Goal: Information Seeking & Learning: Learn about a topic

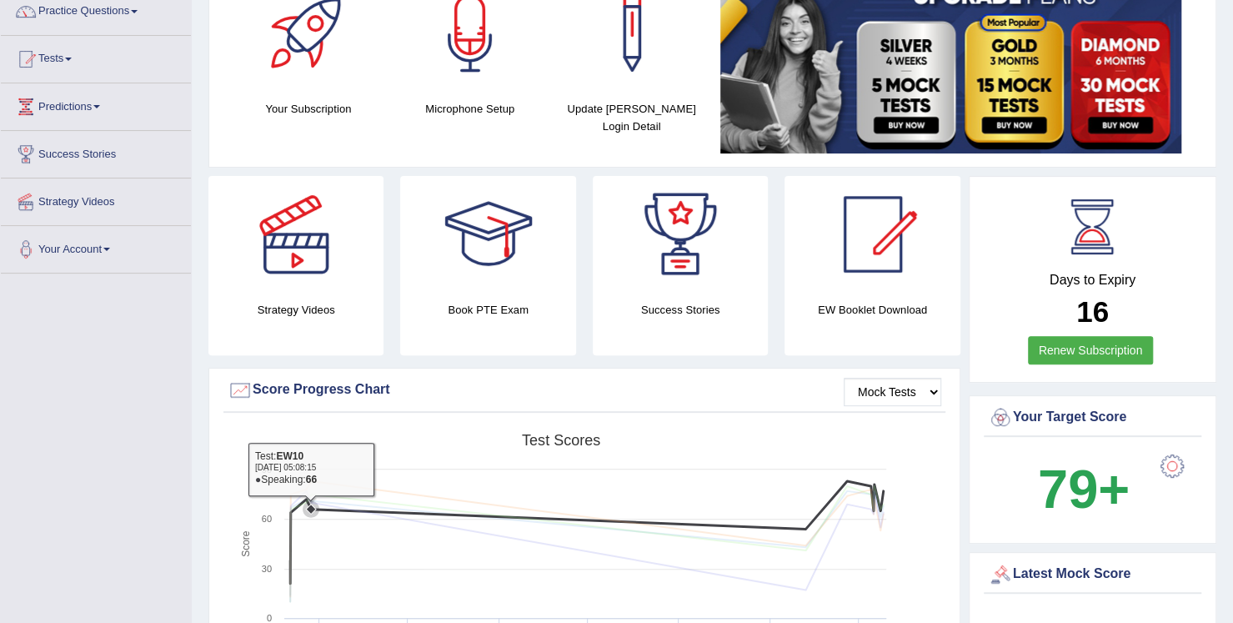
scroll to position [141, 0]
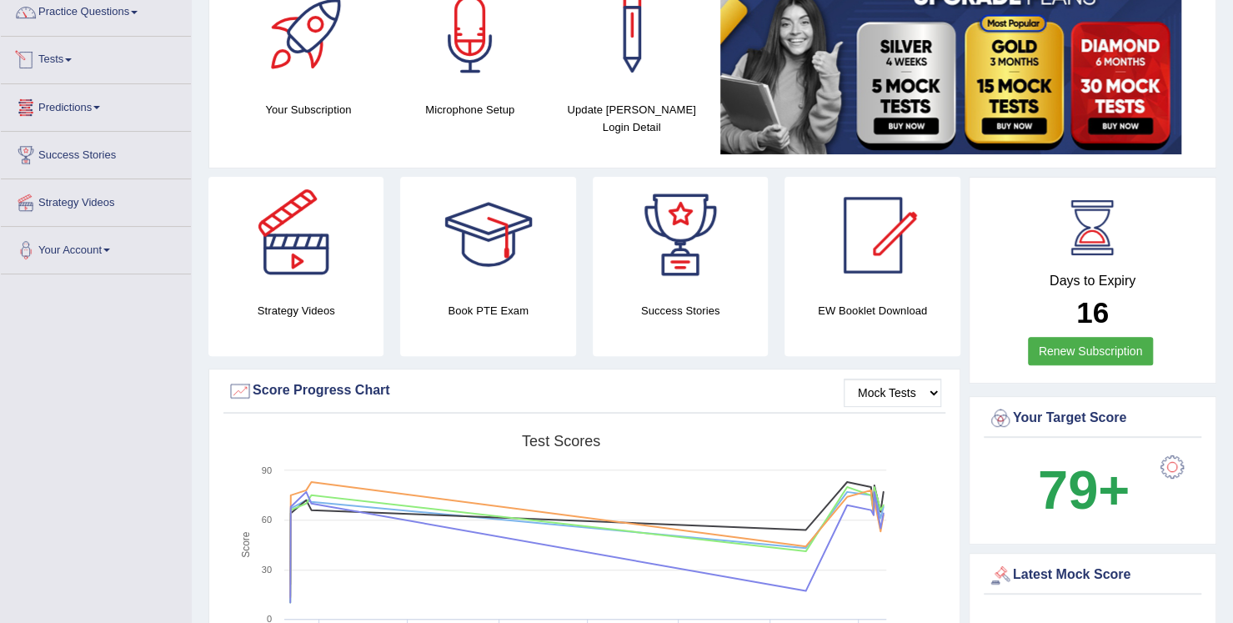
click at [48, 61] on link "Tests" at bounding box center [96, 58] width 190 height 42
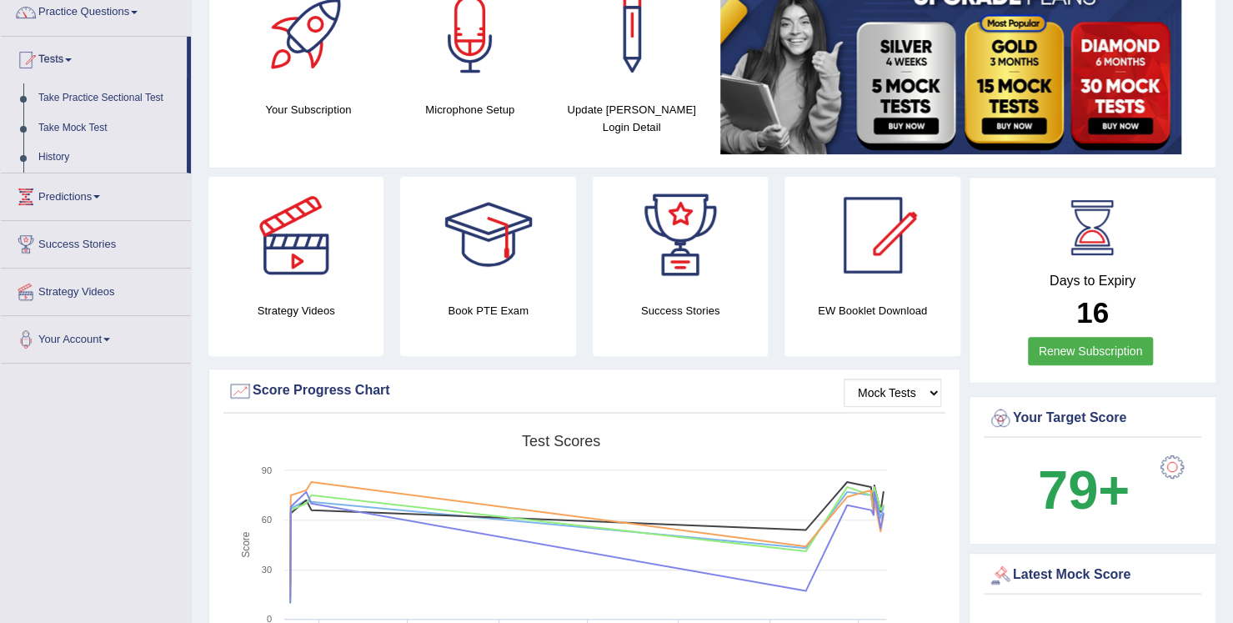
click at [66, 154] on link "History" at bounding box center [109, 158] width 156 height 30
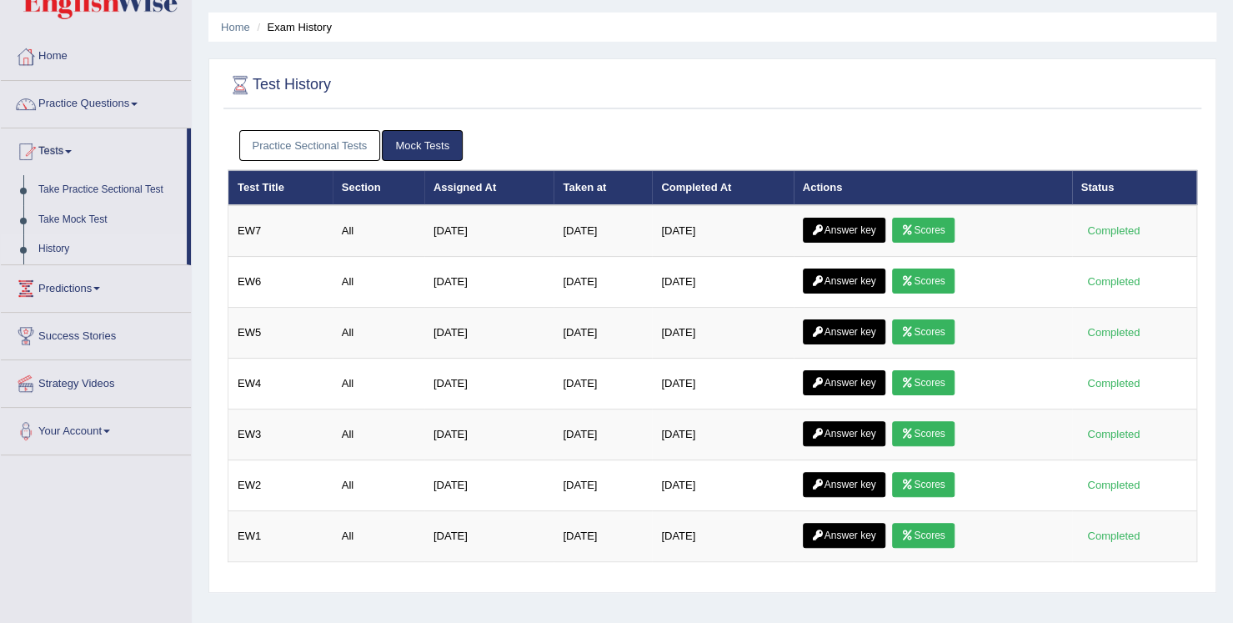
scroll to position [83, 0]
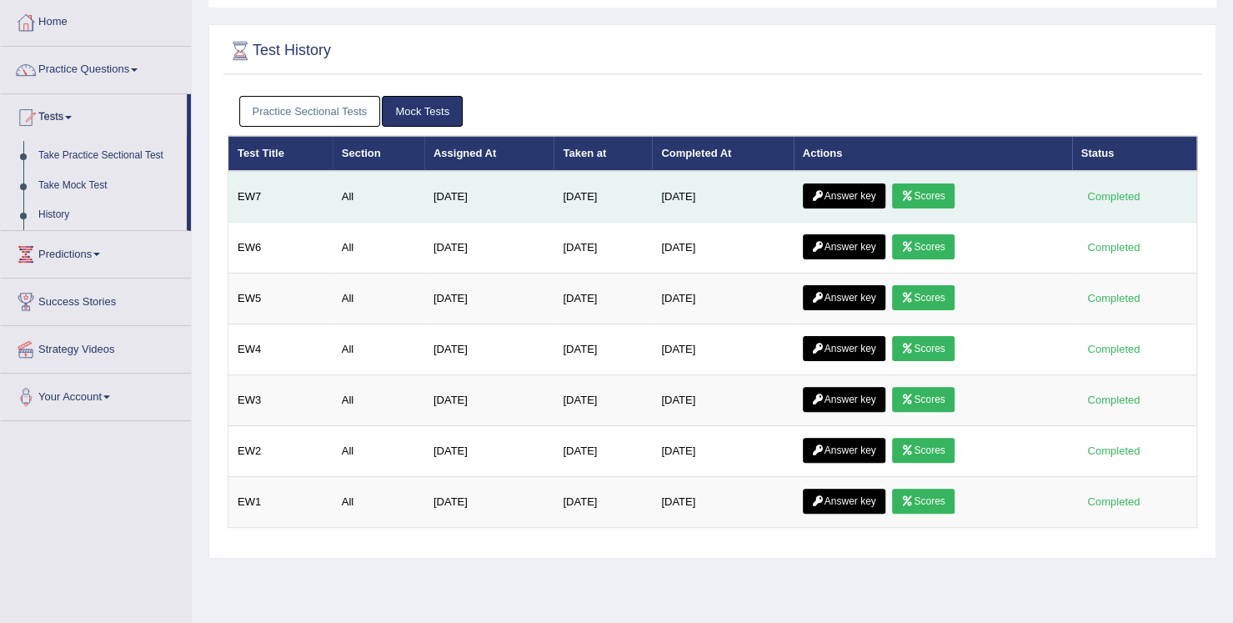
click at [926, 199] on link "Scores" at bounding box center [923, 195] width 62 height 25
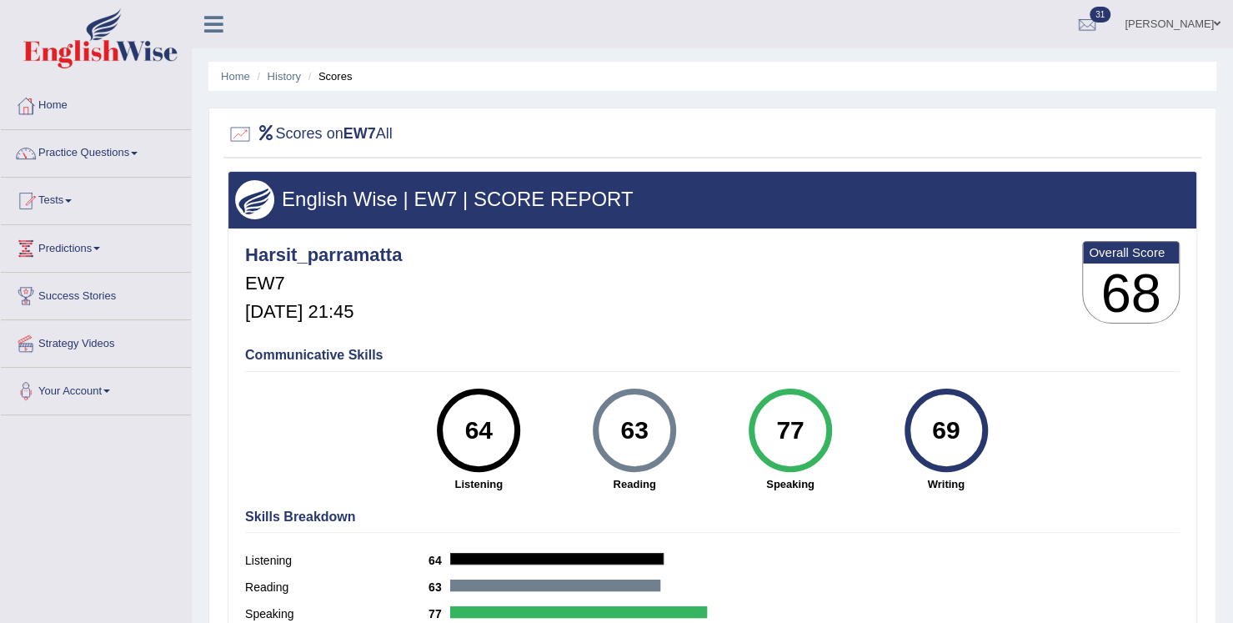
click at [273, 83] on li "History" at bounding box center [277, 76] width 48 height 16
click at [291, 75] on link "History" at bounding box center [284, 76] width 33 height 13
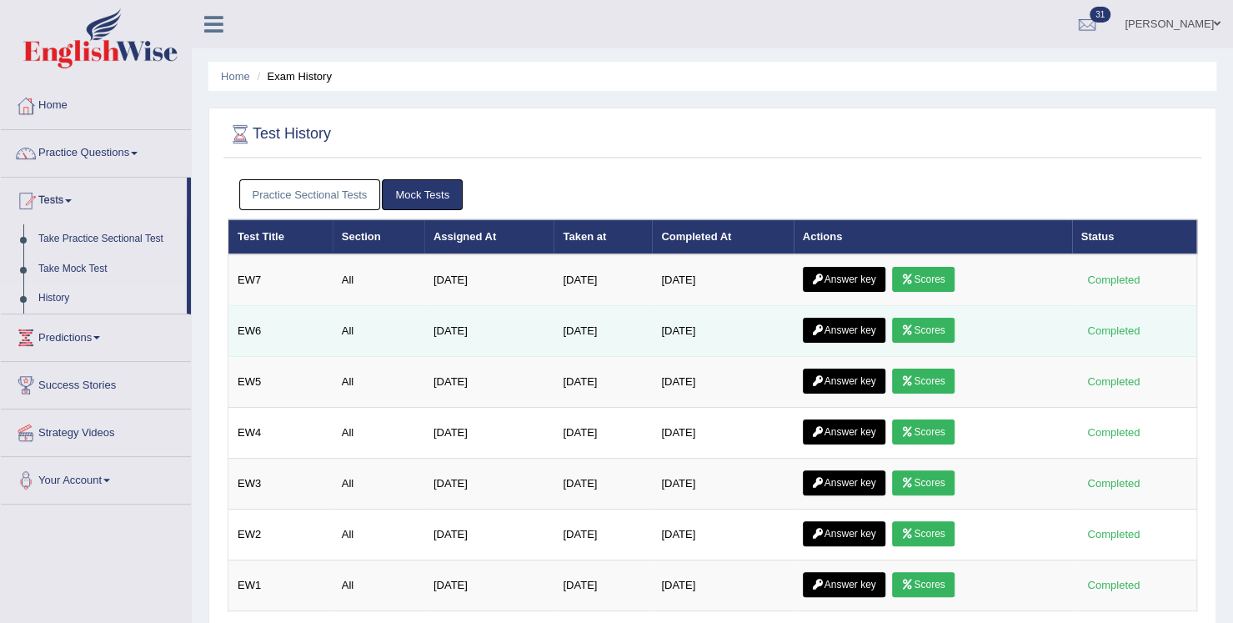
scroll to position [83, 0]
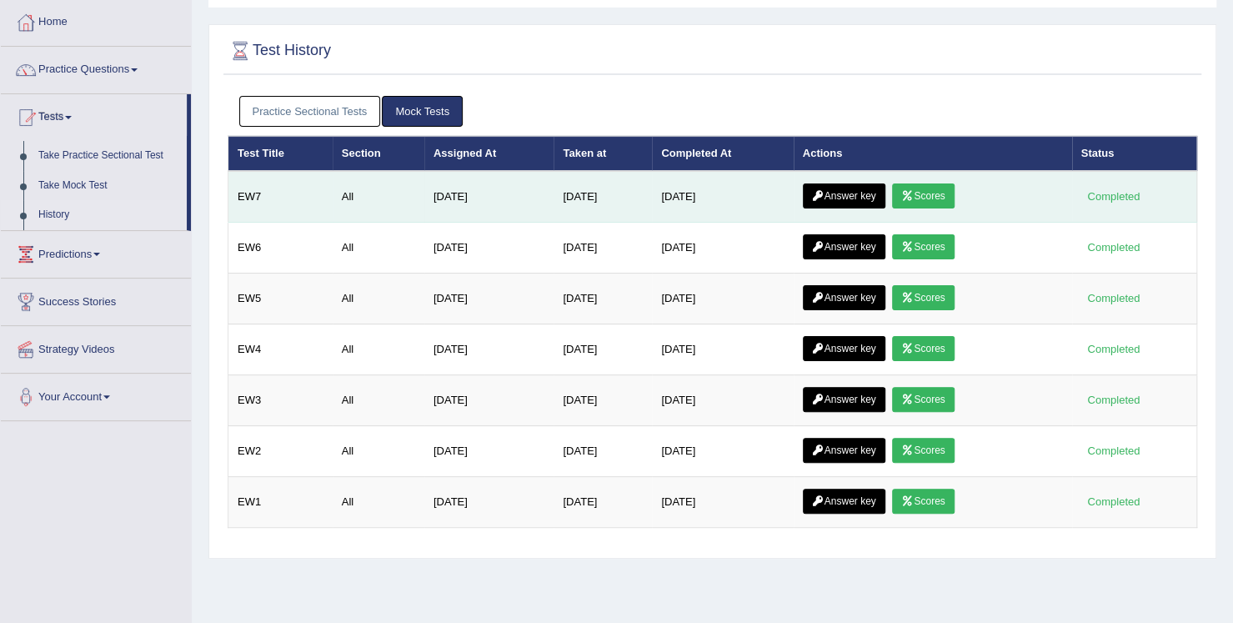
click at [848, 199] on link "Answer key" at bounding box center [844, 195] width 83 height 25
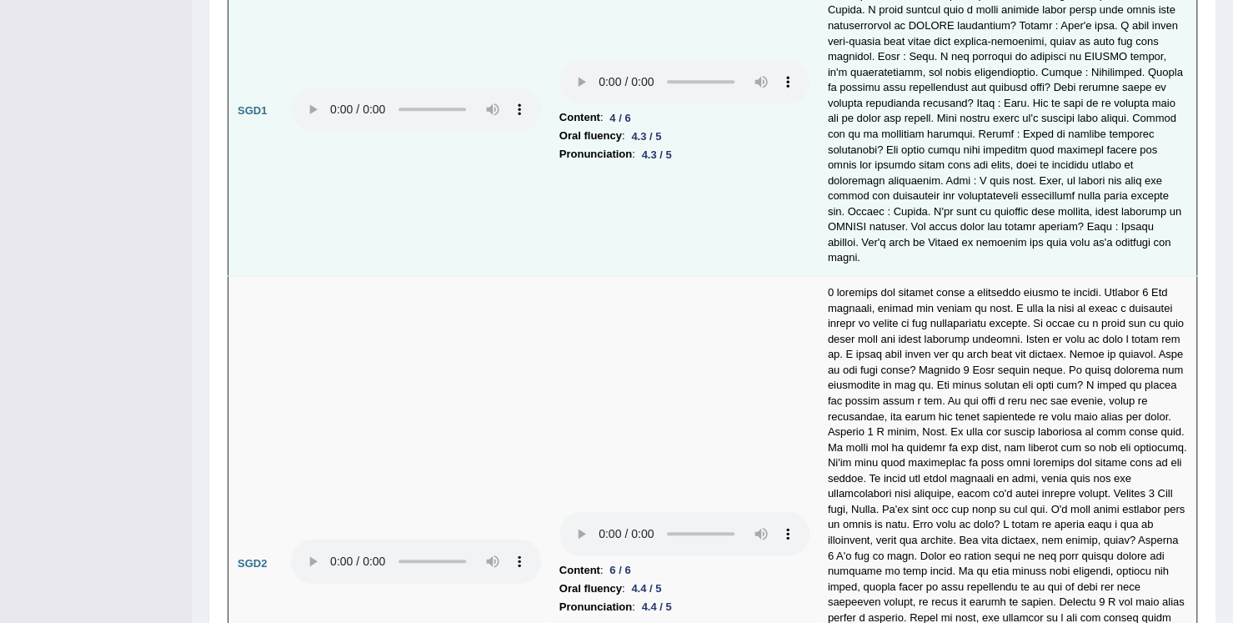
scroll to position [4336, 0]
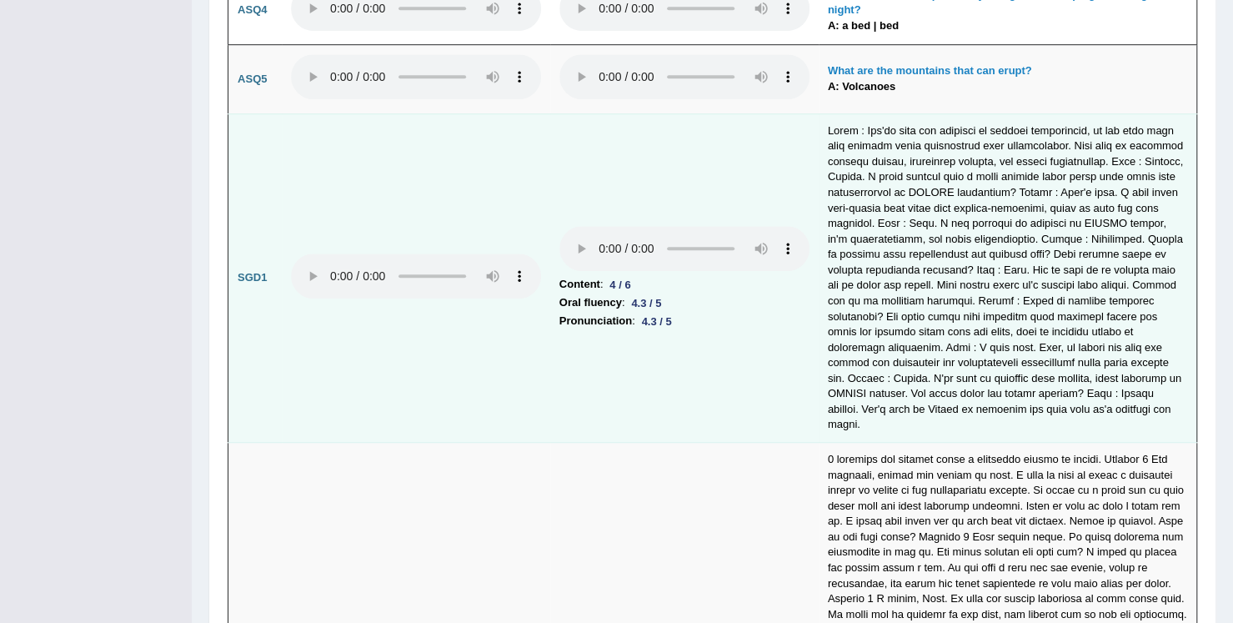
drag, startPoint x: 585, startPoint y: 228, endPoint x: 517, endPoint y: 326, distance: 119.8
click at [517, 326] on td at bounding box center [416, 277] width 269 height 329
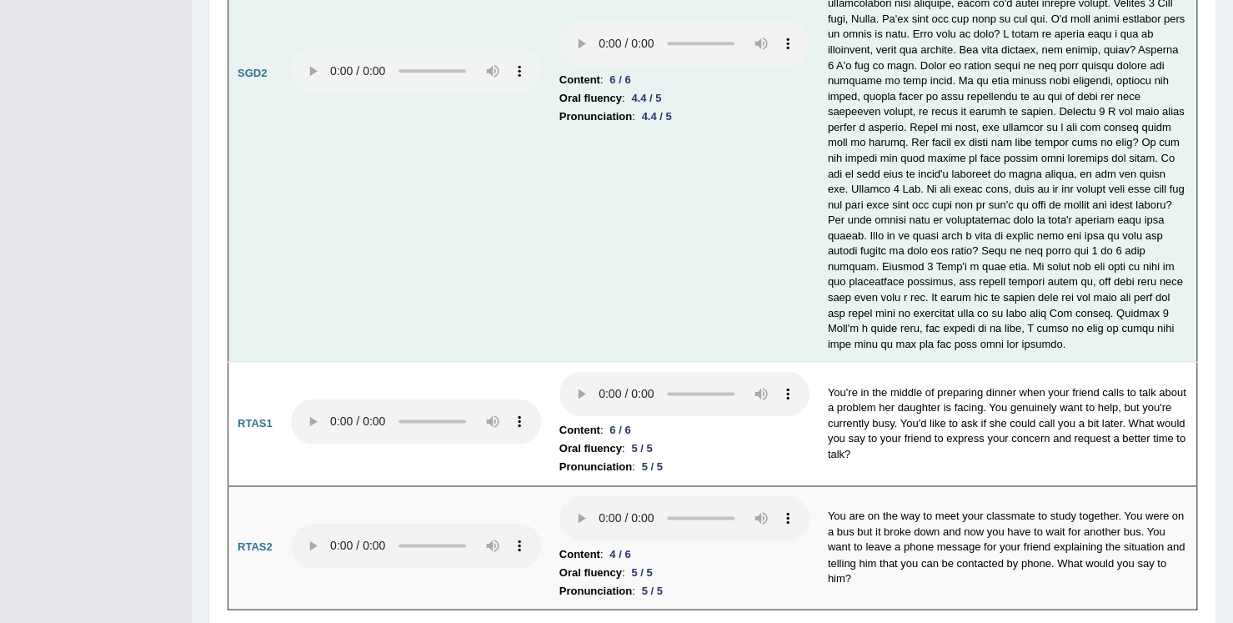
scroll to position [5019, 0]
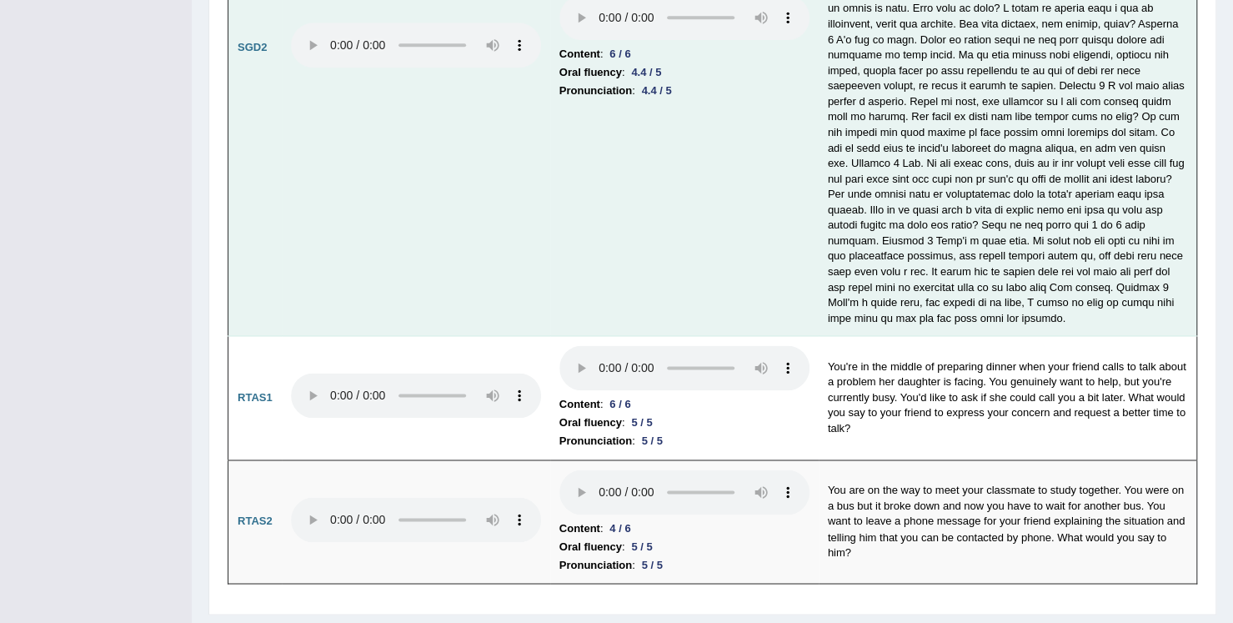
drag, startPoint x: 582, startPoint y: 331, endPoint x: 580, endPoint y: 259, distance: 72.6
click at [580, 259] on td "Content : 6 / 6 Oral fluency : 4.4 / 5 Pronunciation : 4.4 / 5" at bounding box center [684, 48] width 269 height 576
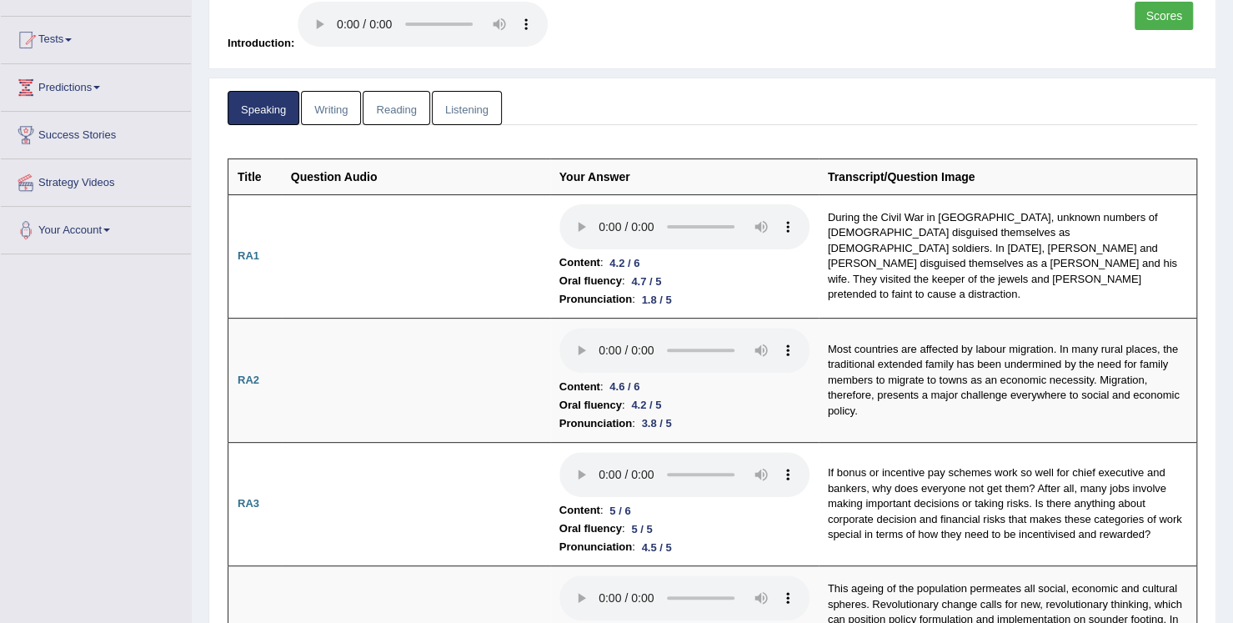
scroll to position [0, 0]
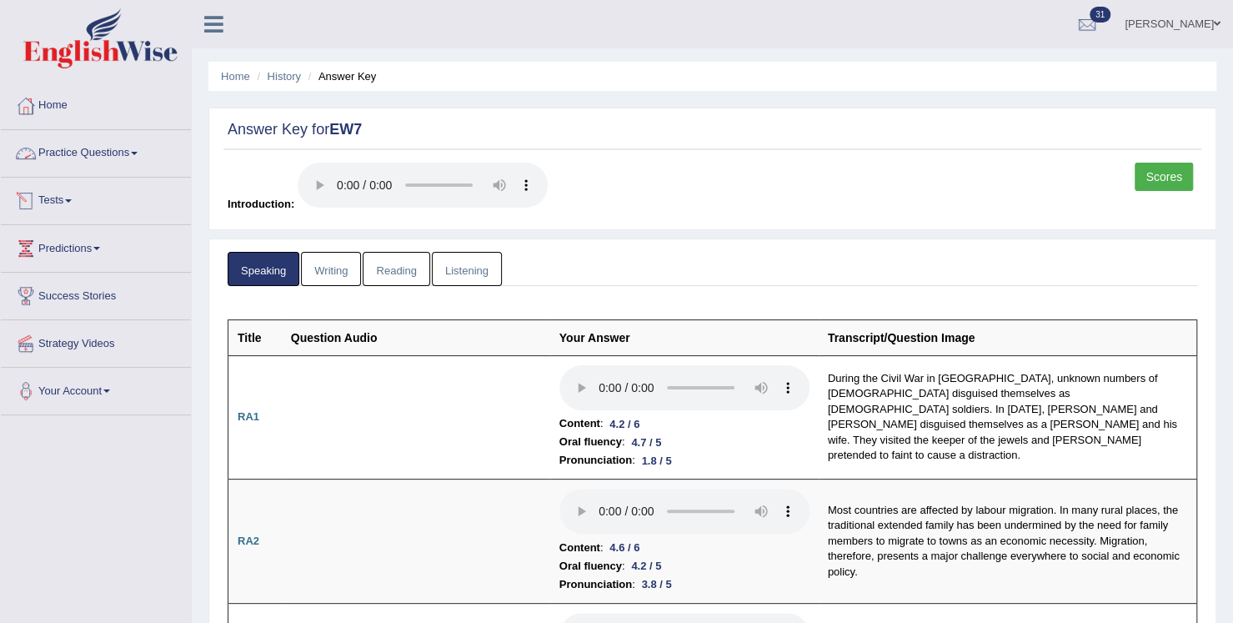
click at [124, 153] on link "Practice Questions" at bounding box center [96, 151] width 190 height 42
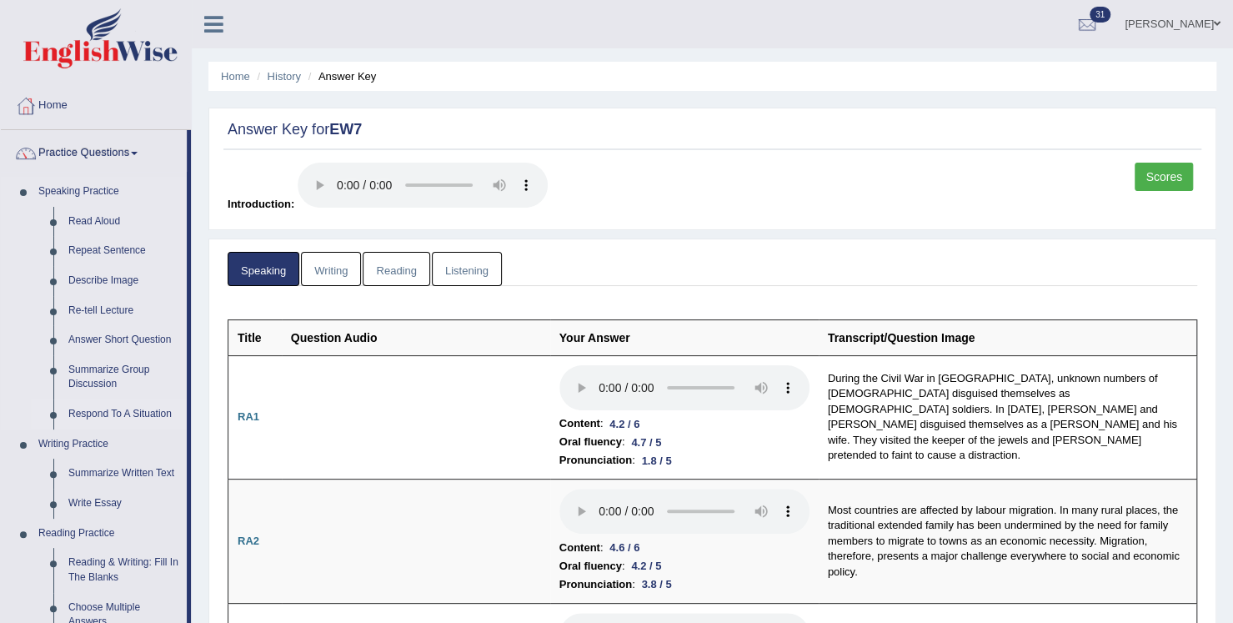
click at [141, 409] on link "Respond To A Situation" at bounding box center [124, 414] width 126 height 30
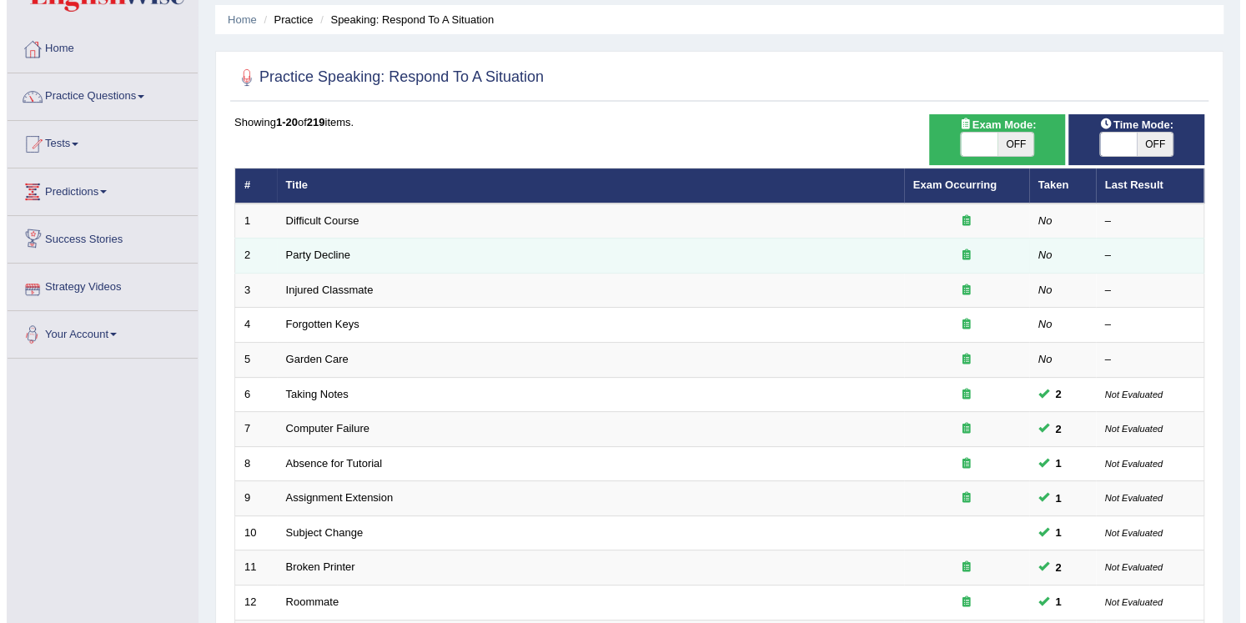
scroll to position [83, 0]
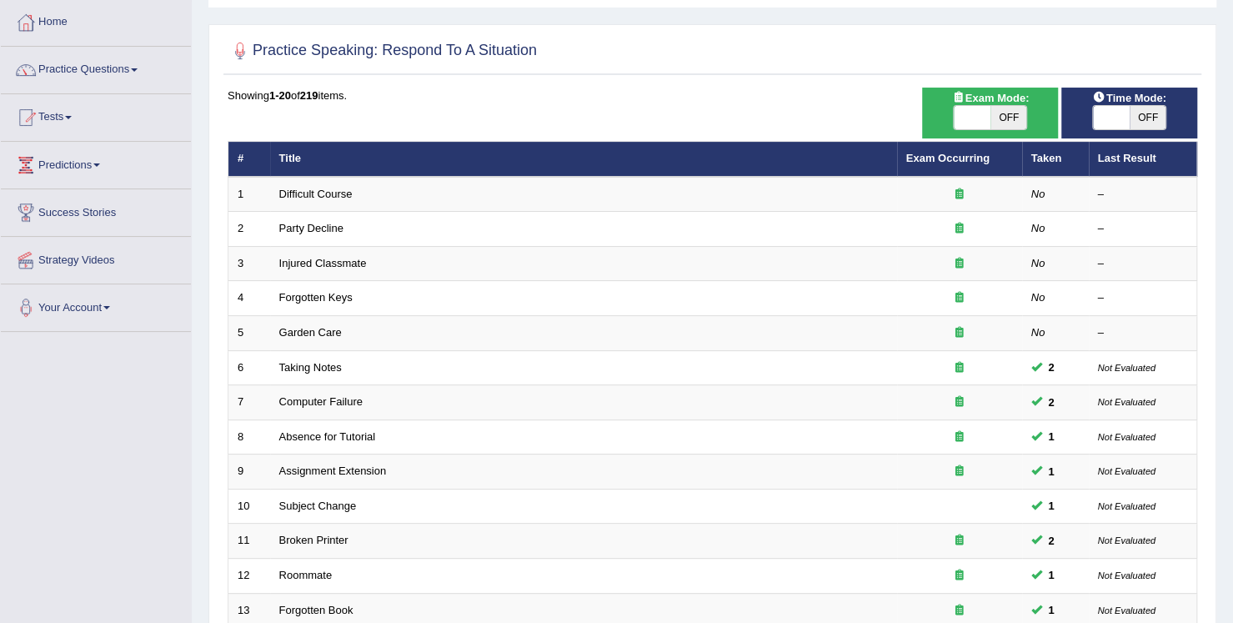
click at [987, 119] on span at bounding box center [972, 117] width 37 height 23
checkbox input "true"
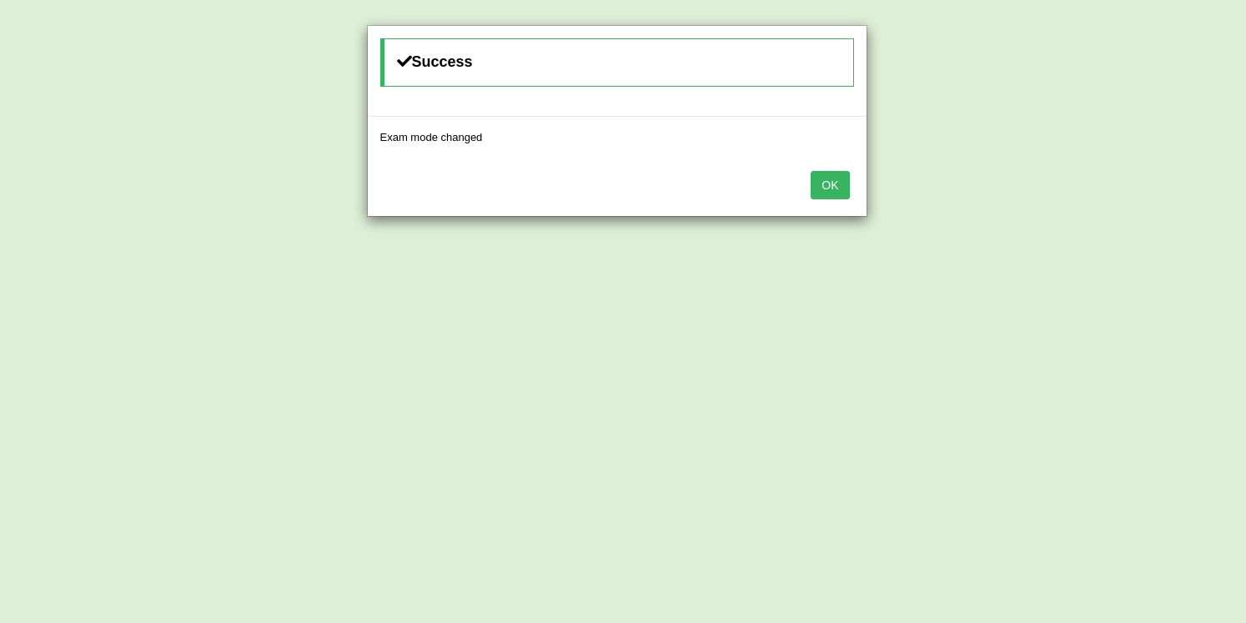
click at [833, 183] on button "OK" at bounding box center [830, 185] width 38 height 28
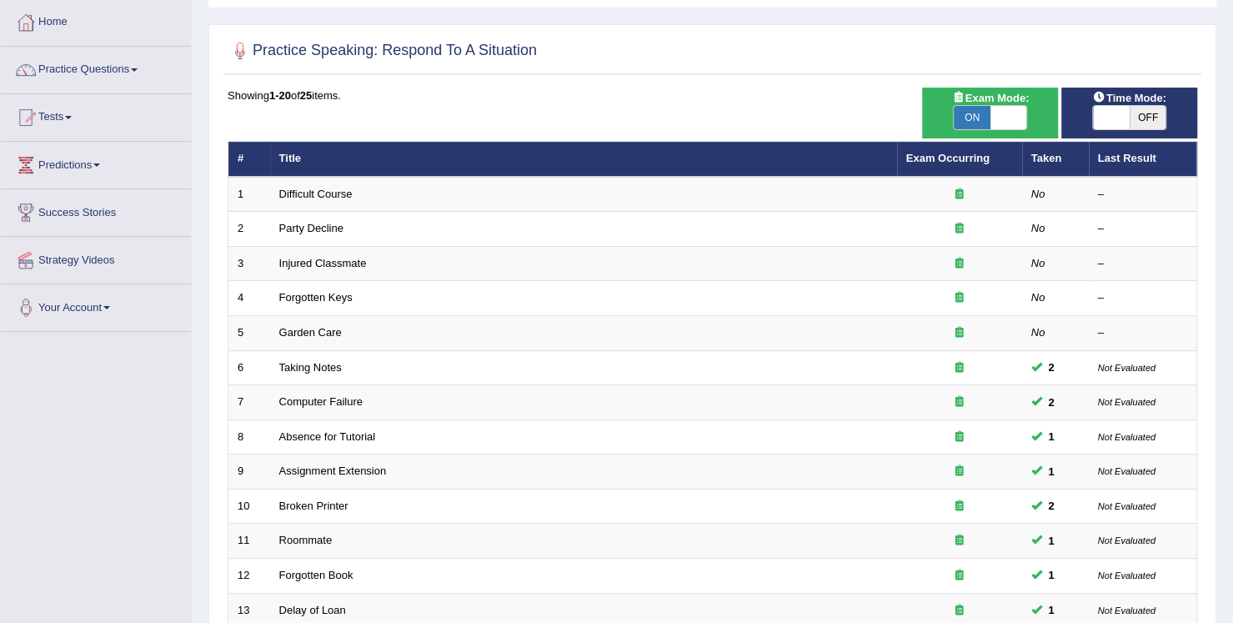
click at [1108, 117] on span at bounding box center [1111, 117] width 37 height 23
checkbox input "true"
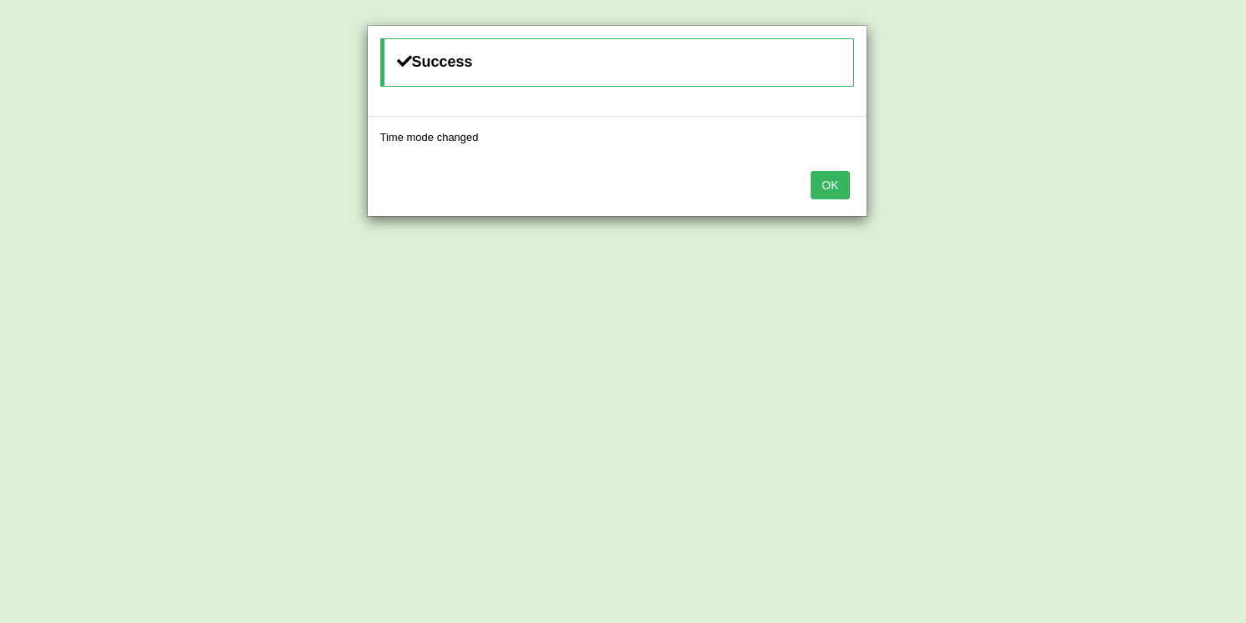
click at [839, 185] on button "OK" at bounding box center [830, 185] width 38 height 28
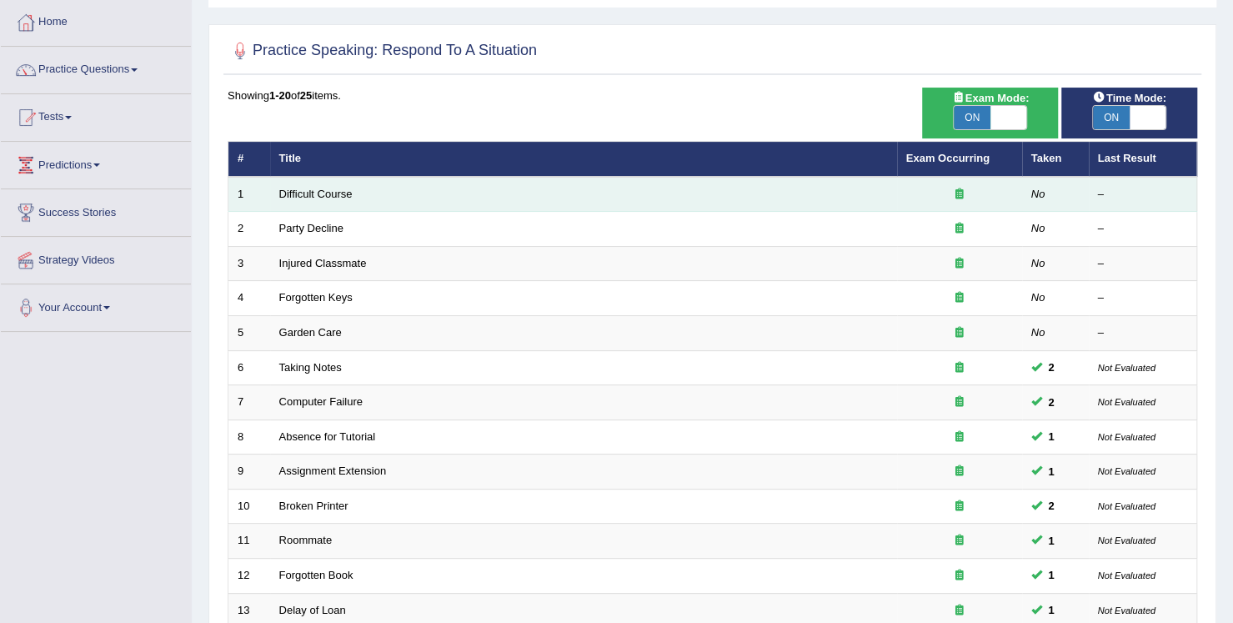
click at [354, 193] on td "Difficult Course" at bounding box center [583, 194] width 627 height 35
click at [339, 193] on link "Difficult Course" at bounding box center [315, 194] width 73 height 13
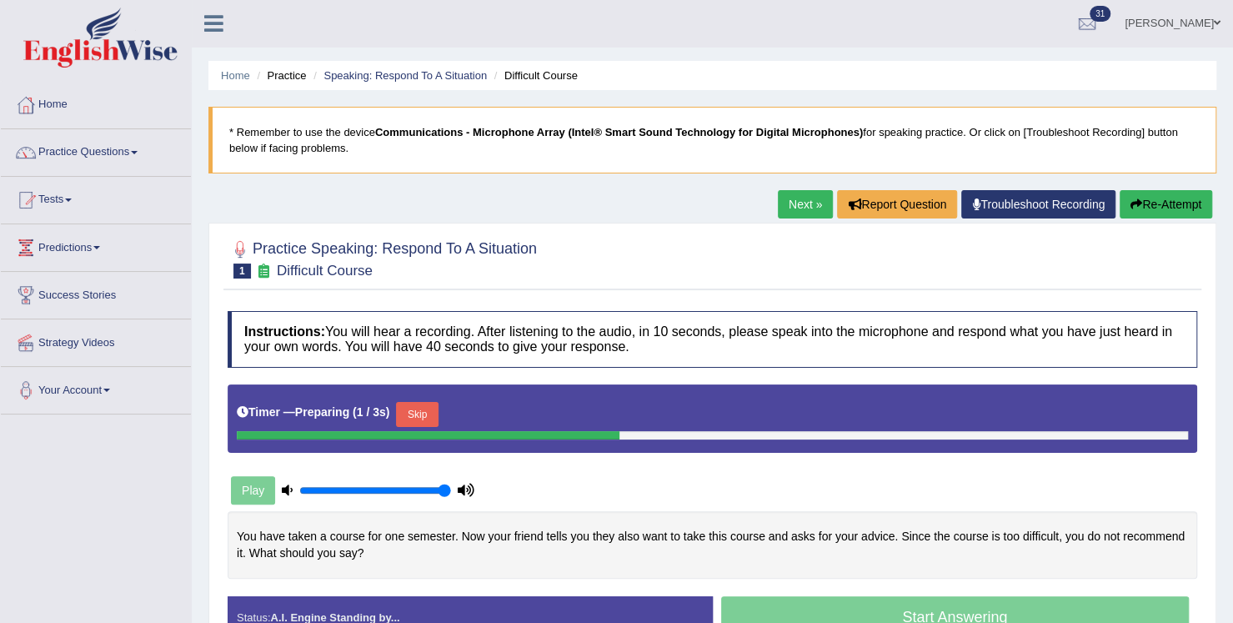
scroll to position [250, 0]
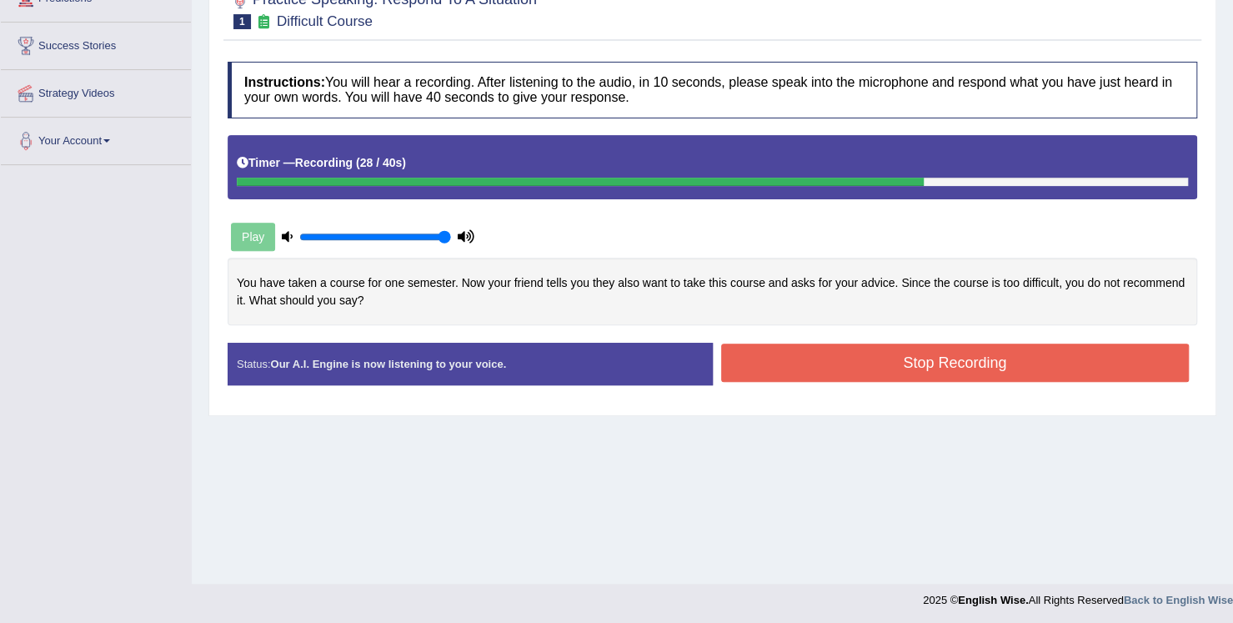
click at [966, 368] on button "Stop Recording" at bounding box center [955, 363] width 469 height 38
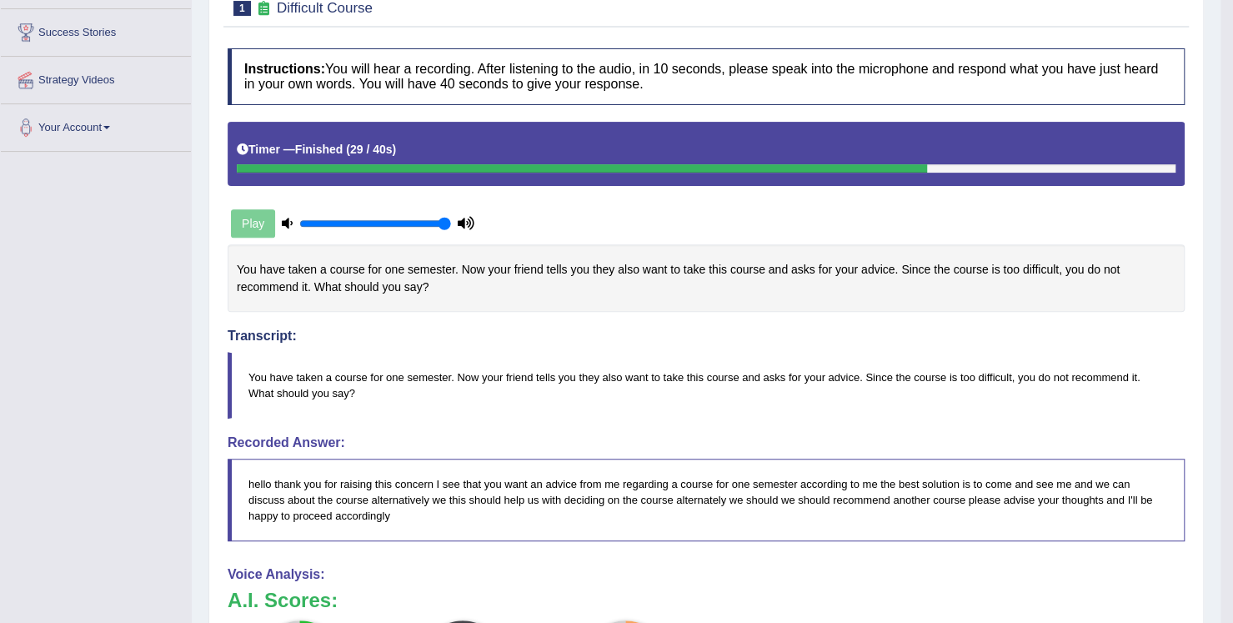
scroll to position [75, 0]
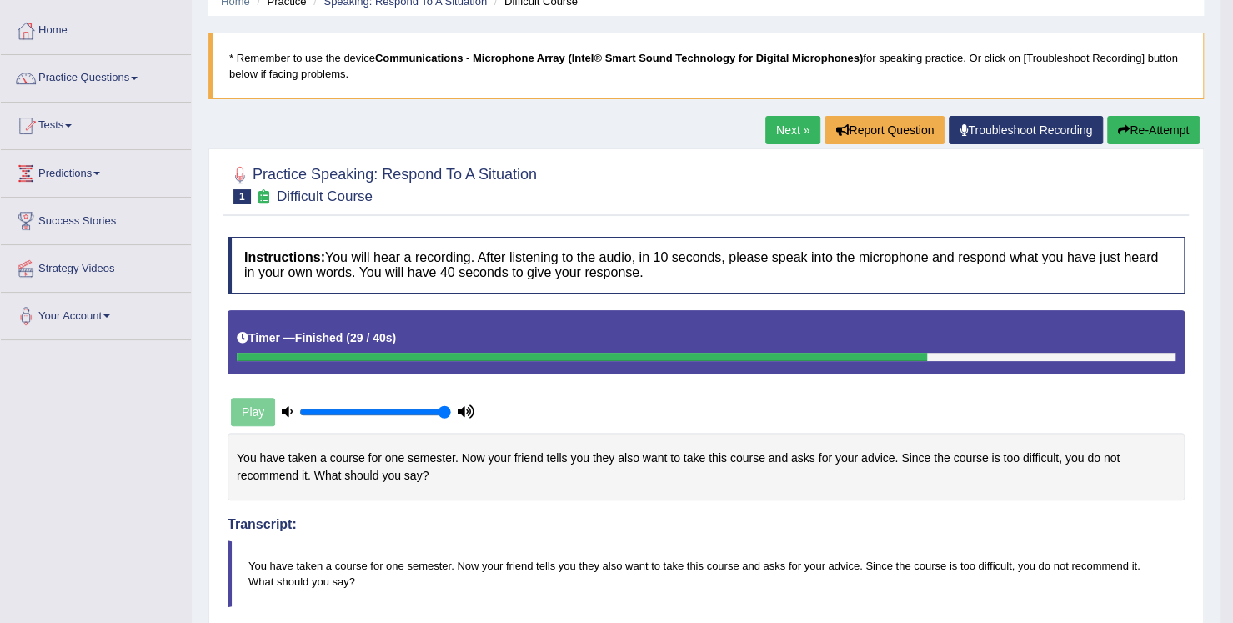
click at [1126, 138] on button "Re-Attempt" at bounding box center [1153, 130] width 93 height 28
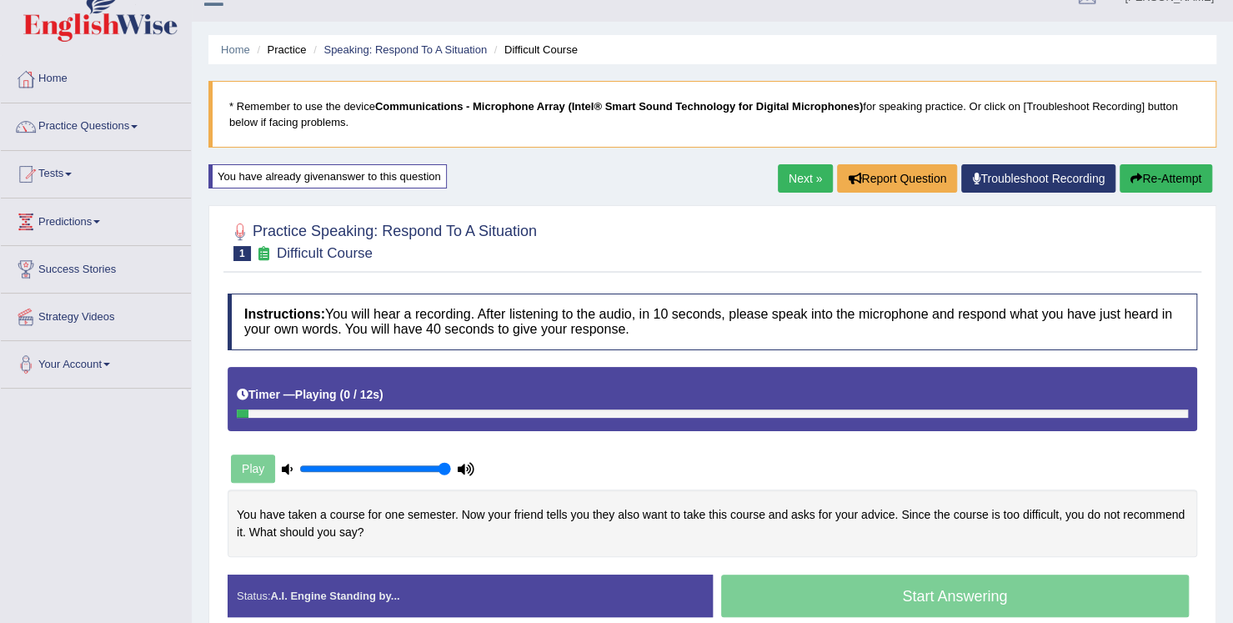
scroll to position [2, 0]
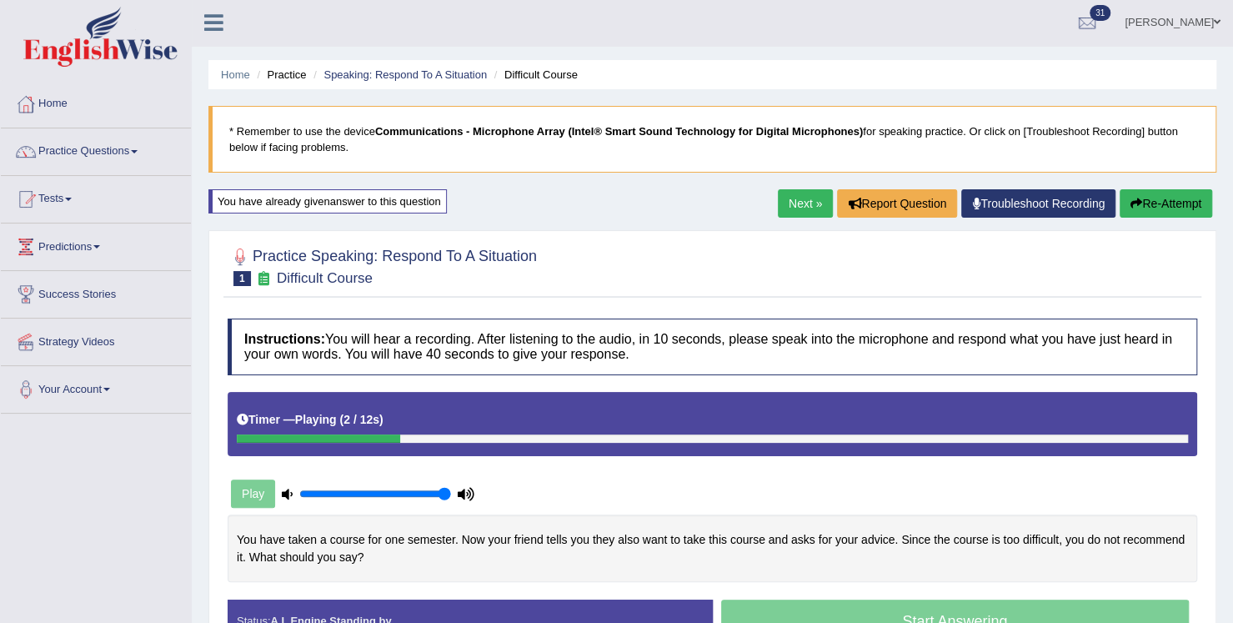
click at [795, 209] on link "Next »" at bounding box center [805, 203] width 55 height 28
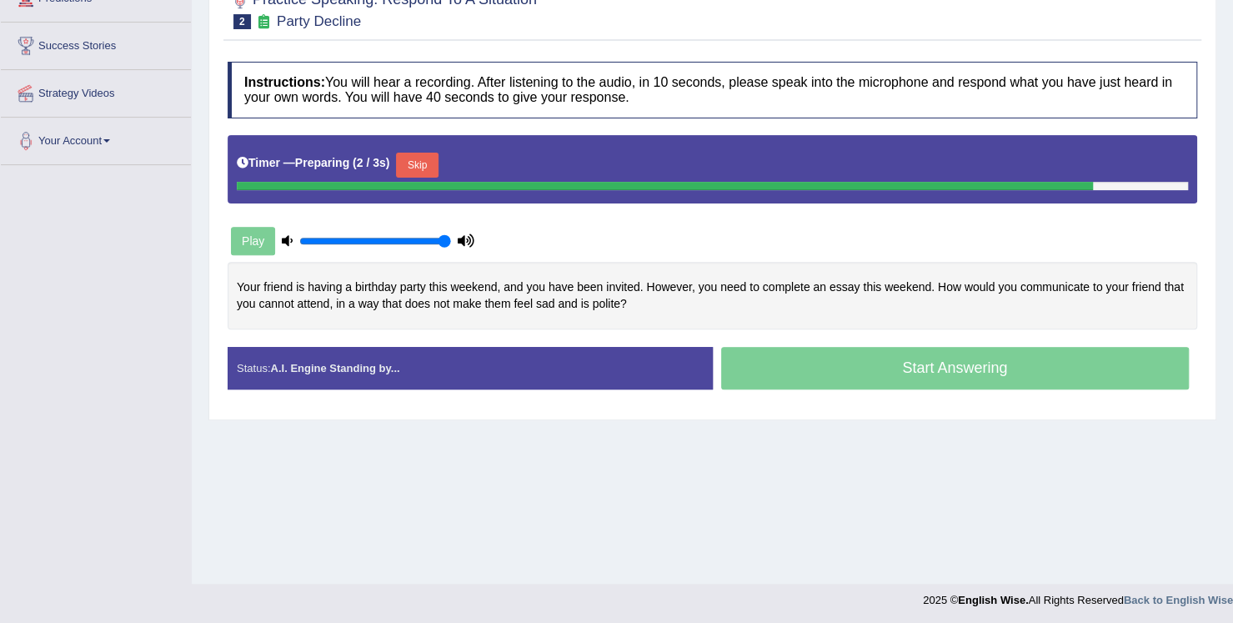
scroll to position [252, 0]
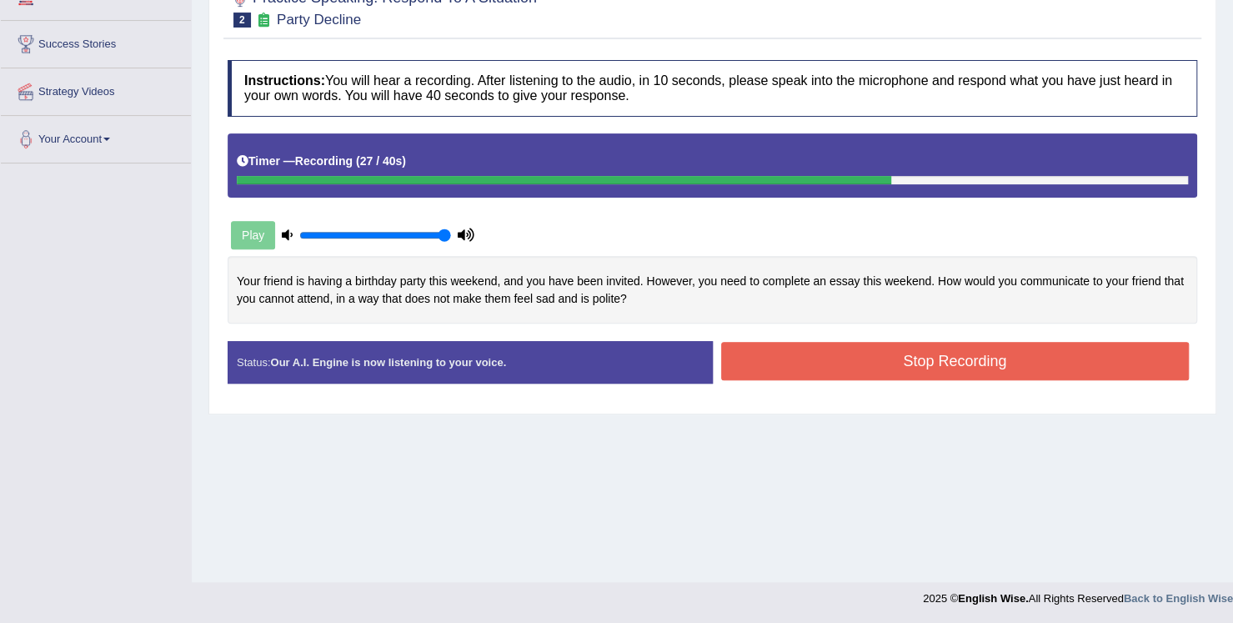
click at [806, 354] on button "Stop Recording" at bounding box center [955, 361] width 469 height 38
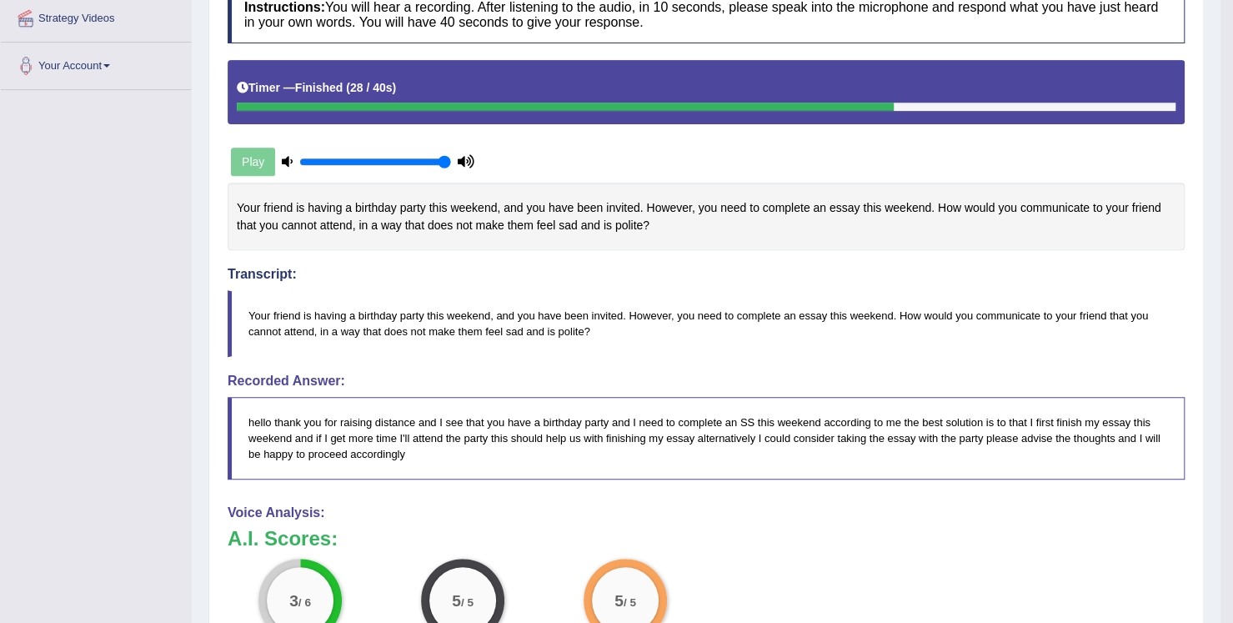
scroll to position [0, 0]
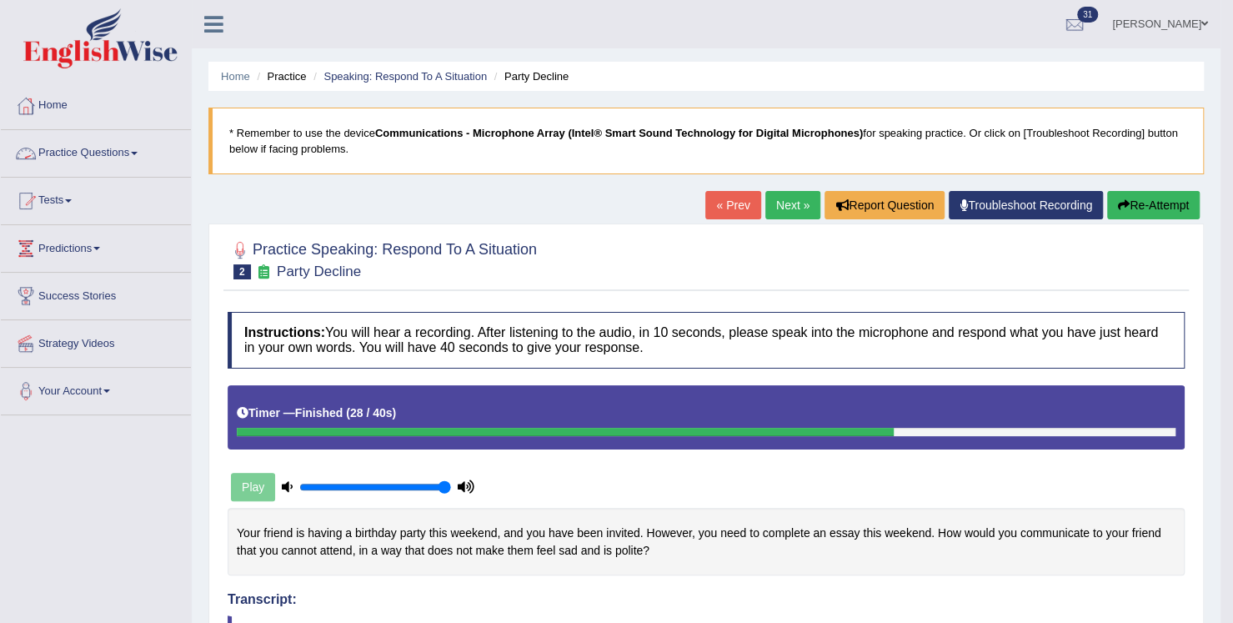
click at [120, 159] on link "Practice Questions" at bounding box center [96, 151] width 190 height 42
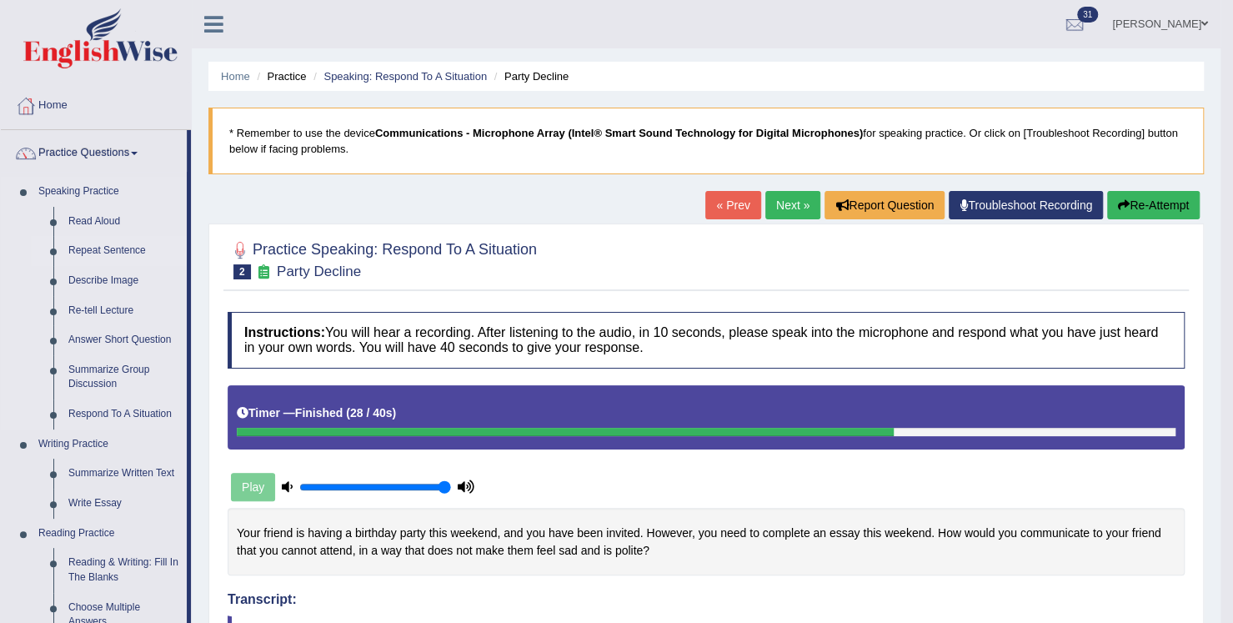
scroll to position [83, 0]
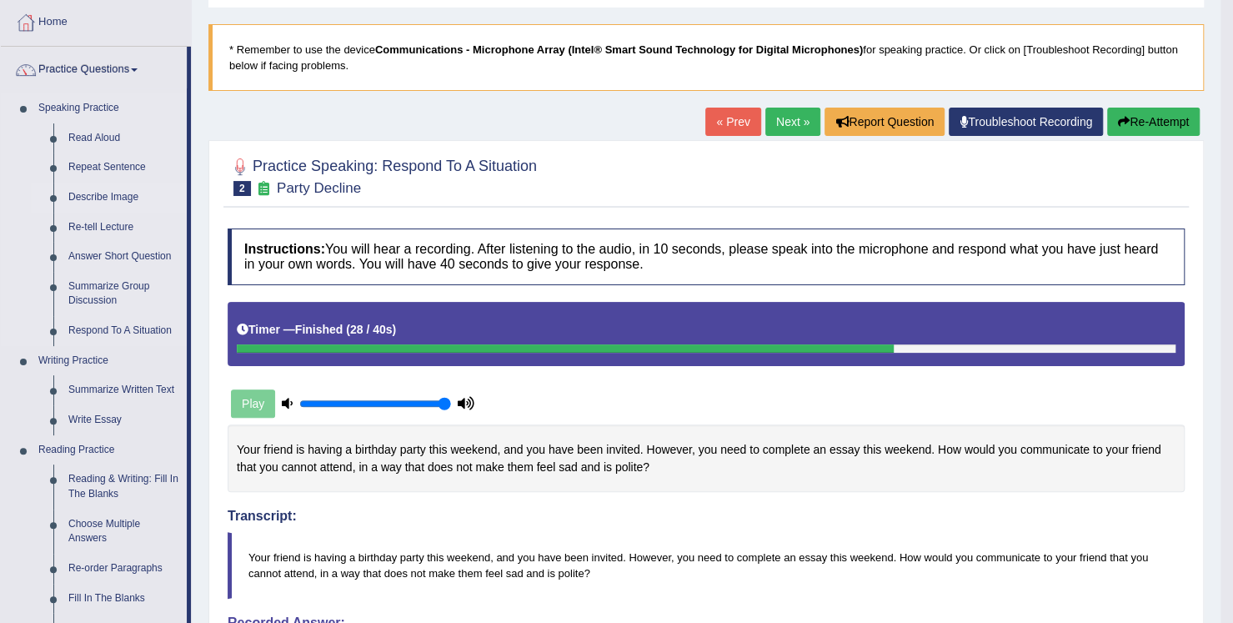
click at [118, 201] on link "Describe Image" at bounding box center [124, 198] width 126 height 30
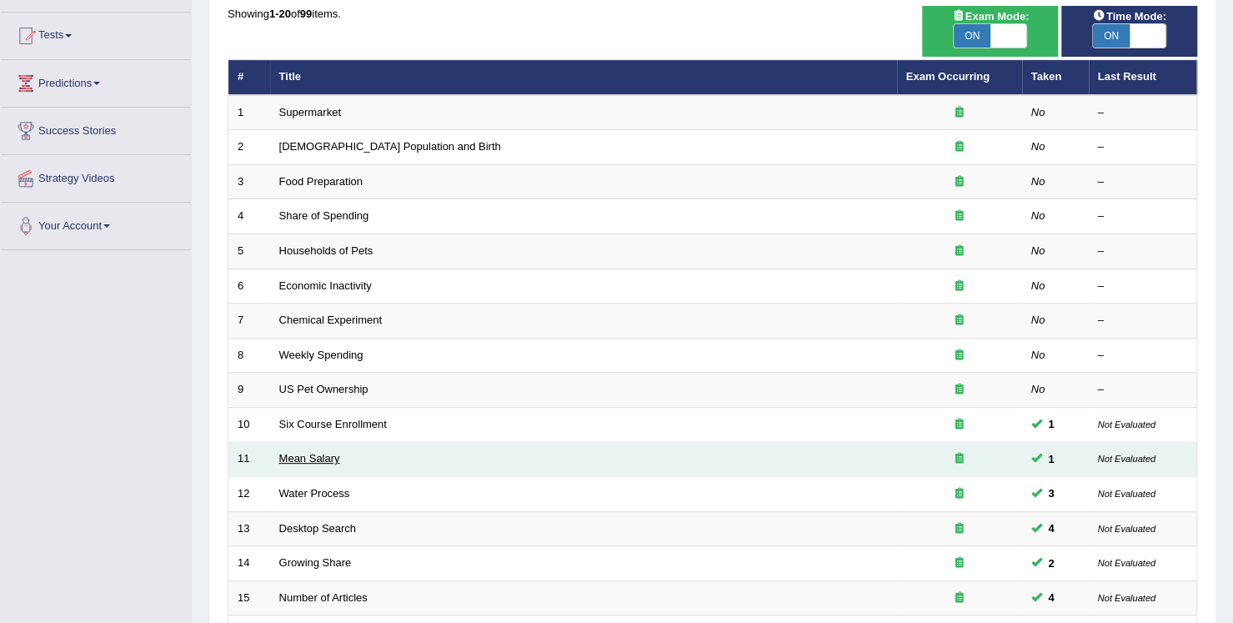
scroll to position [167, 0]
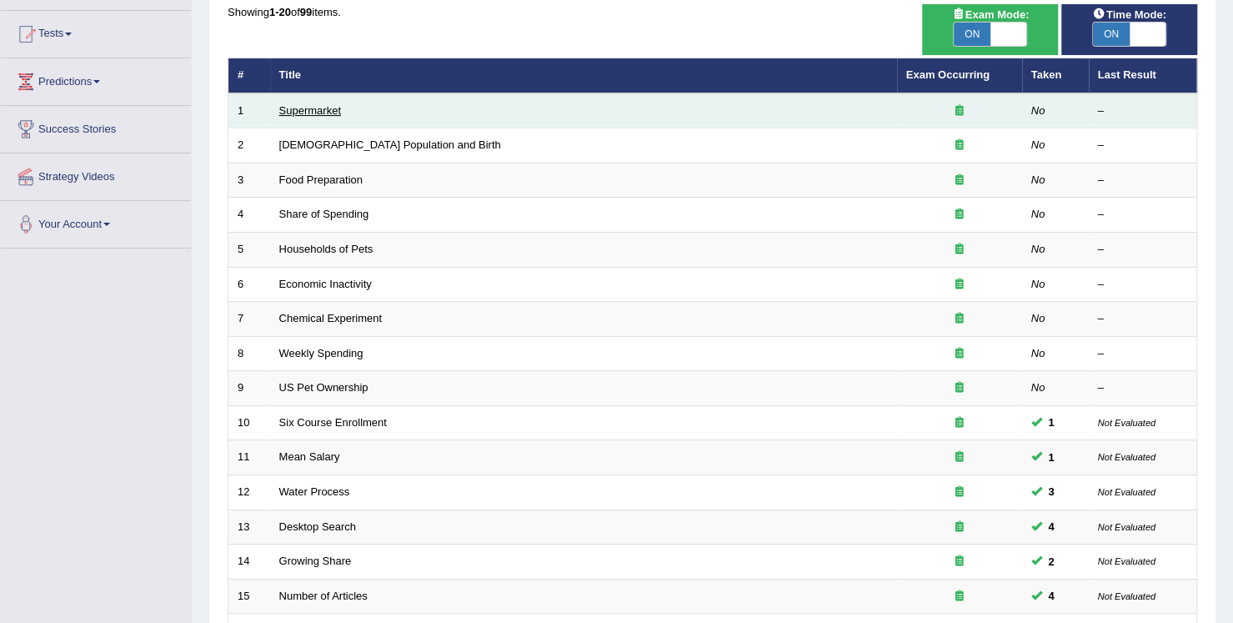
click at [319, 112] on link "Supermarket" at bounding box center [310, 110] width 62 height 13
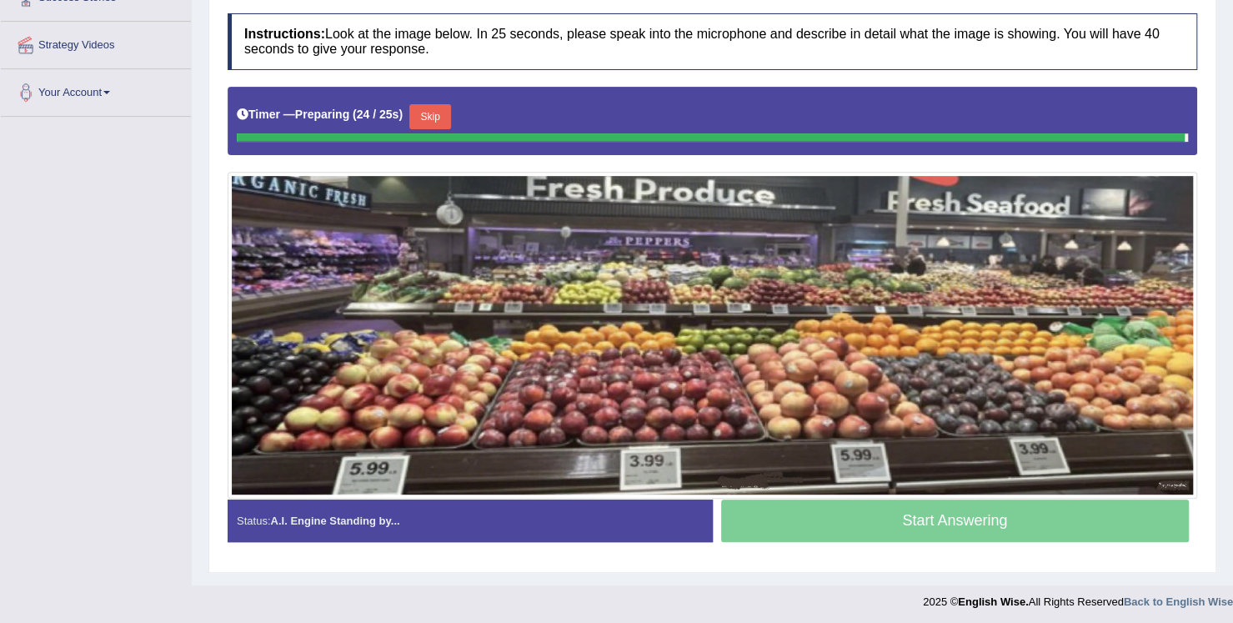
scroll to position [295, 0]
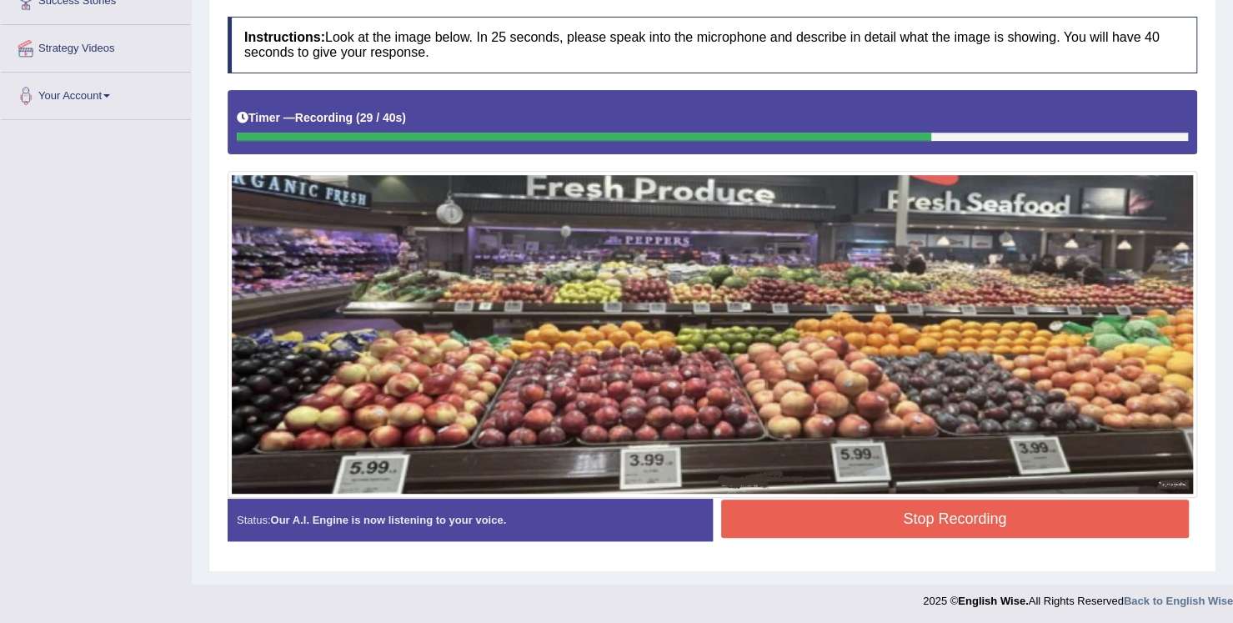
click at [786, 508] on button "Stop Recording" at bounding box center [955, 519] width 469 height 38
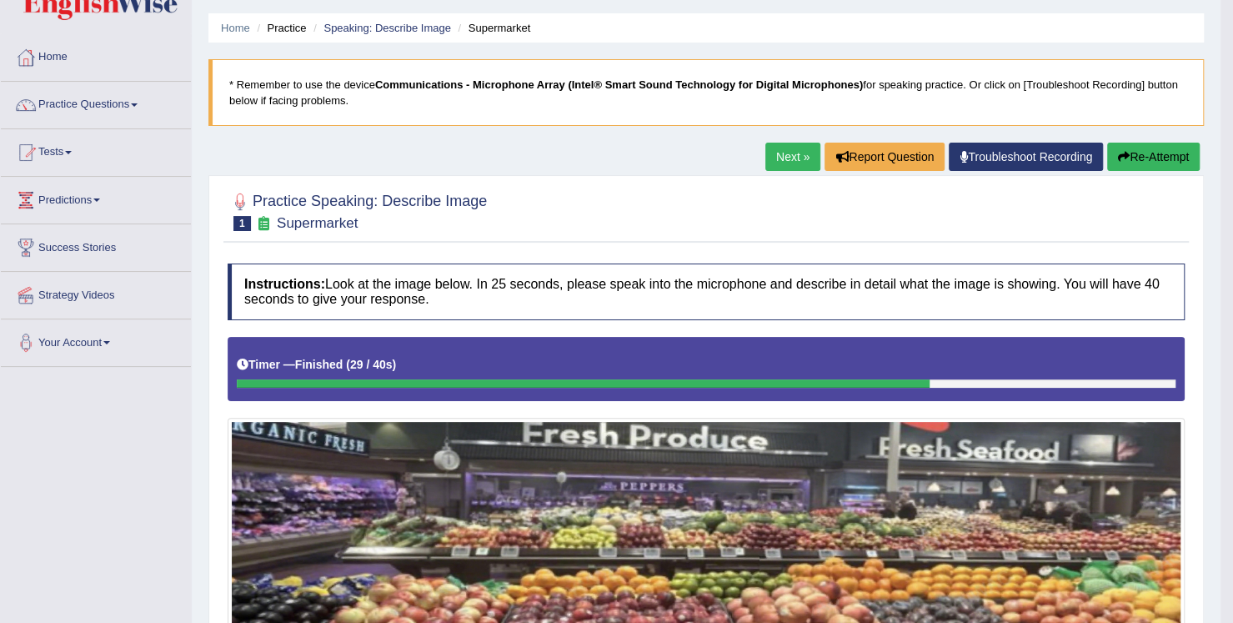
scroll to position [45, 0]
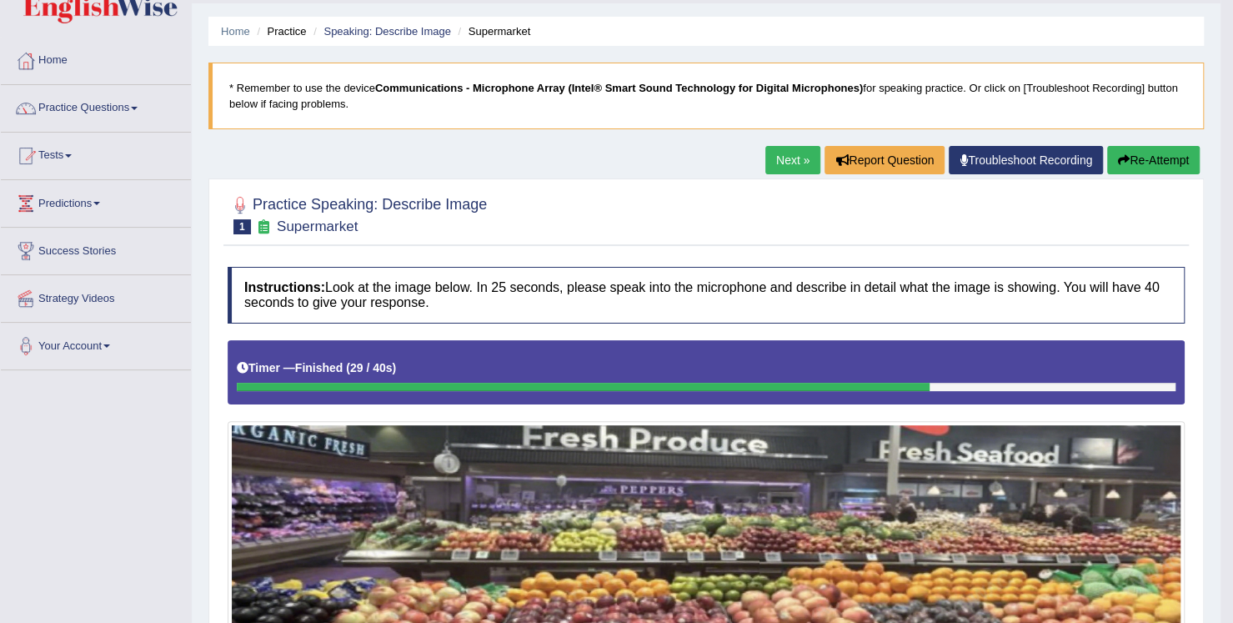
click at [798, 158] on link "Next »" at bounding box center [793, 160] width 55 height 28
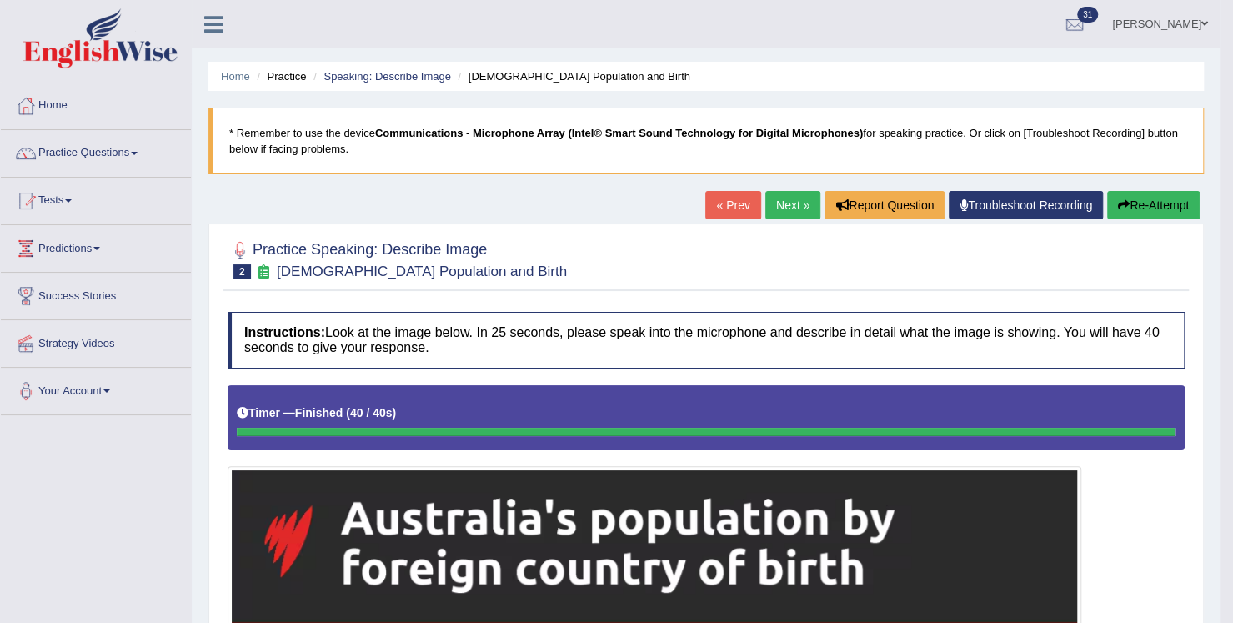
click at [787, 206] on link "Next »" at bounding box center [793, 205] width 55 height 28
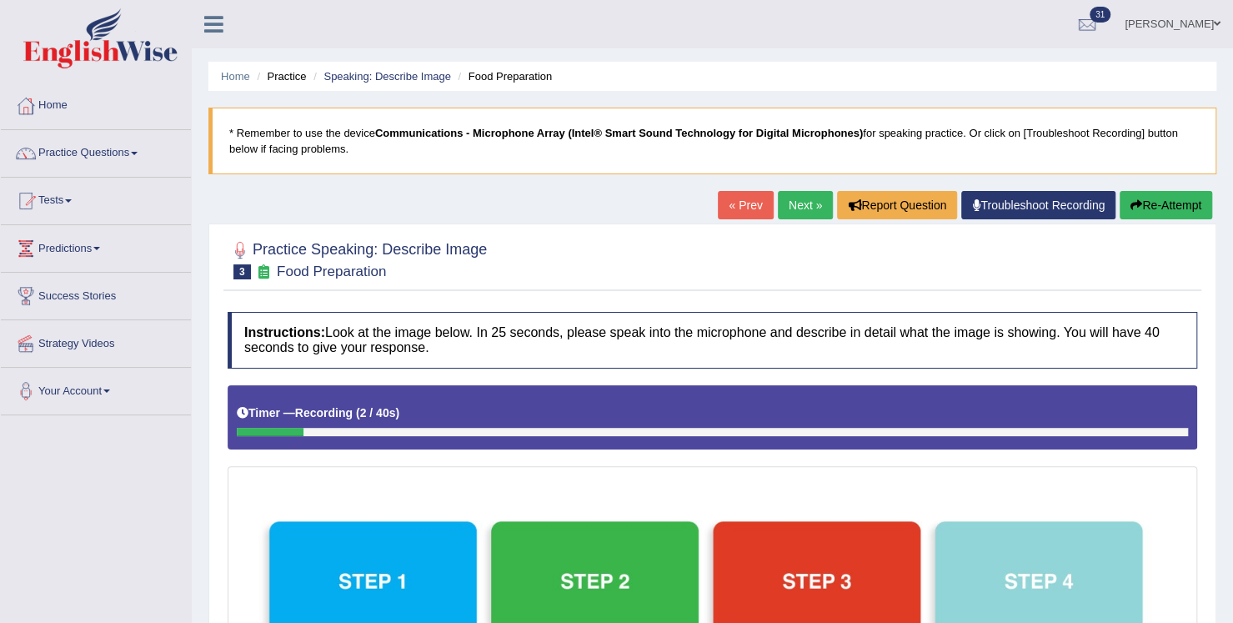
click at [1136, 210] on button "Re-Attempt" at bounding box center [1166, 205] width 93 height 28
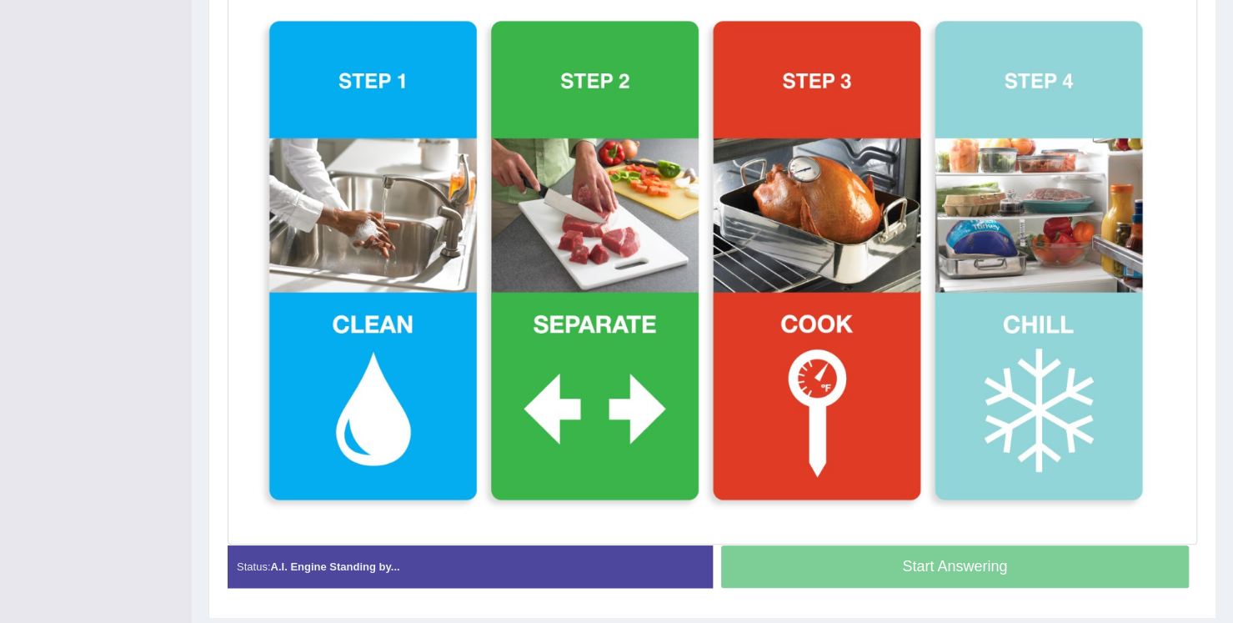
scroll to position [497, 0]
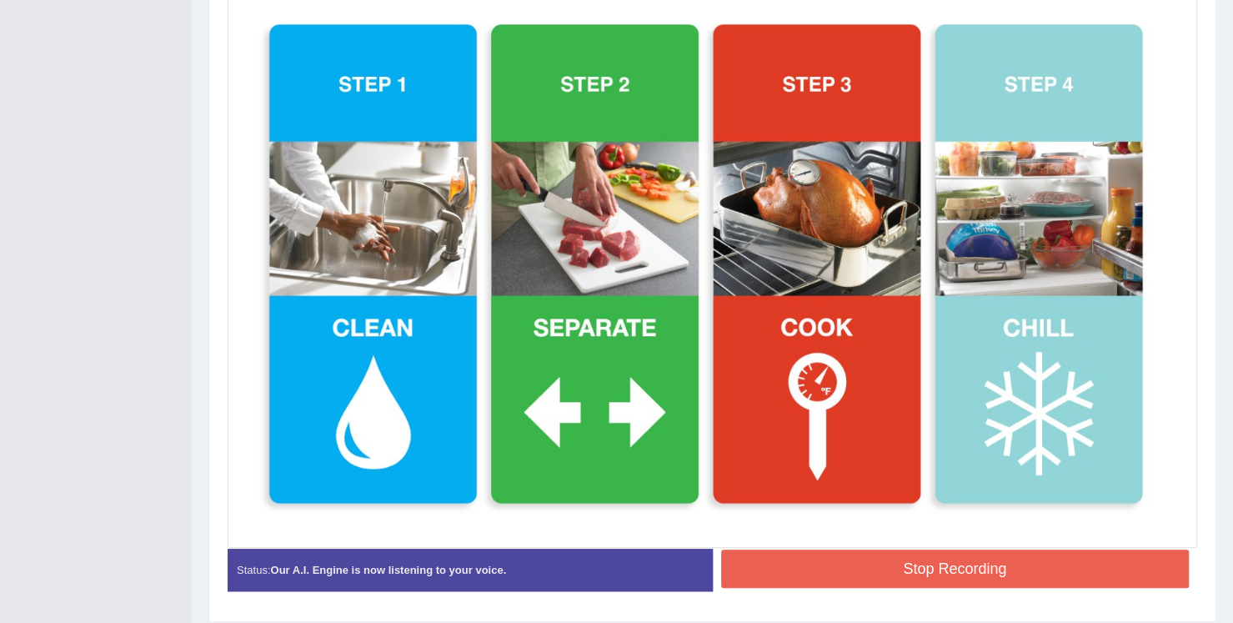
click at [871, 563] on button "Stop Recording" at bounding box center [955, 569] width 469 height 38
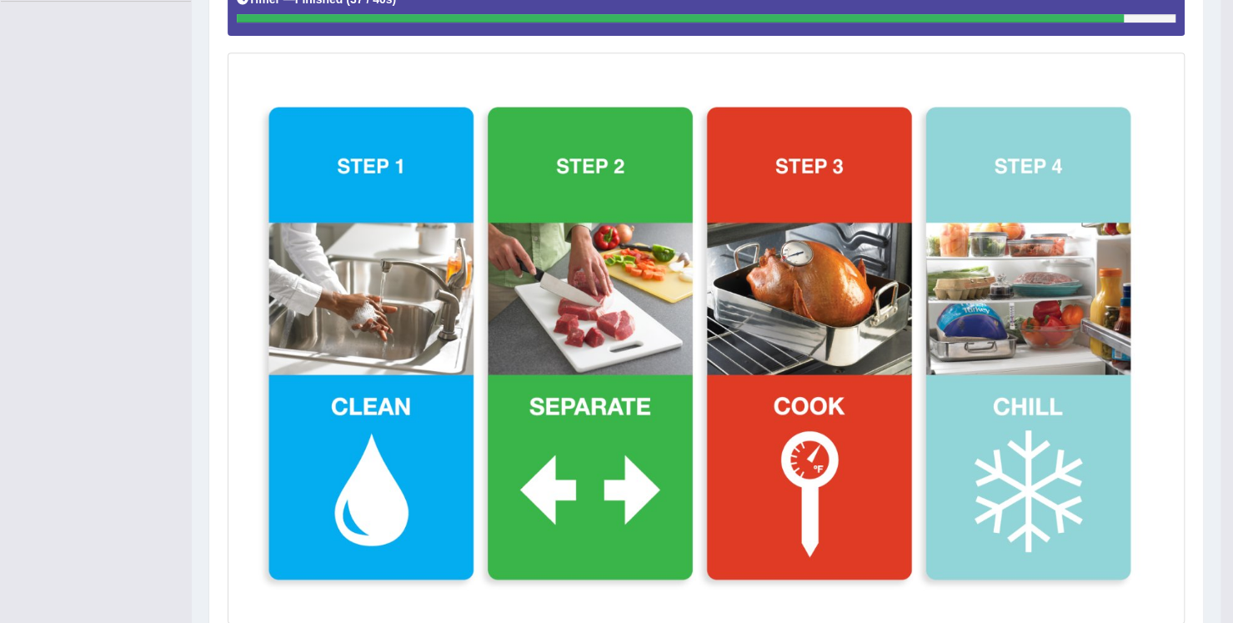
scroll to position [0, 0]
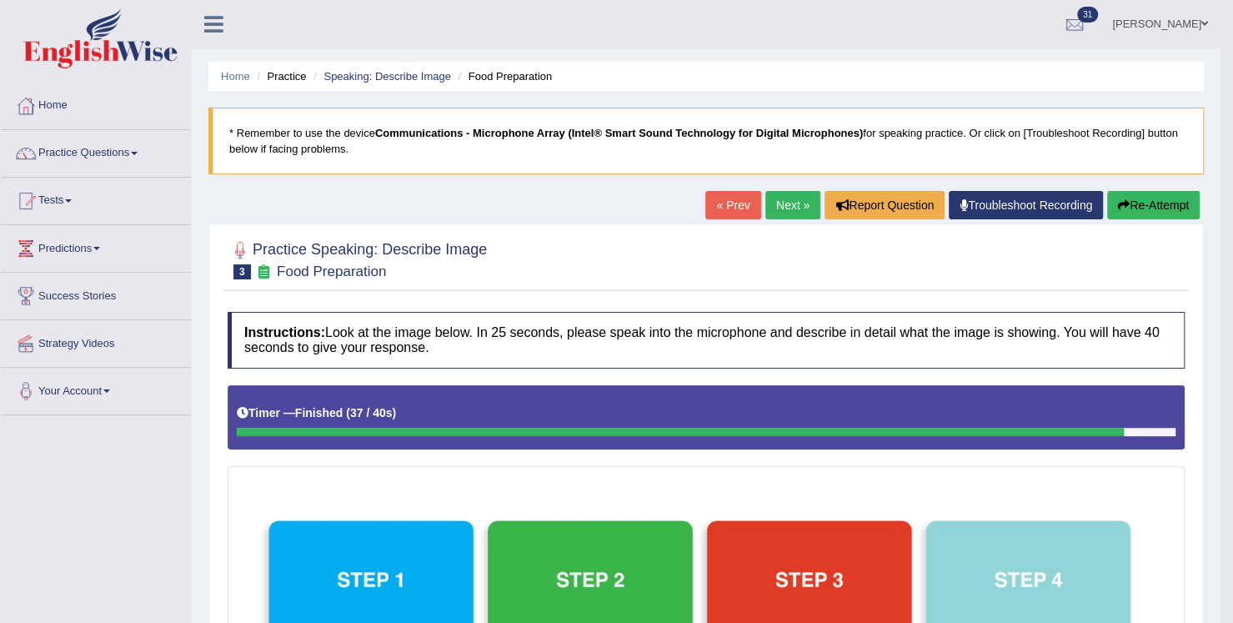
click at [1122, 209] on icon "button" at bounding box center [1124, 205] width 12 height 12
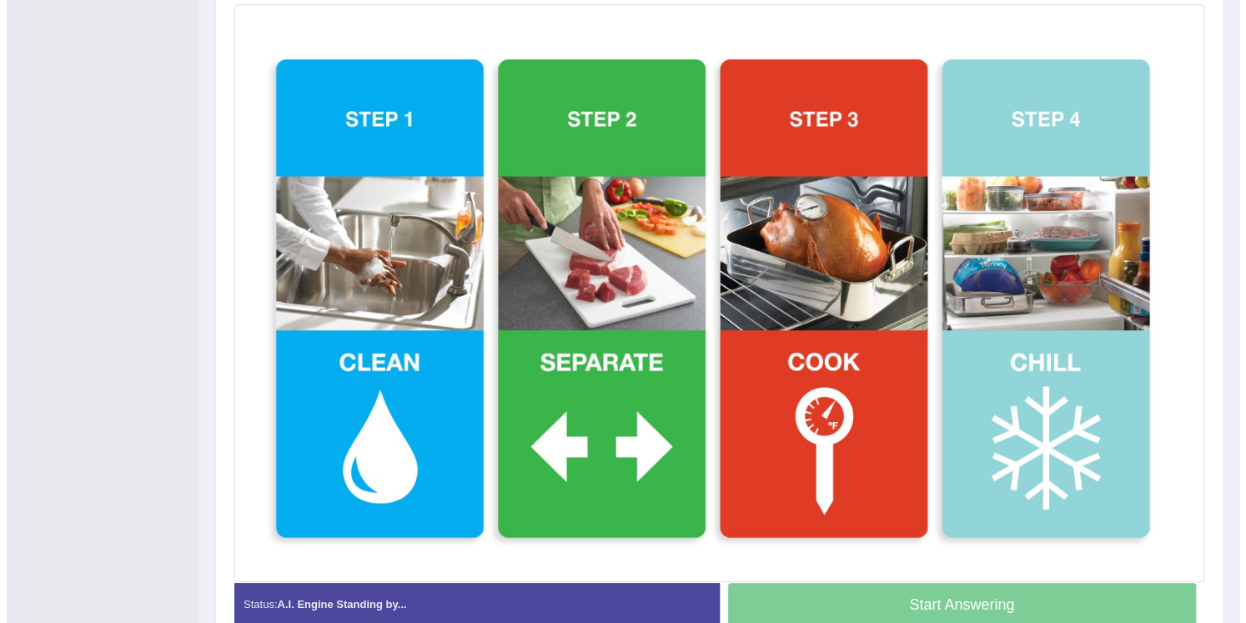
scroll to position [472, 0]
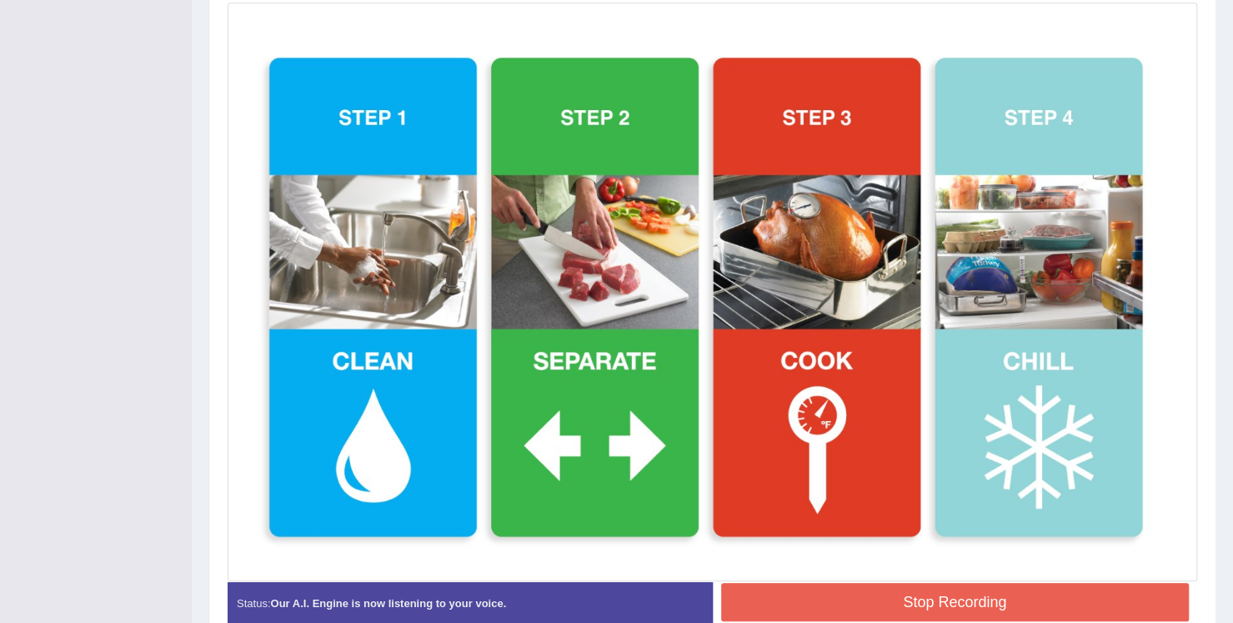
click at [992, 605] on button "Stop Recording" at bounding box center [955, 602] width 469 height 38
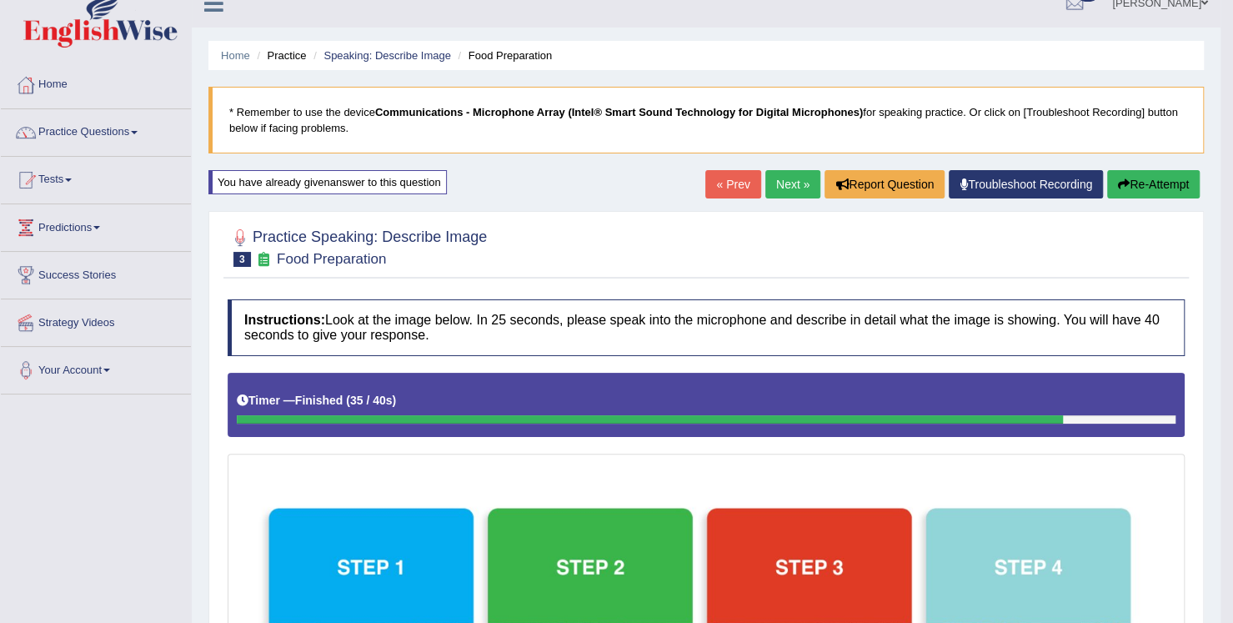
scroll to position [0, 0]
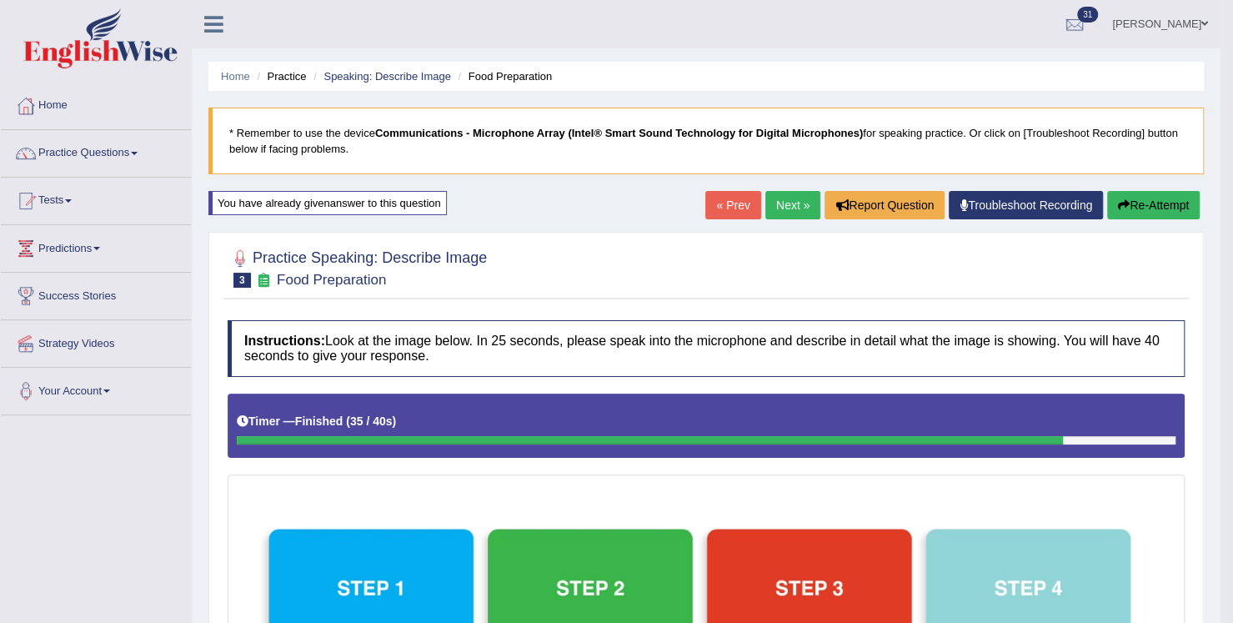
click at [799, 210] on link "Next »" at bounding box center [793, 205] width 55 height 28
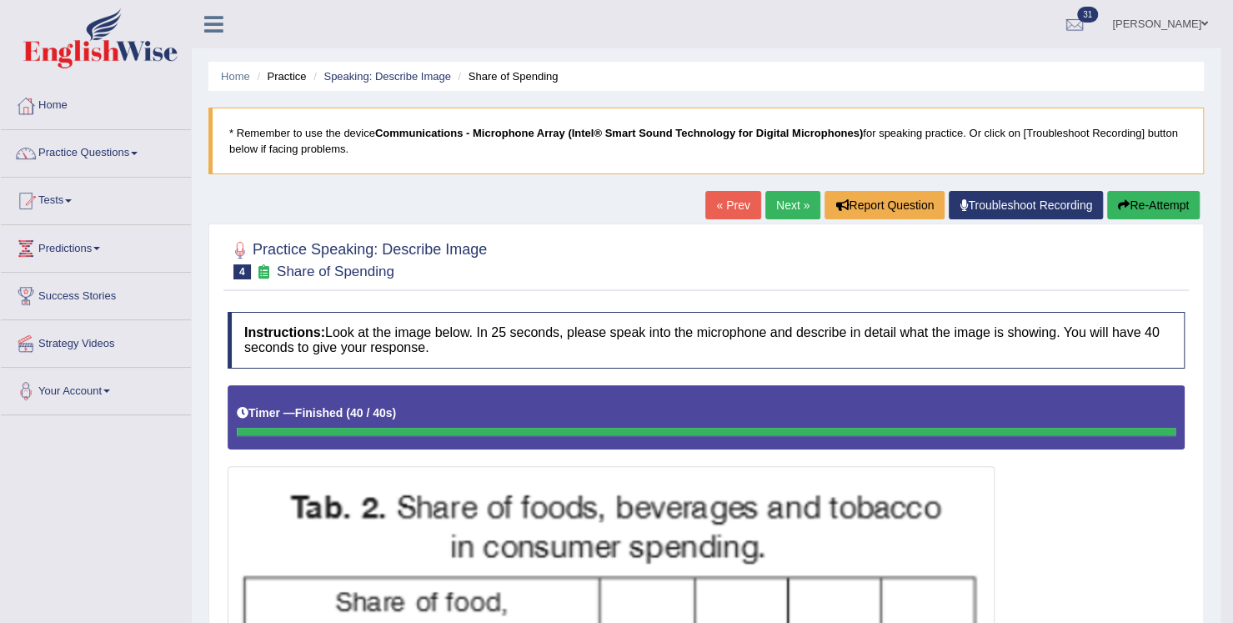
click at [785, 212] on link "Next »" at bounding box center [793, 205] width 55 height 28
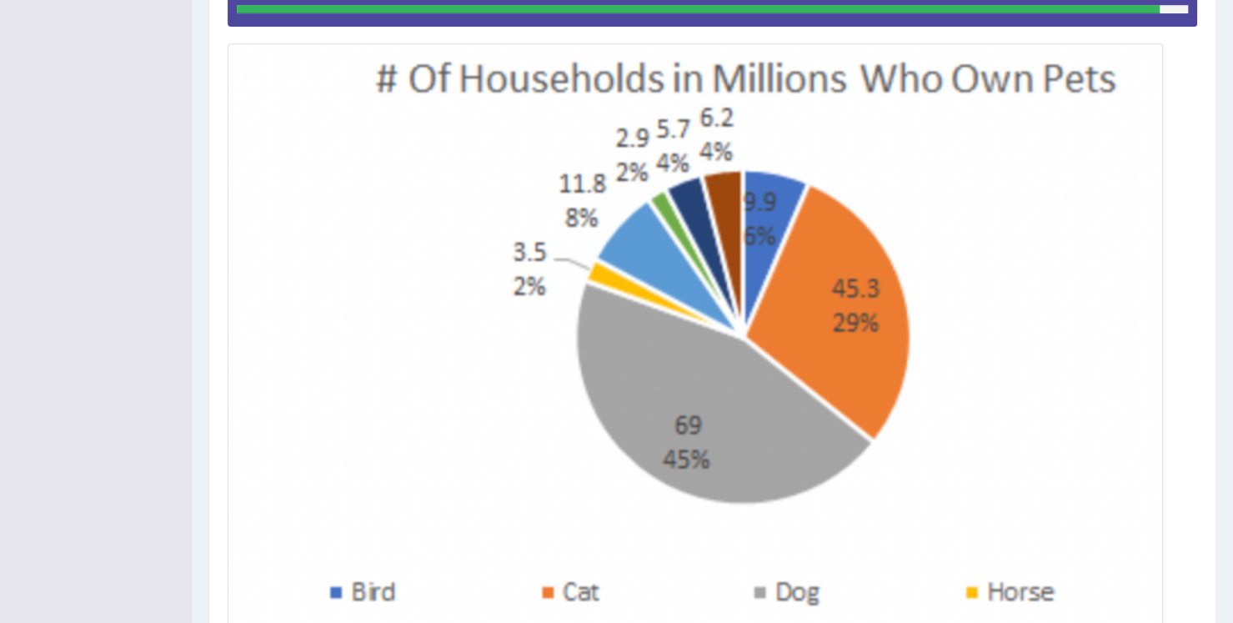
scroll to position [590, 0]
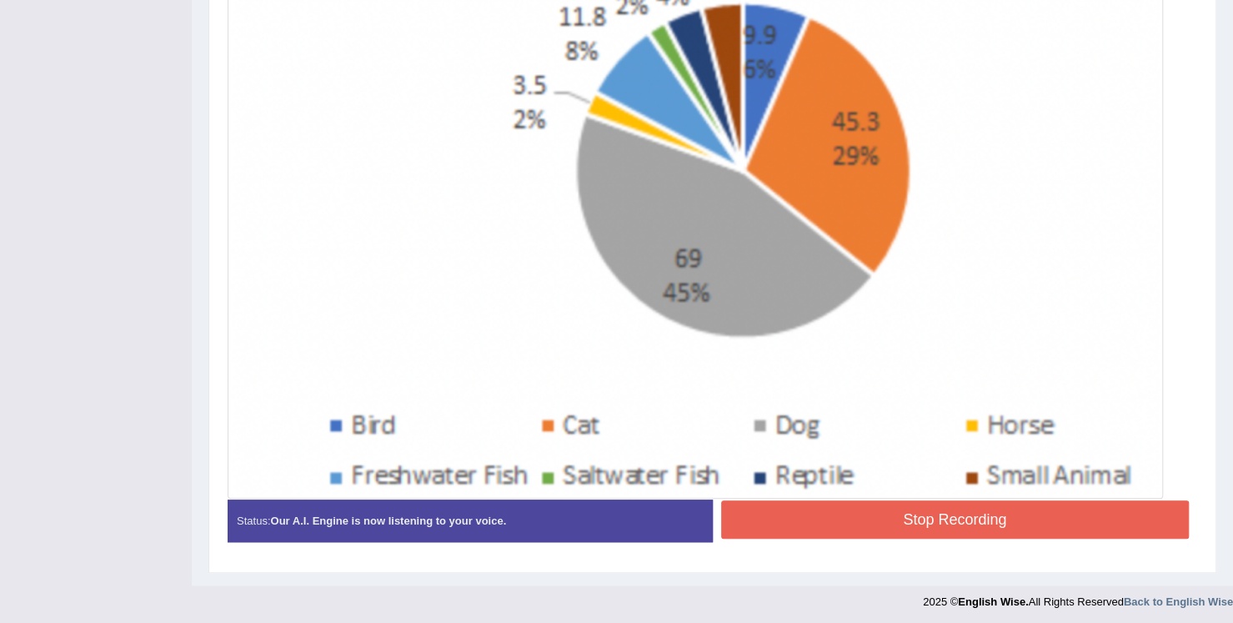
click at [826, 525] on button "Stop Recording" at bounding box center [955, 519] width 469 height 38
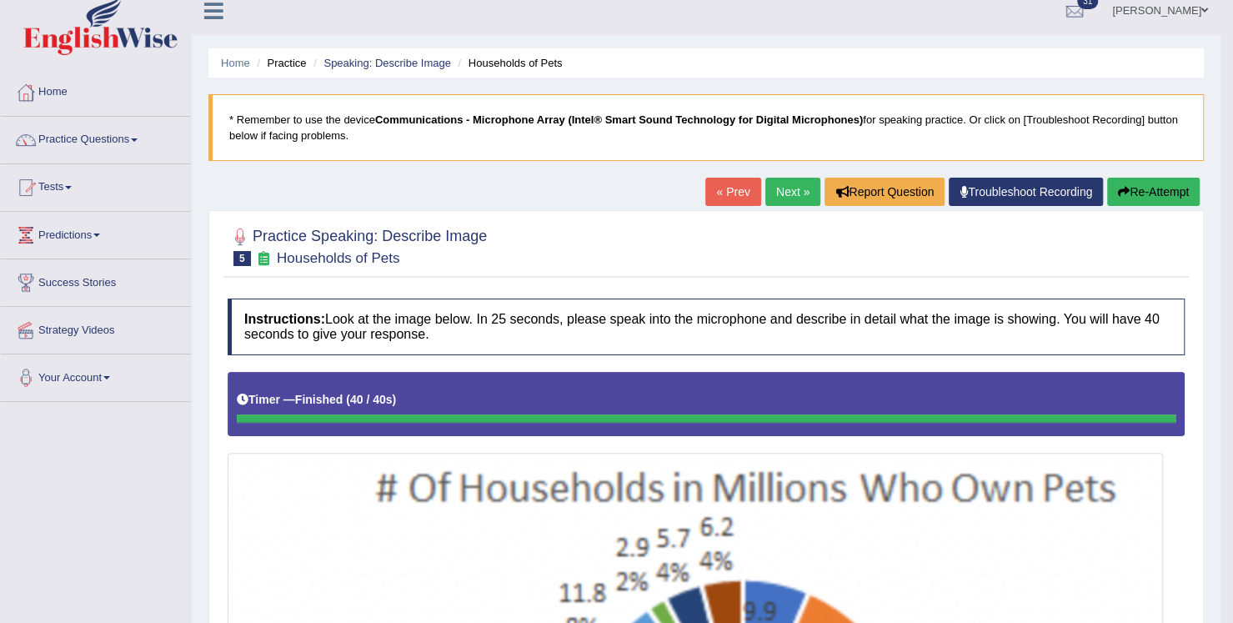
scroll to position [0, 0]
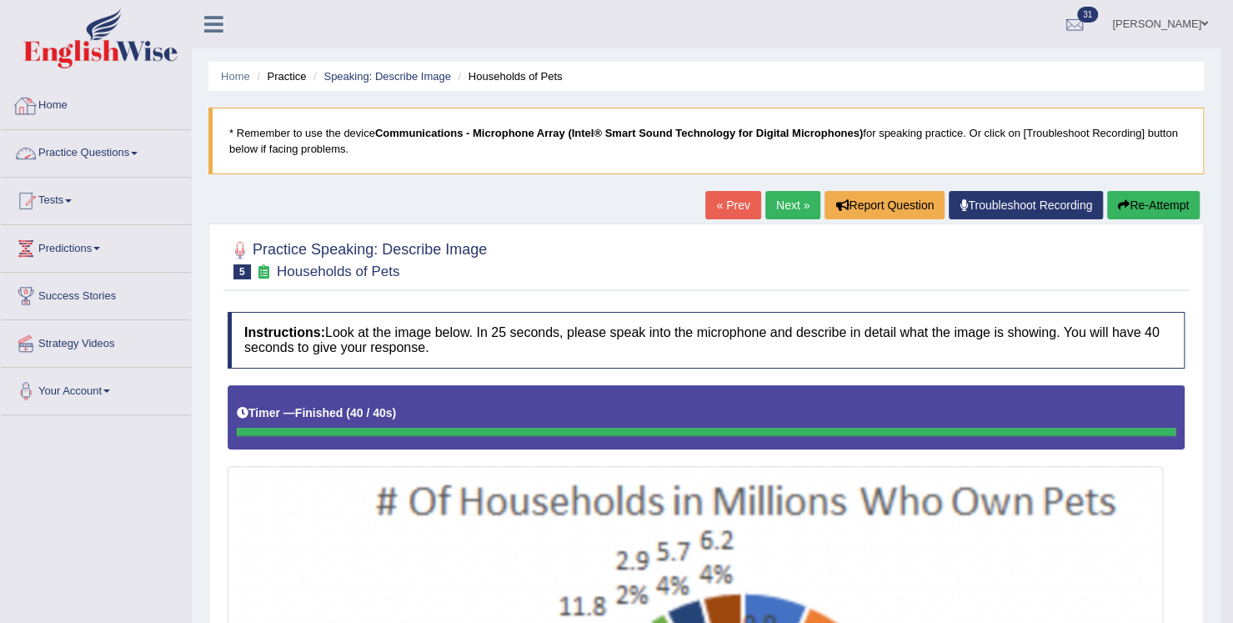
click at [73, 149] on link "Practice Questions" at bounding box center [96, 151] width 190 height 42
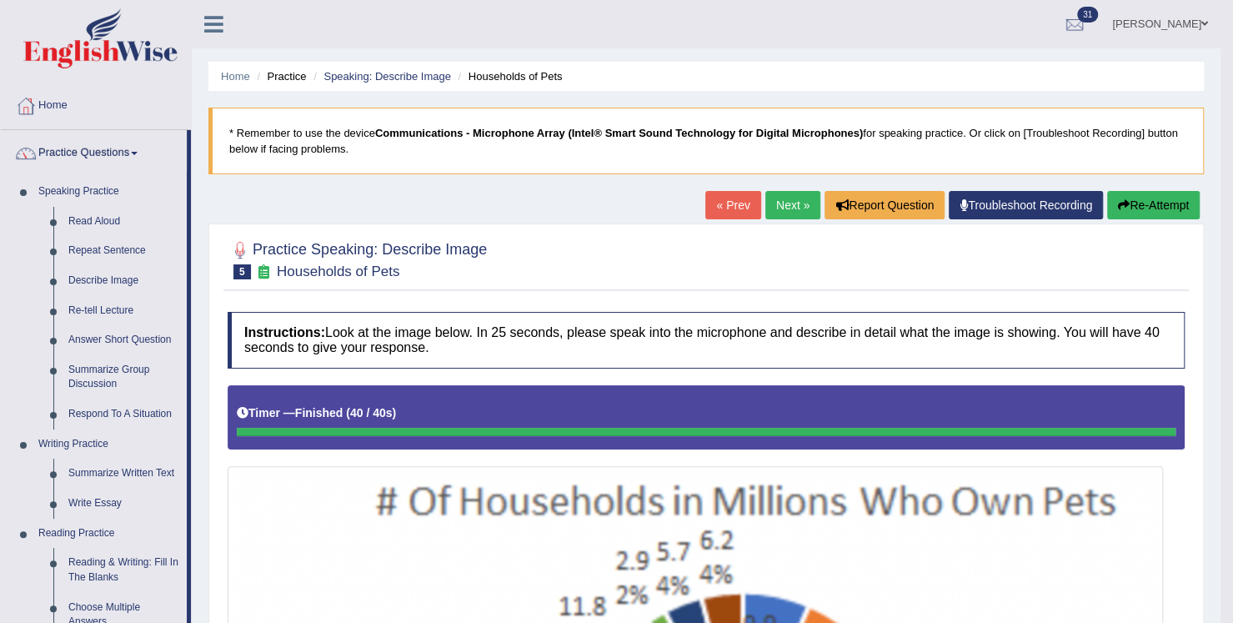
click at [808, 203] on link "Next »" at bounding box center [793, 205] width 55 height 28
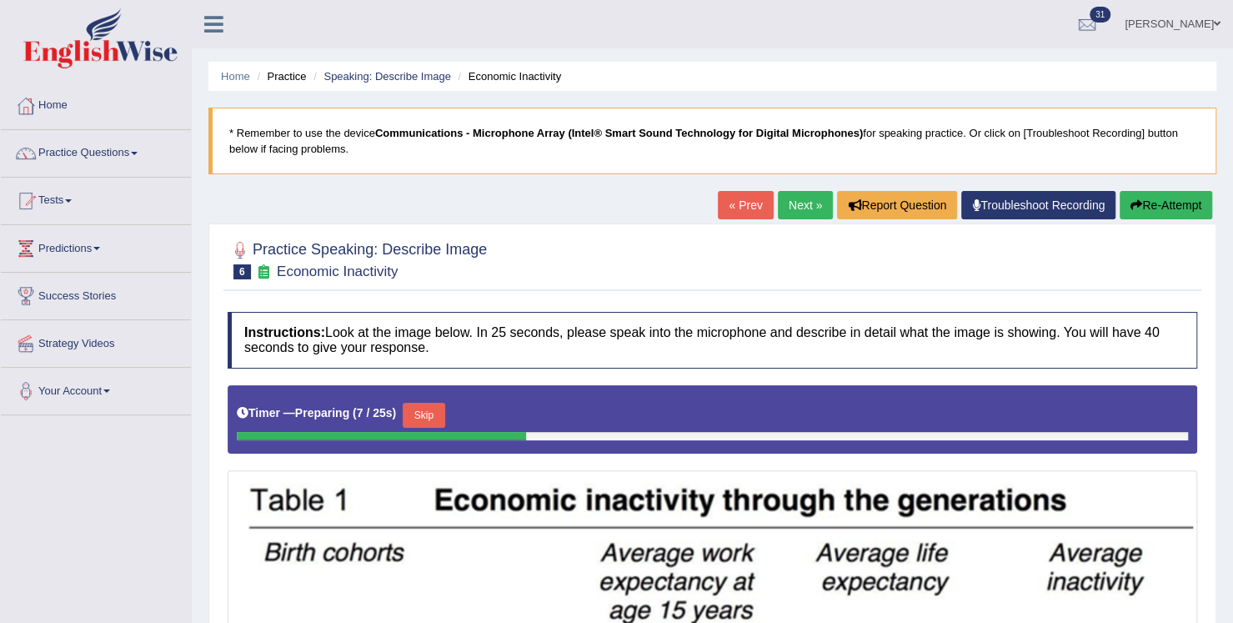
click at [59, 203] on link "Tests" at bounding box center [96, 199] width 190 height 42
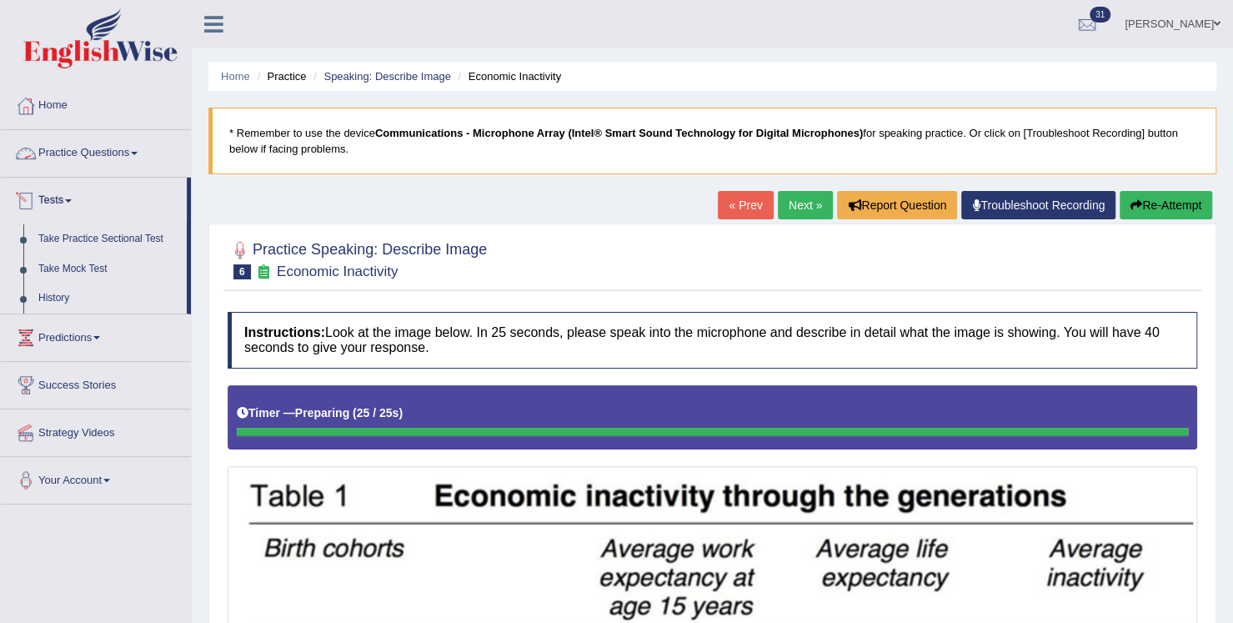
click at [70, 147] on link "Practice Questions" at bounding box center [96, 151] width 190 height 42
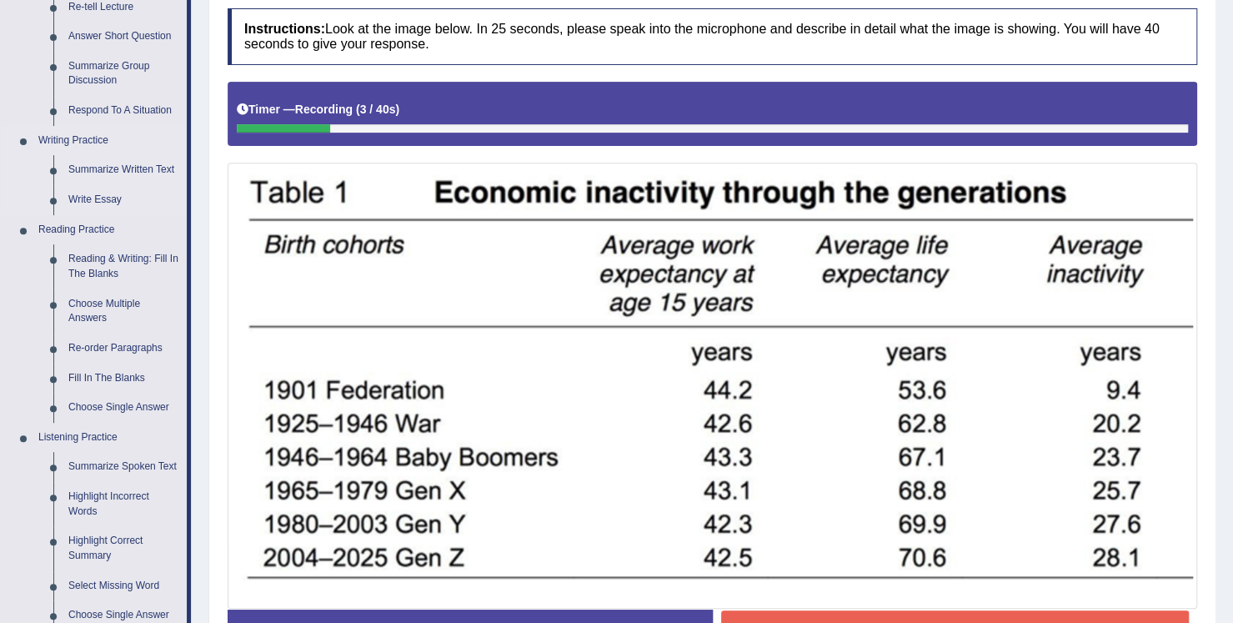
scroll to position [417, 0]
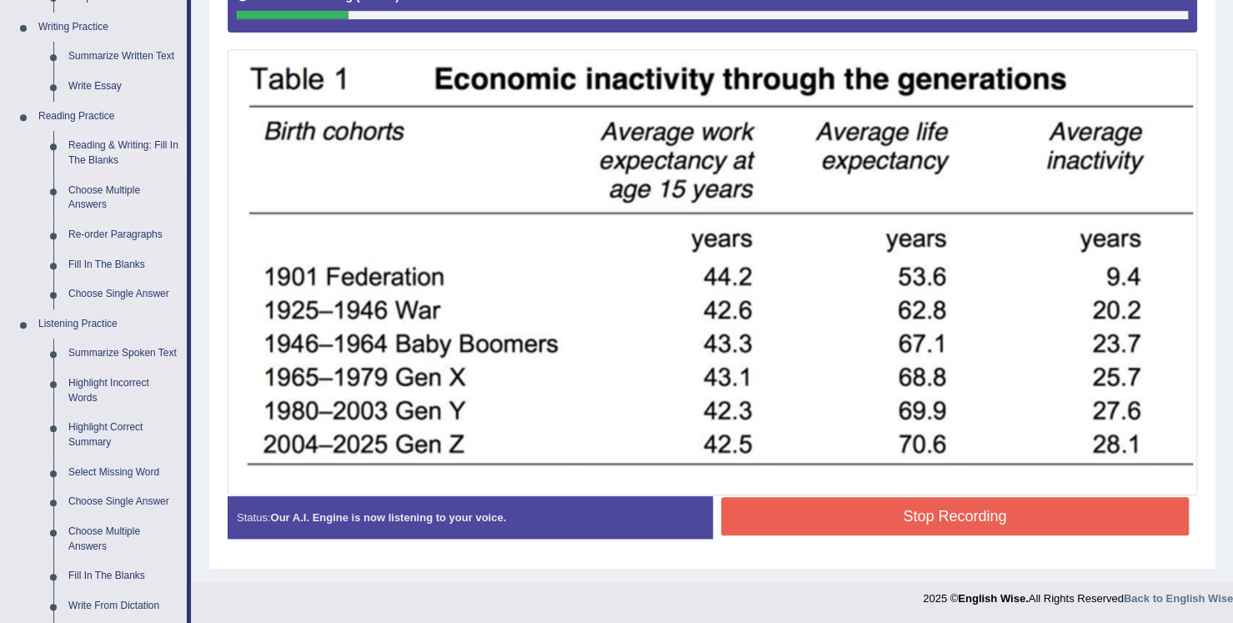
click at [107, 143] on link "Reading & Writing: Fill In The Blanks" at bounding box center [124, 153] width 126 height 44
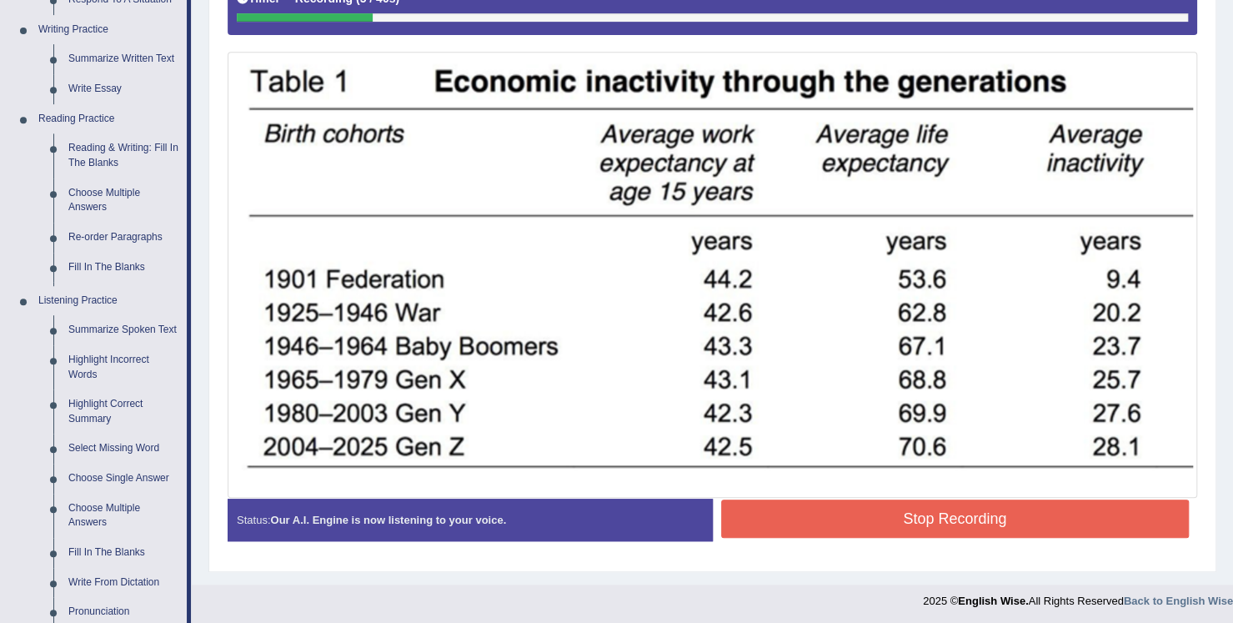
scroll to position [569, 0]
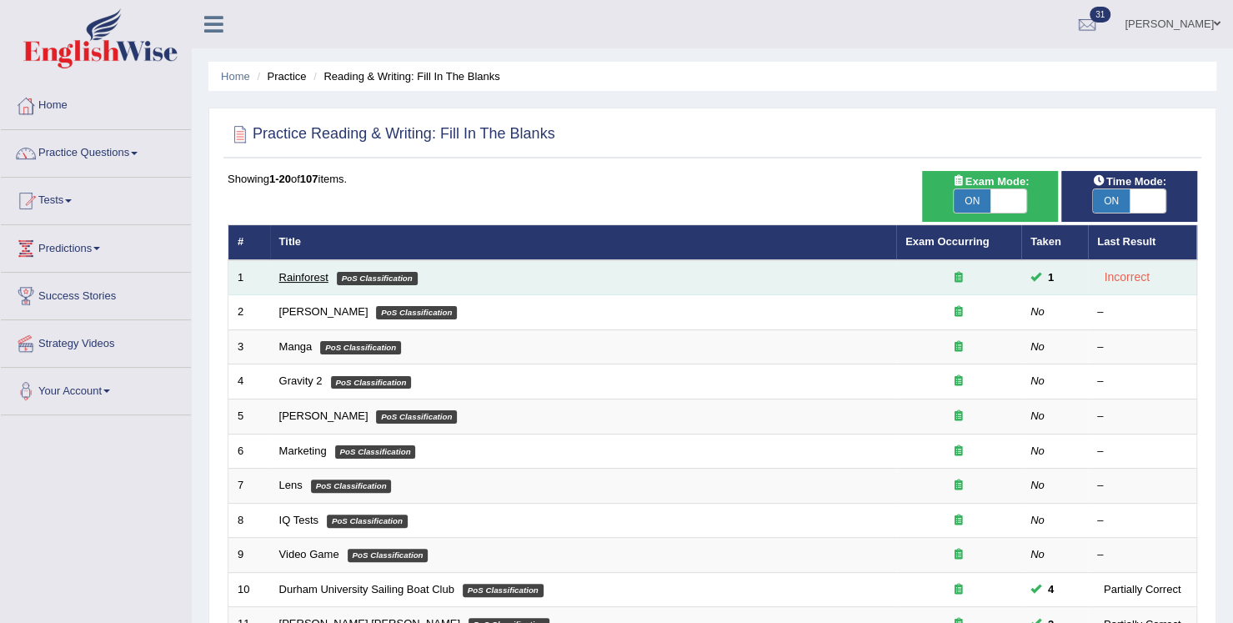
click at [294, 276] on link "Rainforest" at bounding box center [303, 277] width 49 height 13
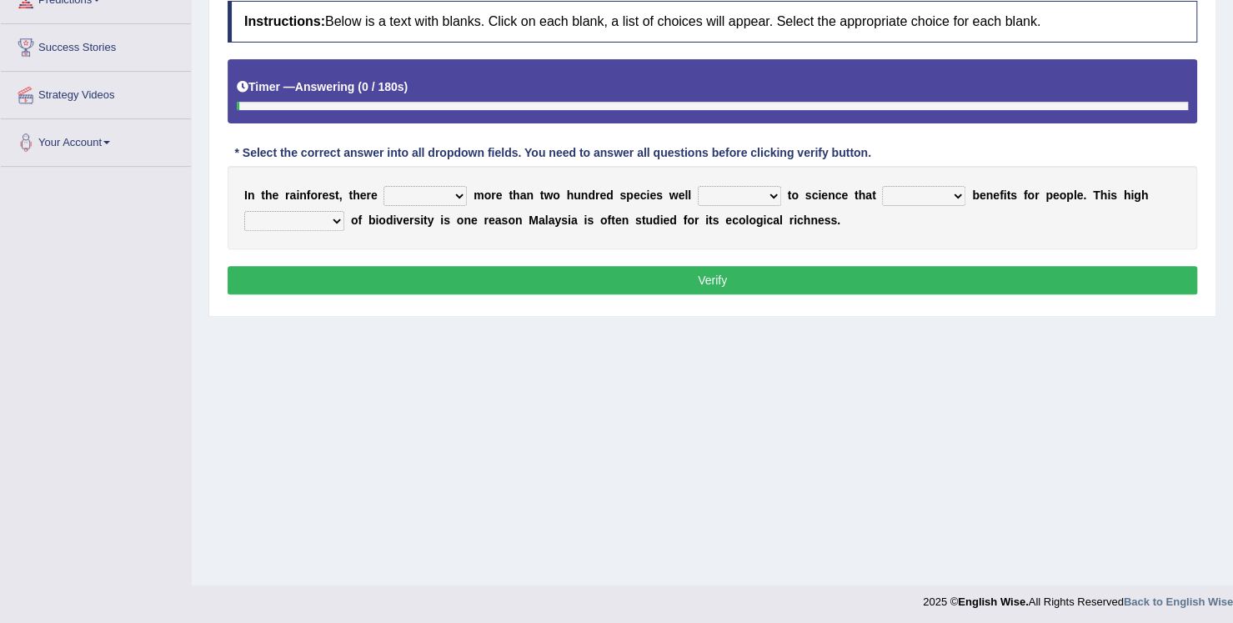
scroll to position [250, 0]
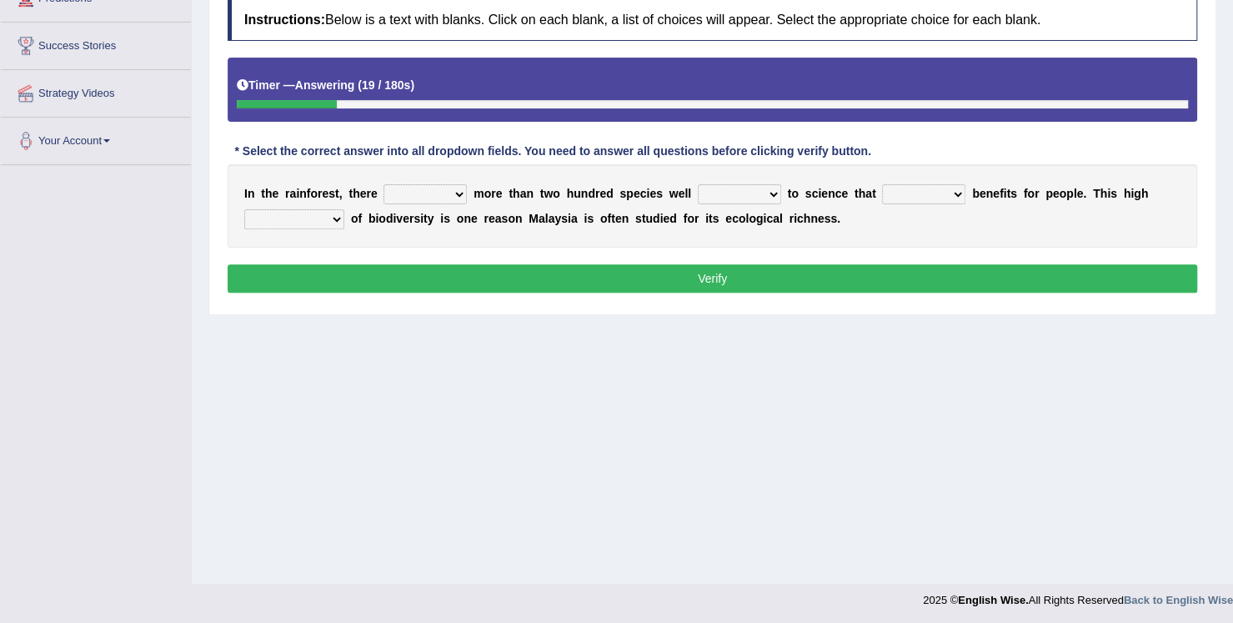
click at [459, 196] on select "have can be has is" at bounding box center [425, 194] width 83 height 20
select select "is"
click at [384, 184] on select "have can be has is" at bounding box center [425, 194] width 83 height 20
click at [429, 199] on select "have can be has is" at bounding box center [425, 194] width 83 height 20
click at [757, 196] on select "knowing known knew know" at bounding box center [739, 194] width 83 height 20
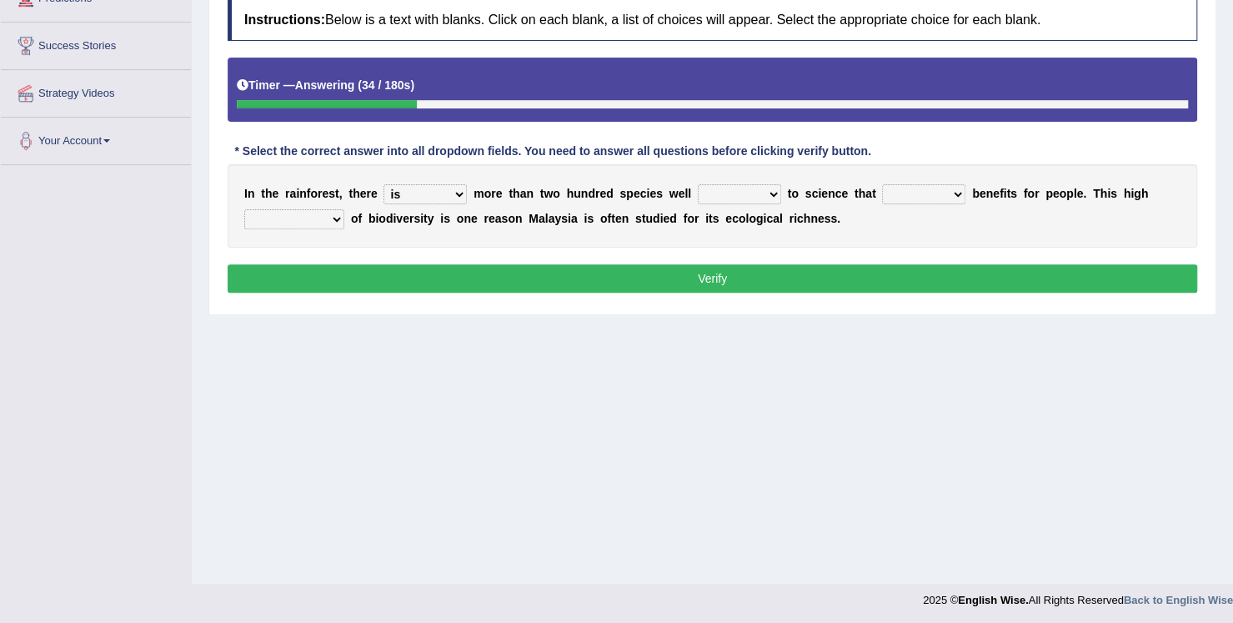
select select "known"
click at [698, 184] on select "knowing known knew know" at bounding box center [739, 194] width 83 height 20
click at [427, 189] on select "have can be has is" at bounding box center [425, 194] width 83 height 20
select select "can be"
click at [384, 184] on select "have can be has is" at bounding box center [425, 194] width 83 height 20
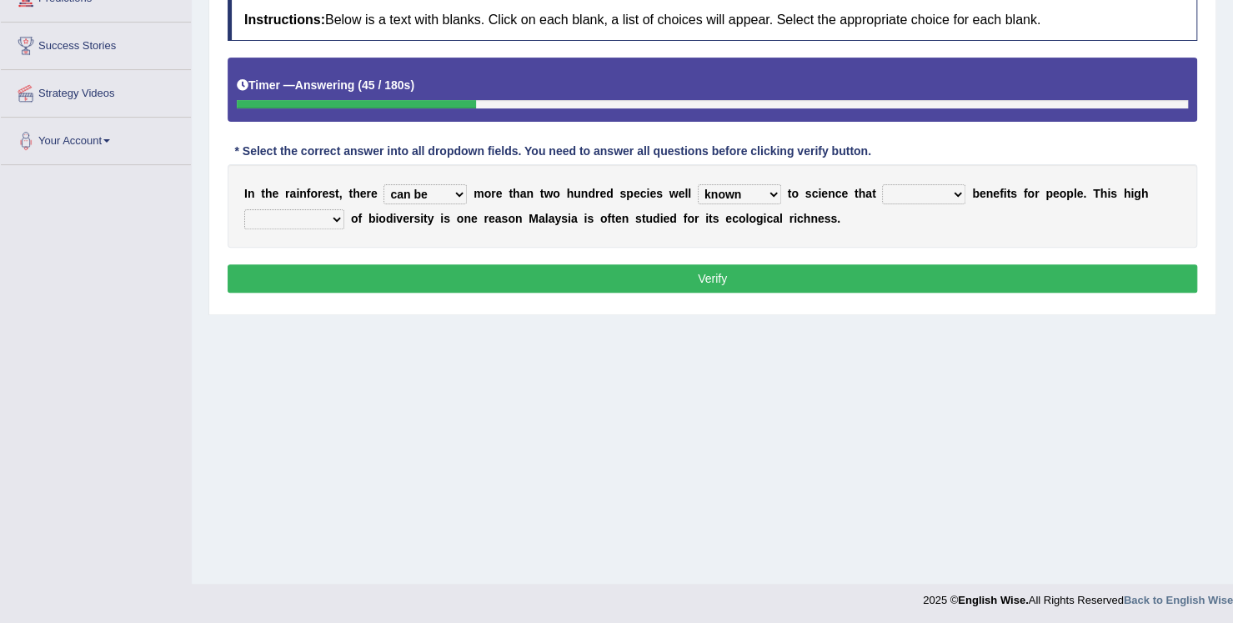
click at [944, 189] on select "contain contained containing contains" at bounding box center [923, 194] width 83 height 20
select select "contains"
click at [882, 184] on select "contain contained containing contains" at bounding box center [923, 194] width 83 height 20
click at [329, 219] on select "condensation conjunction continuity complexity" at bounding box center [294, 219] width 100 height 20
click at [244, 209] on select "condensation conjunction continuity complexity" at bounding box center [294, 219] width 100 height 20
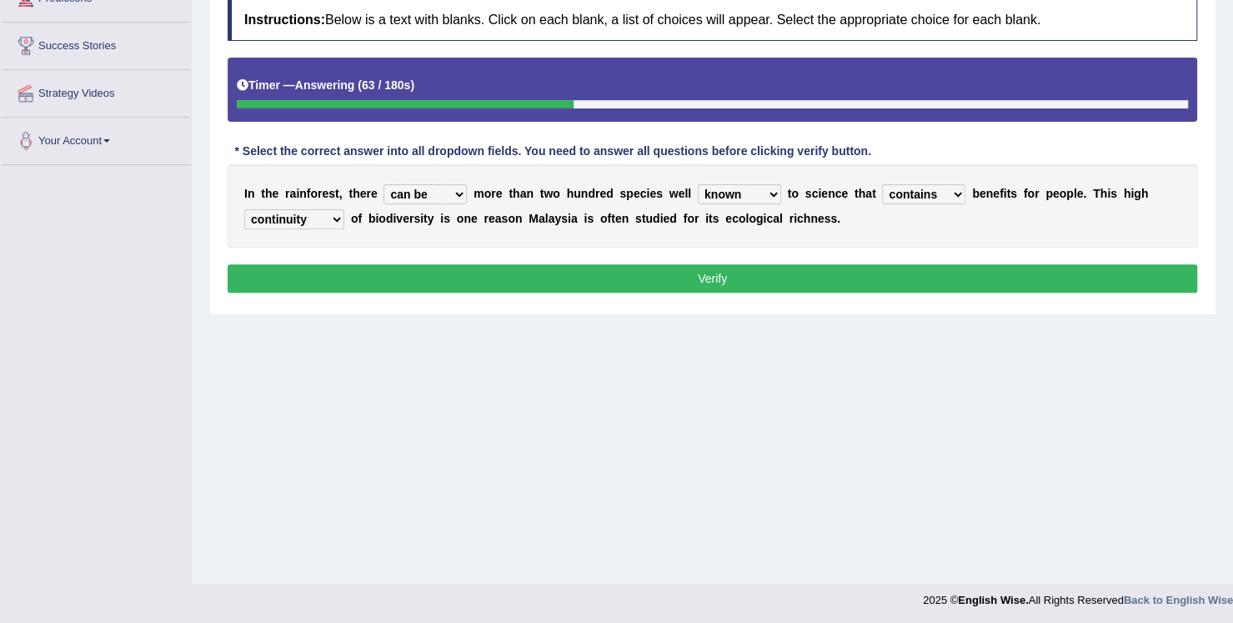
click at [335, 209] on select "condensation conjunction continuity complexity" at bounding box center [294, 219] width 100 height 20
select select "complexity"
click at [244, 209] on select "condensation conjunction continuity complexity" at bounding box center [294, 219] width 100 height 20
click at [337, 277] on button "Verify" at bounding box center [713, 278] width 970 height 28
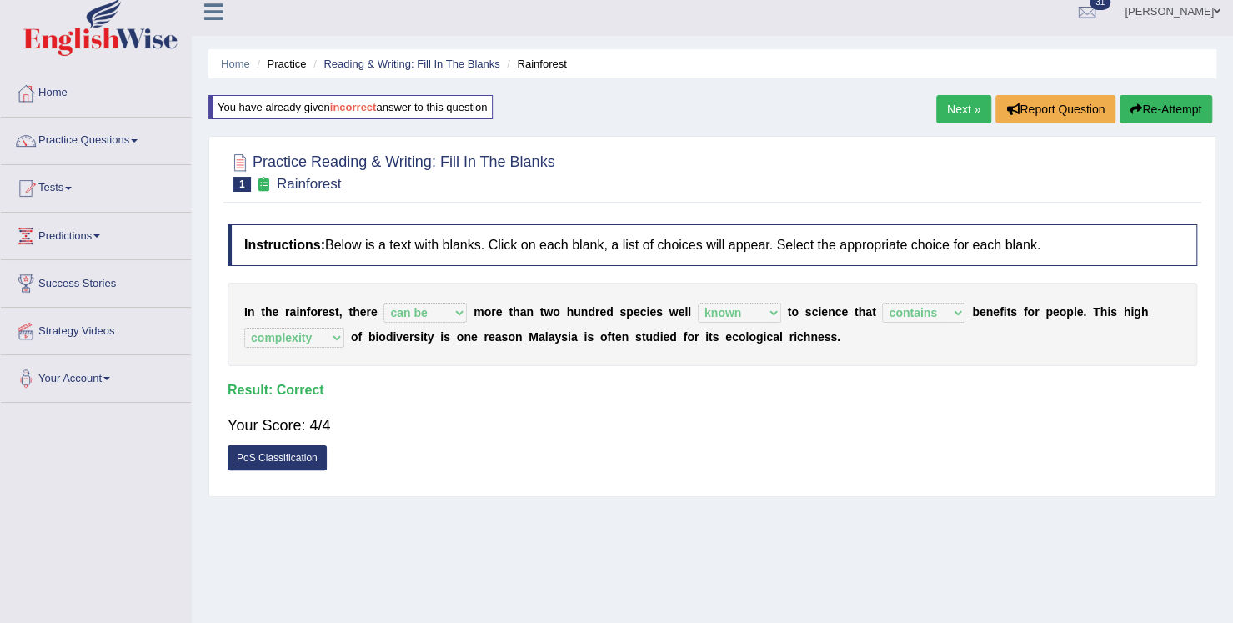
scroll to position [0, 0]
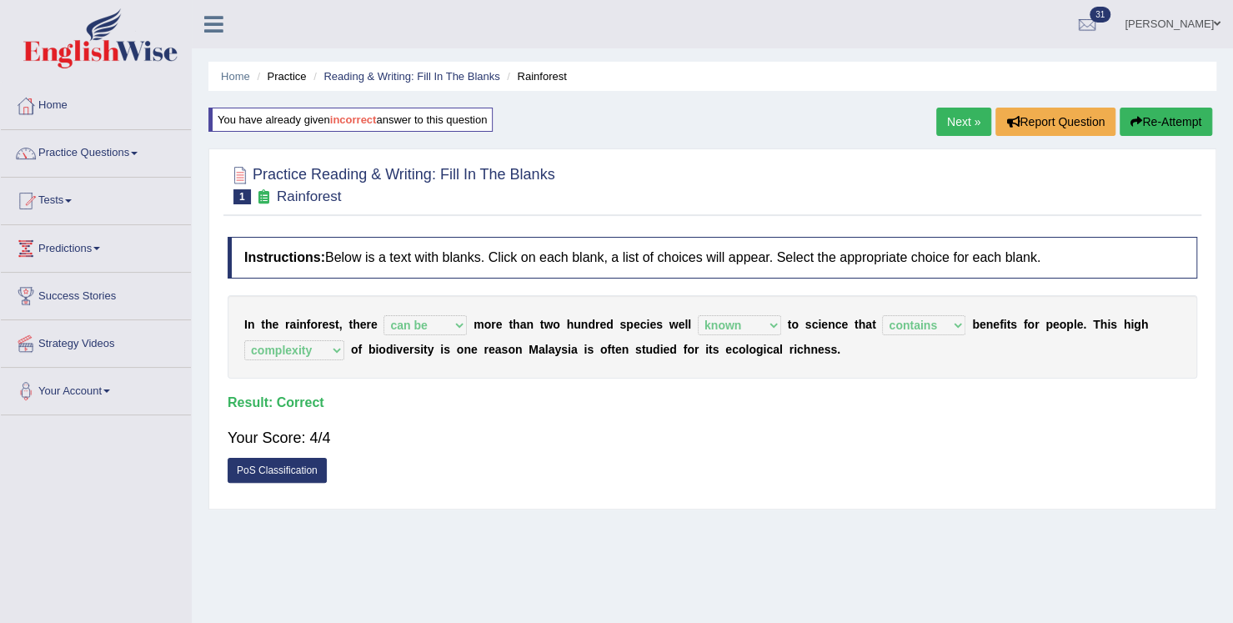
click at [966, 127] on link "Next »" at bounding box center [963, 122] width 55 height 28
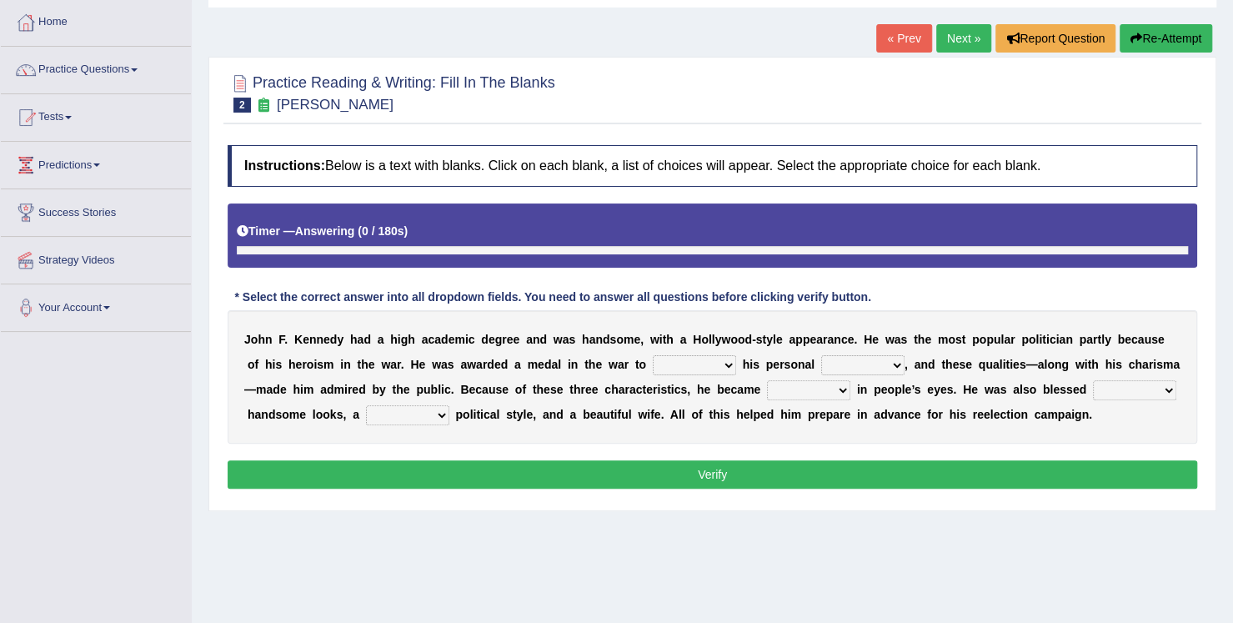
scroll to position [167, 0]
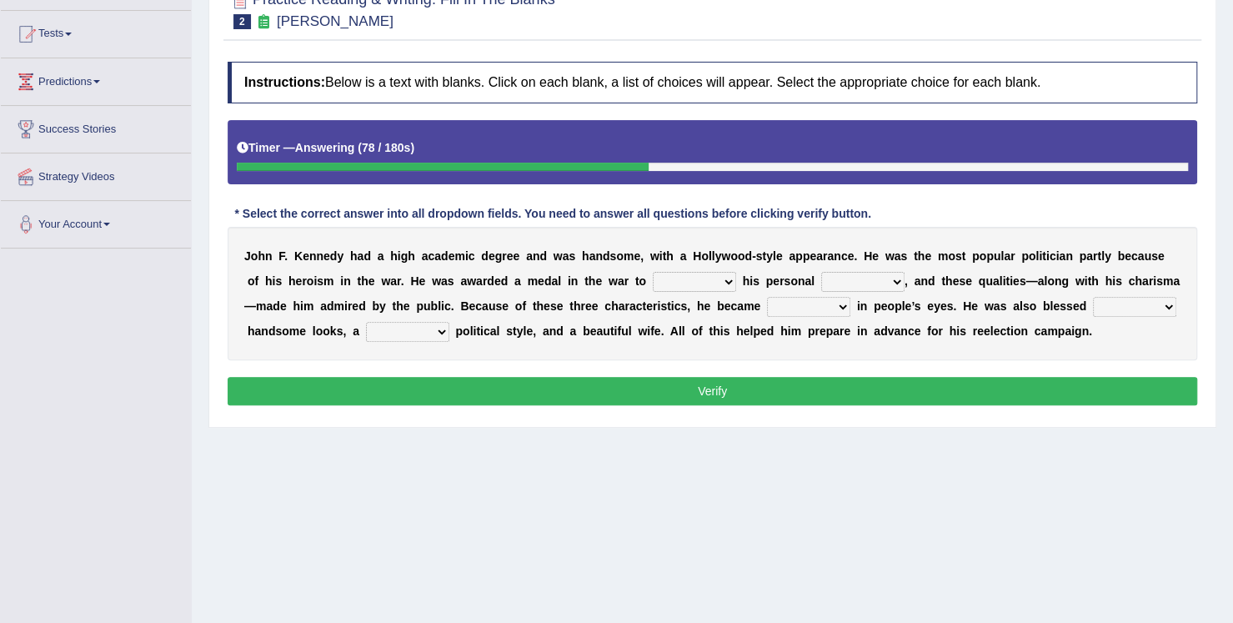
click at [695, 288] on select "prove show evidence upthrow" at bounding box center [694, 282] width 83 height 20
select select "prove"
click at [653, 272] on select "prove show evidence upthrow" at bounding box center [694, 282] width 83 height 20
click at [876, 287] on select "passion courage charm liking" at bounding box center [862, 282] width 83 height 20
select select "courage"
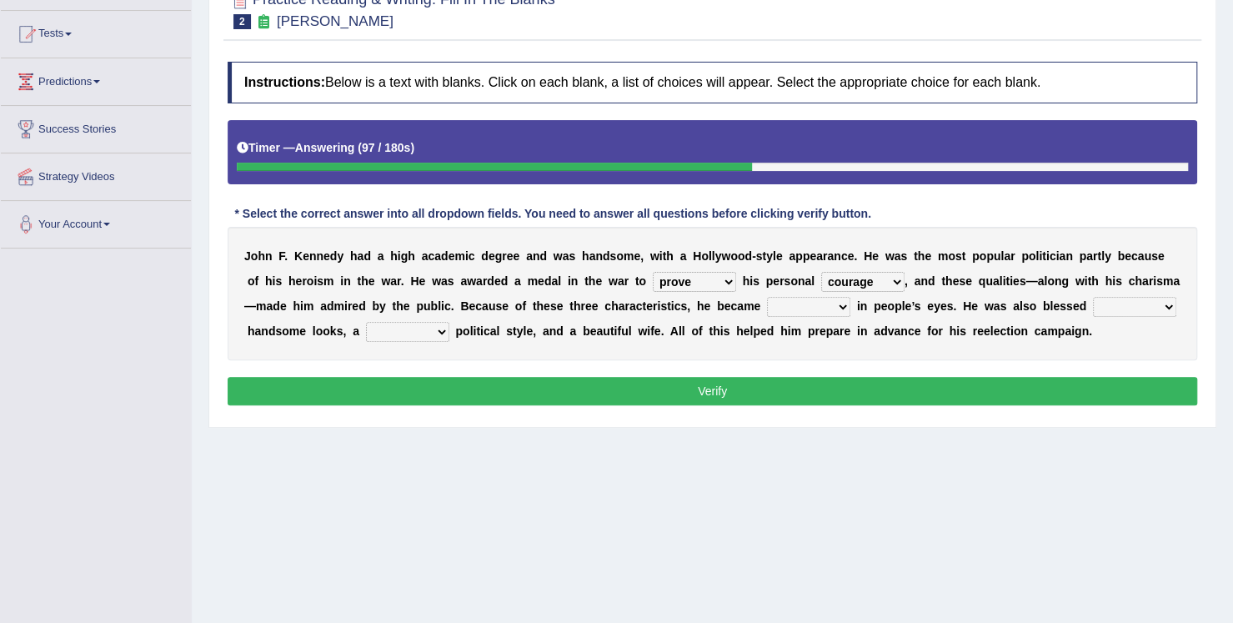
click at [821, 272] on select "passion courage charm liking" at bounding box center [862, 282] width 83 height 20
click at [709, 283] on select "prove show evidence upthrow" at bounding box center [694, 282] width 83 height 20
select select "show"
click at [653, 272] on select "prove show evidence upthrow" at bounding box center [694, 282] width 83 height 20
click at [810, 310] on select "iconic ironic identical impotent" at bounding box center [808, 307] width 83 height 20
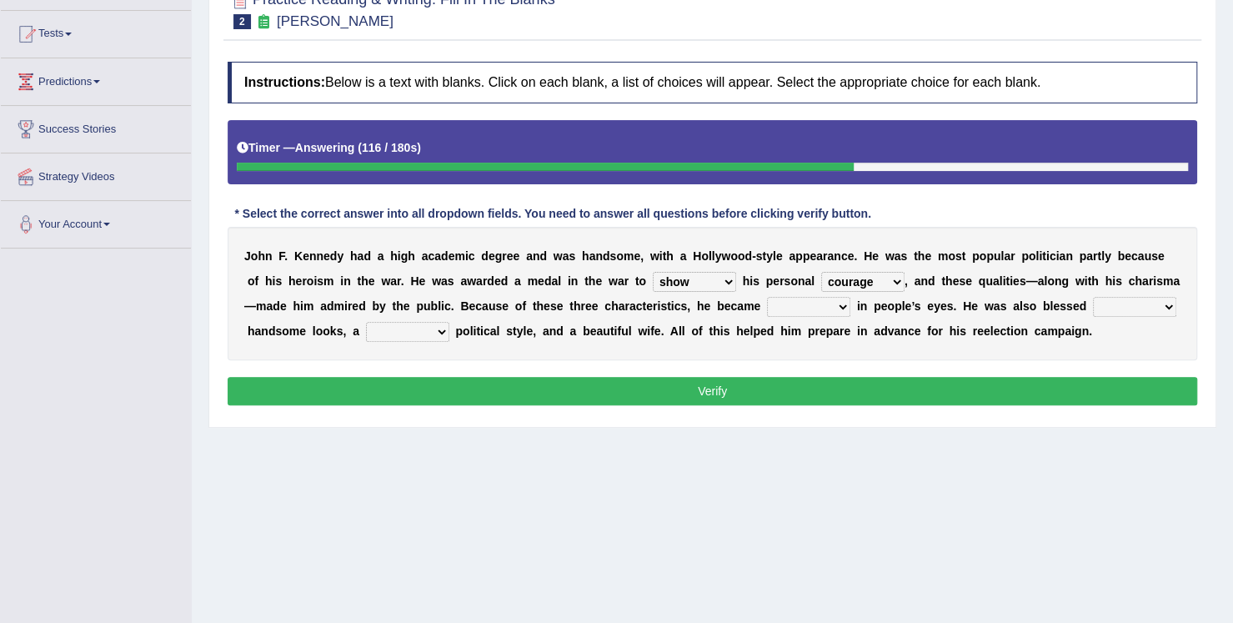
select select "iconic"
click at [767, 297] on select "iconic ironic identical impotent" at bounding box center [808, 307] width 83 height 20
click at [1139, 302] on select "with in upon to" at bounding box center [1134, 307] width 83 height 20
select select "with"
click at [1093, 297] on select "with in upon to" at bounding box center [1134, 307] width 83 height 20
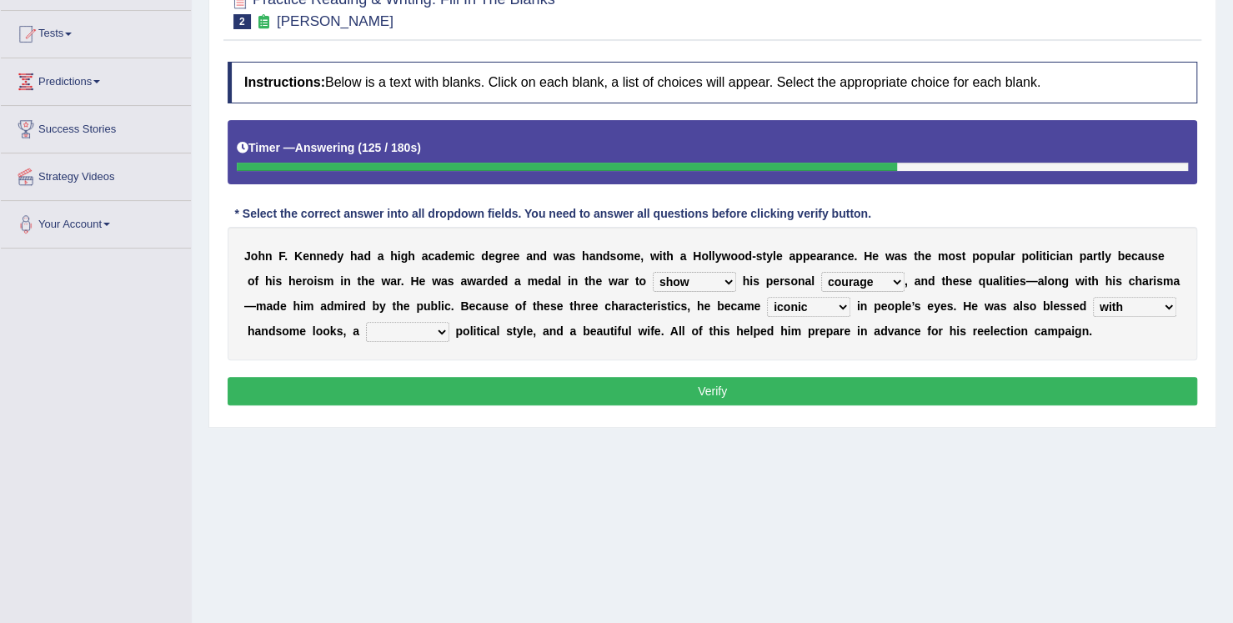
click at [410, 337] on select "mending mends mended mend" at bounding box center [407, 332] width 83 height 20
select select "mending"
click at [366, 322] on select "mending mends mended mend" at bounding box center [407, 332] width 83 height 20
click at [413, 384] on button "Verify" at bounding box center [713, 391] width 970 height 28
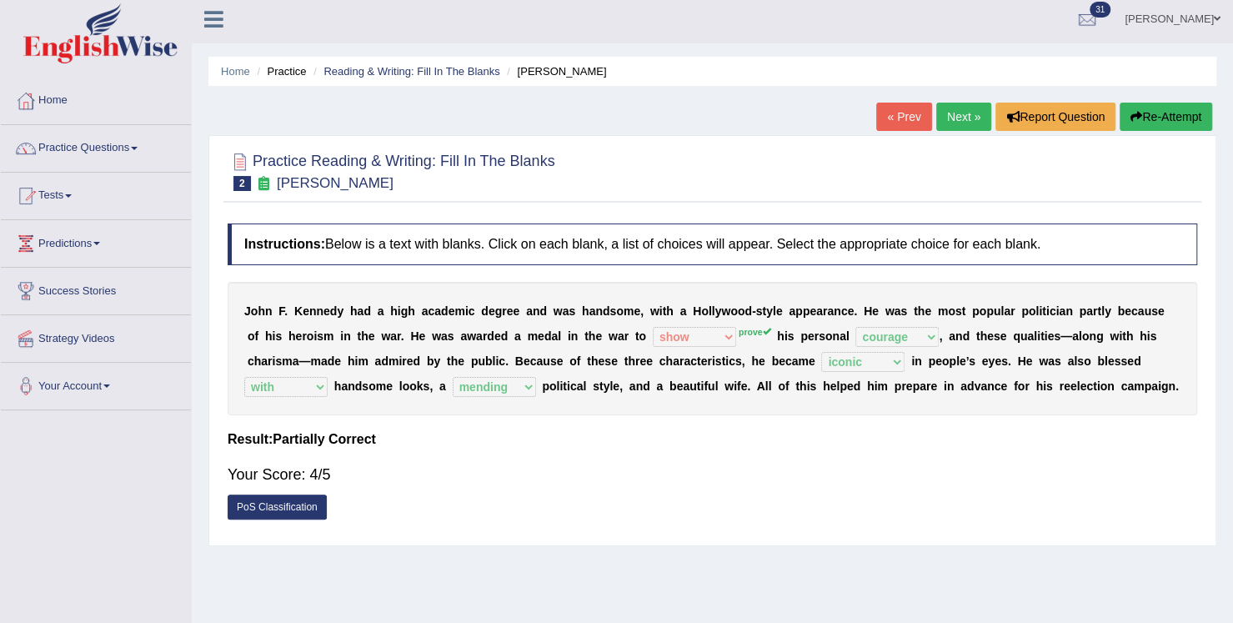
scroll to position [0, 0]
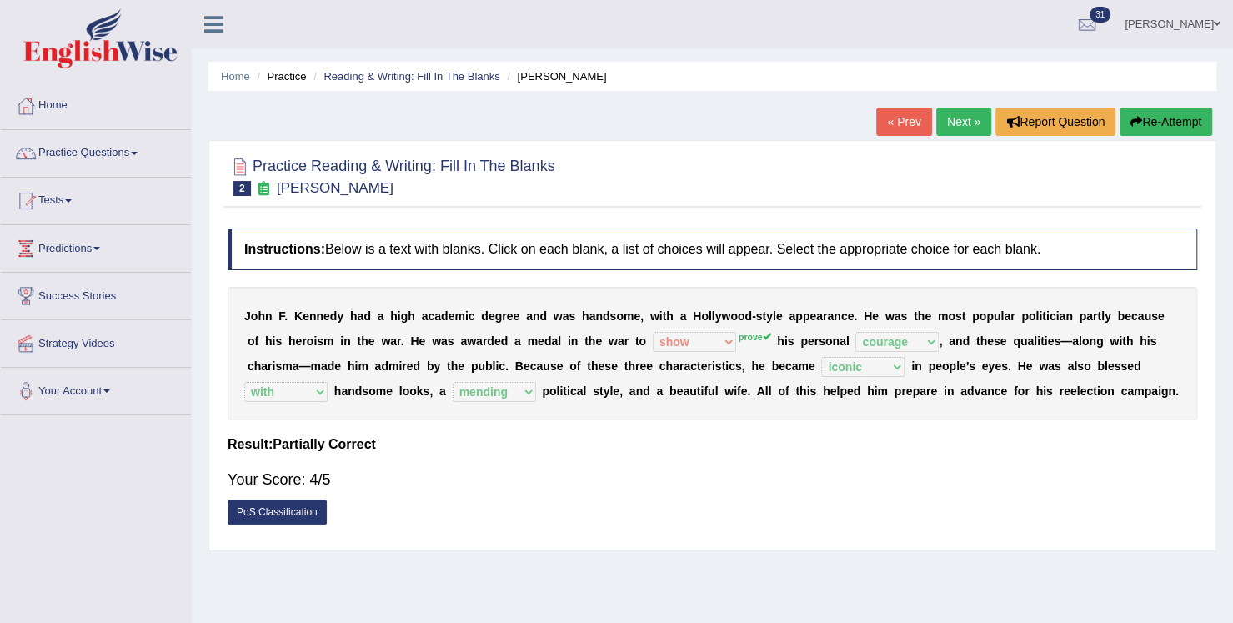
click at [944, 130] on link "Next »" at bounding box center [963, 122] width 55 height 28
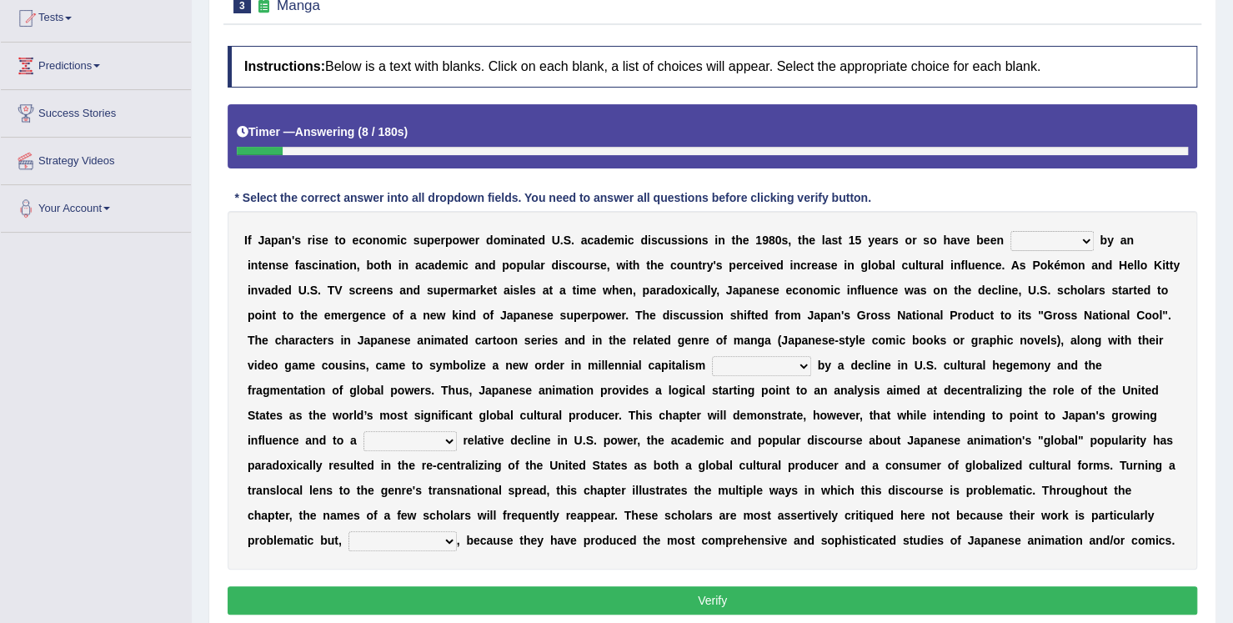
scroll to position [250, 0]
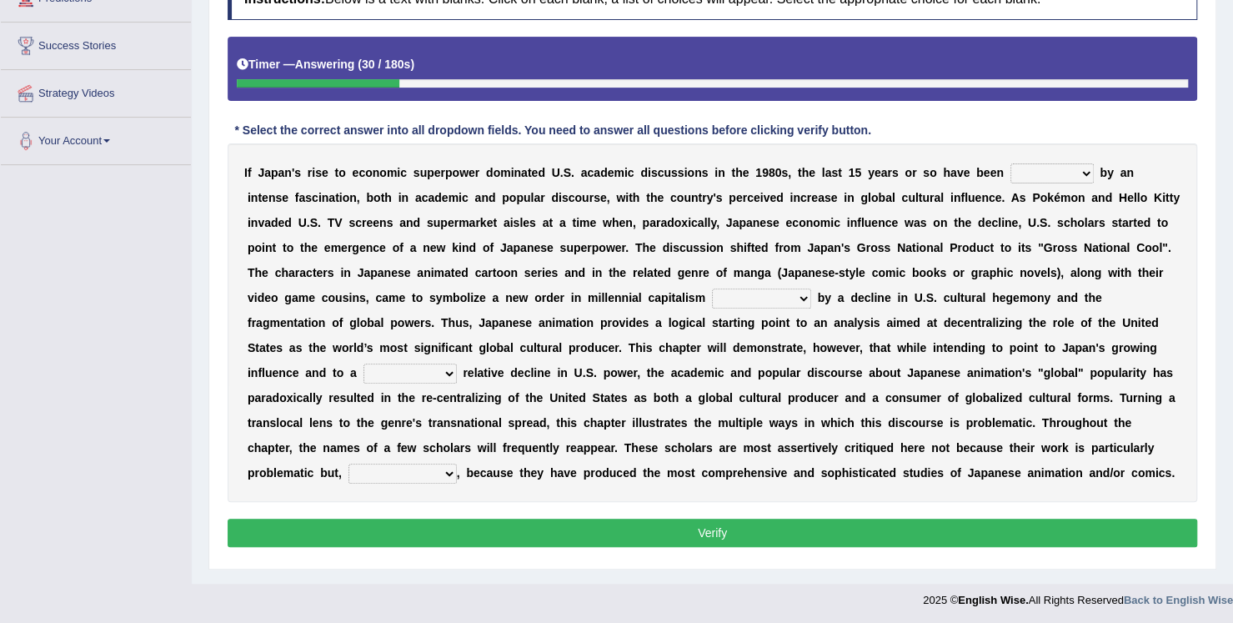
click at [1083, 174] on select "marked dedicated made inspired" at bounding box center [1052, 173] width 83 height 20
select select "marked"
click at [1011, 163] on select "marked dedicated made inspired" at bounding box center [1052, 173] width 83 height 20
click at [797, 295] on select "pocessed characterized opposed tangled" at bounding box center [761, 299] width 99 height 20
select select "characterized"
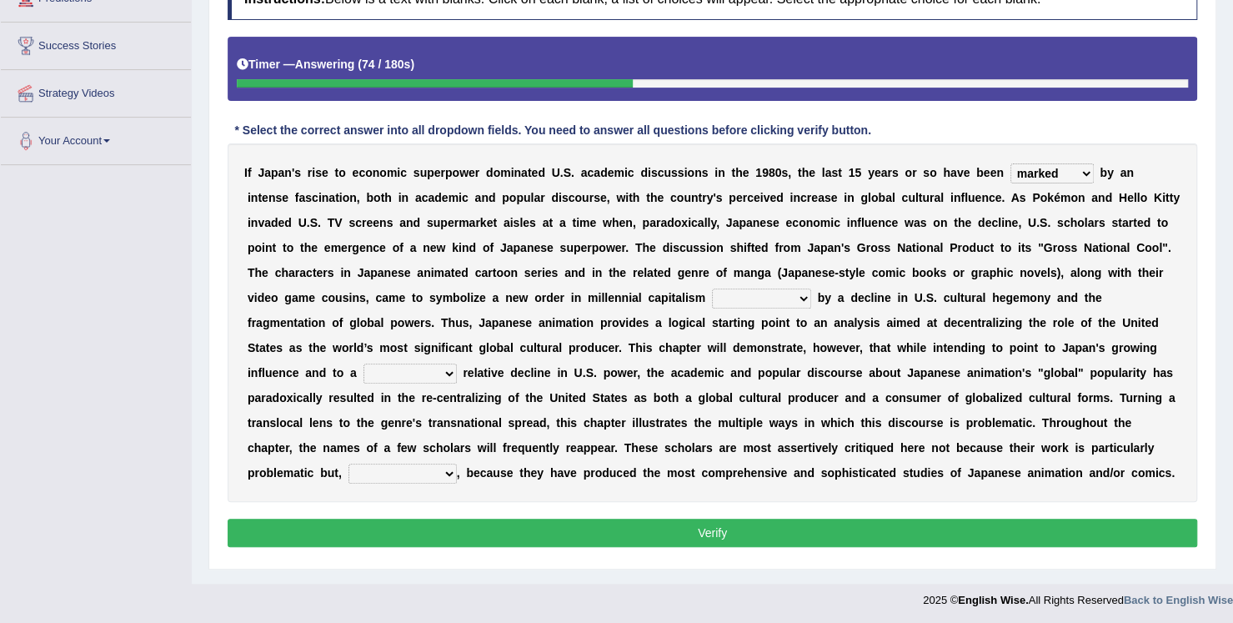
click at [712, 289] on select "pocessed characterized opposed tangled" at bounding box center [761, 299] width 99 height 20
click at [424, 378] on select "concomitant discrete proportional legitimate" at bounding box center [410, 374] width 93 height 20
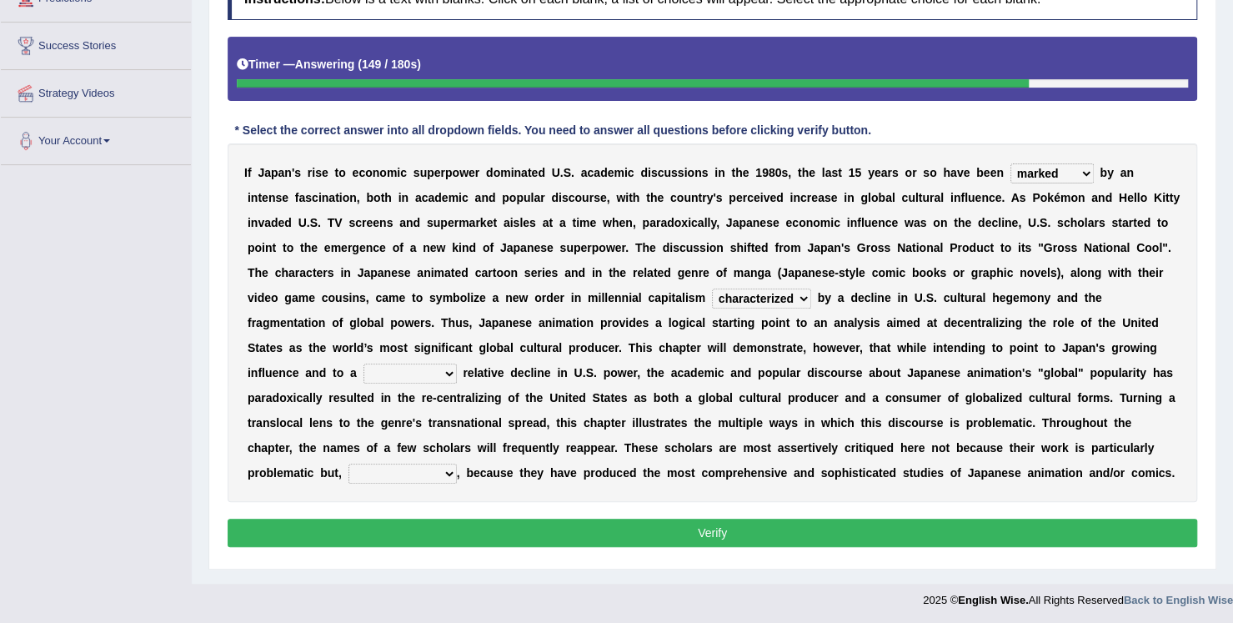
select select "proportional"
click at [364, 364] on select "concomitant discrete proportional legitimate" at bounding box center [410, 374] width 93 height 20
click at [404, 475] on select "however on the contrary in addition on the whole" at bounding box center [403, 474] width 108 height 20
select select "however"
click at [349, 464] on select "however on the contrary in addition on the whole" at bounding box center [403, 474] width 108 height 20
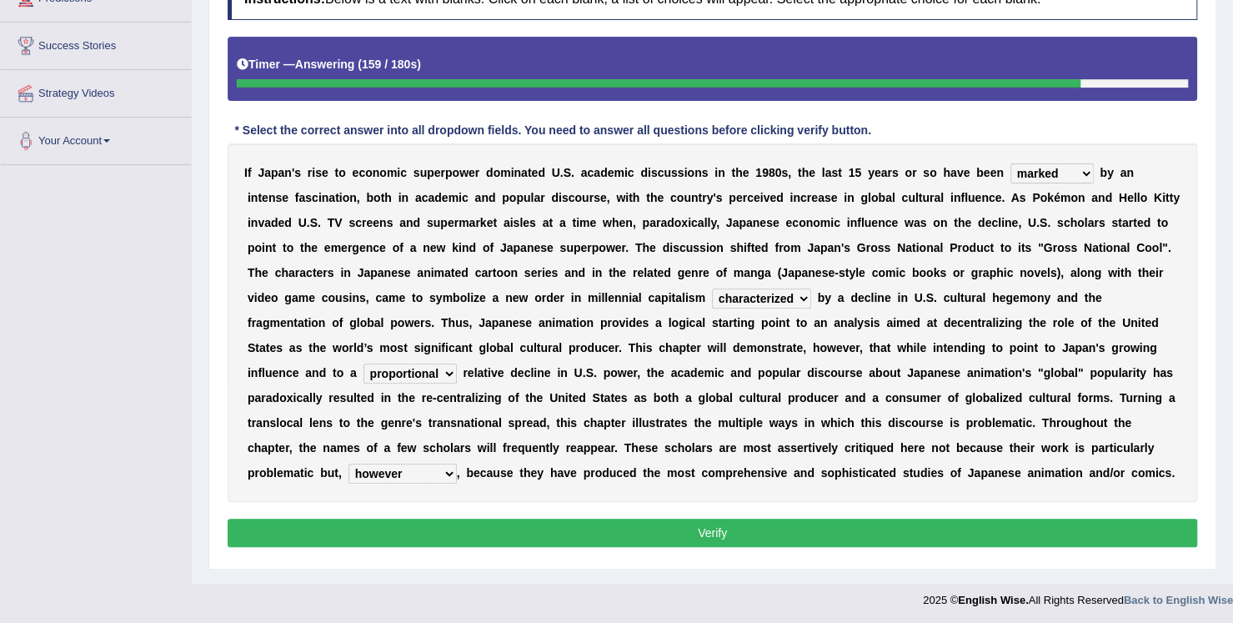
click at [396, 531] on button "Verify" at bounding box center [713, 533] width 970 height 28
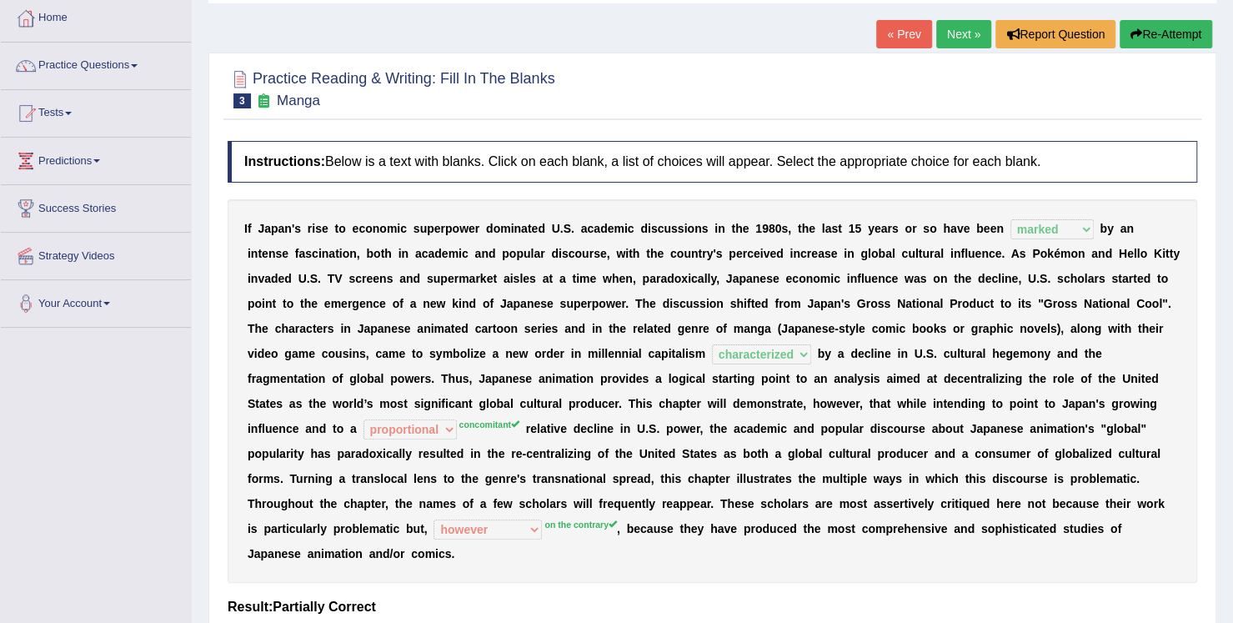
scroll to position [0, 0]
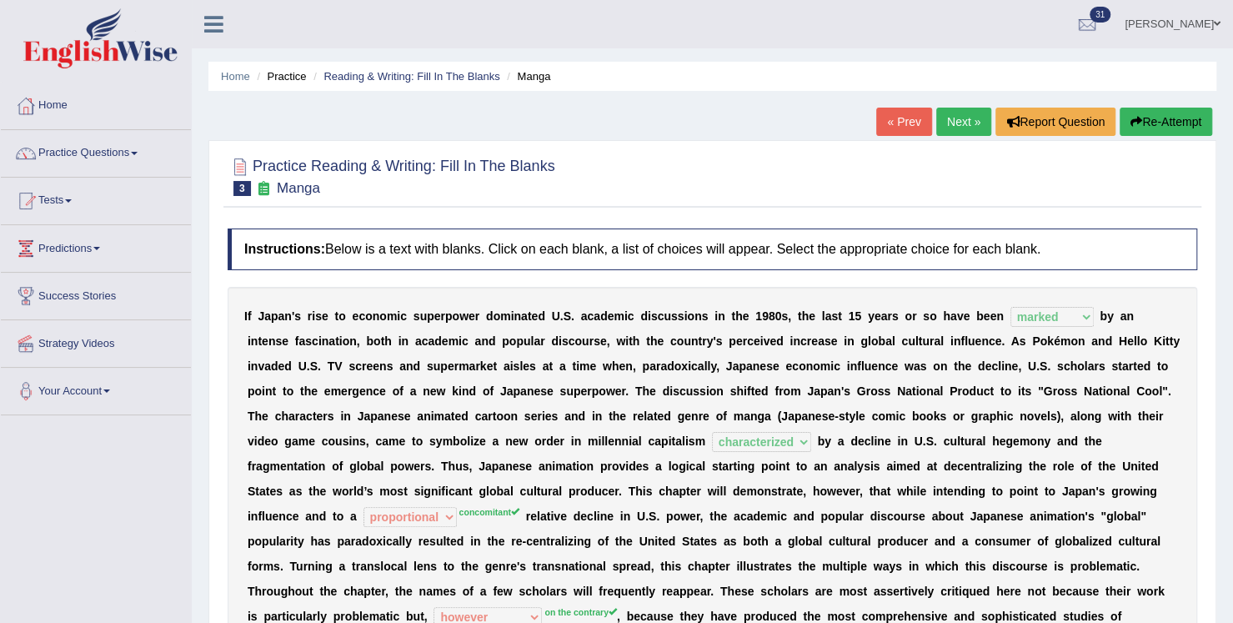
click at [967, 123] on link "Next »" at bounding box center [963, 122] width 55 height 28
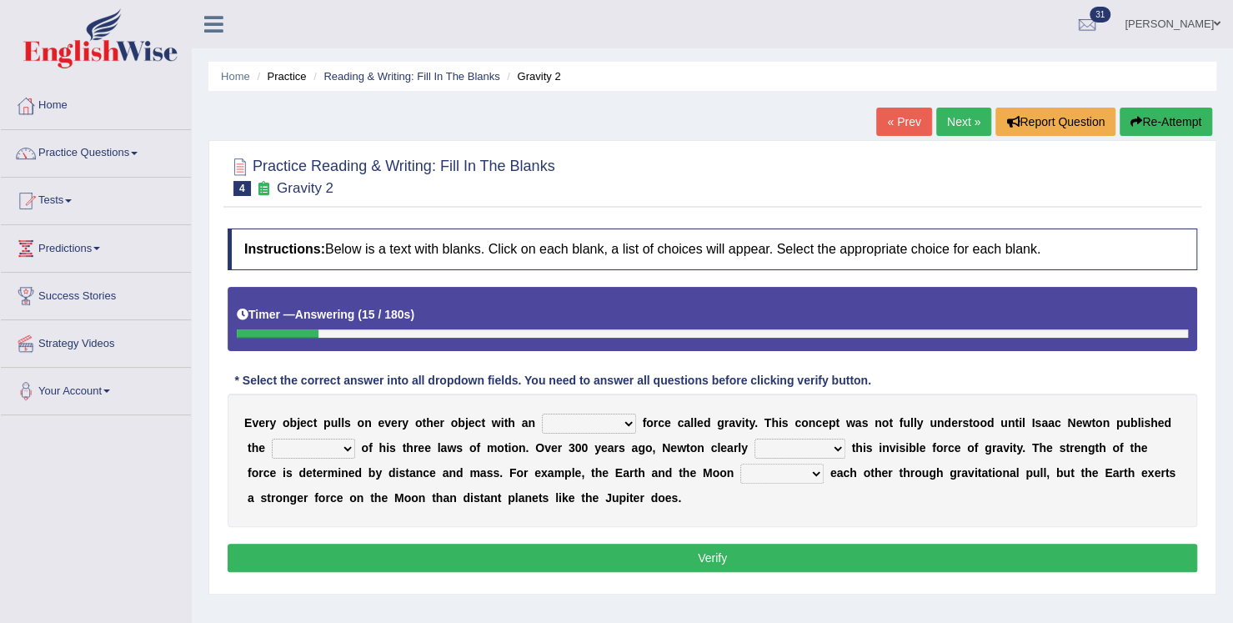
click at [621, 421] on select "invisible unknown unbelievable inconsistent" at bounding box center [589, 424] width 94 height 20
select select "invisible"
click at [542, 414] on select "invisible unknown unbelievable inconsistent" at bounding box center [589, 424] width 94 height 20
click at [355, 445] on b at bounding box center [358, 447] width 7 height 13
click at [340, 446] on select "concept theory method argument" at bounding box center [313, 449] width 83 height 20
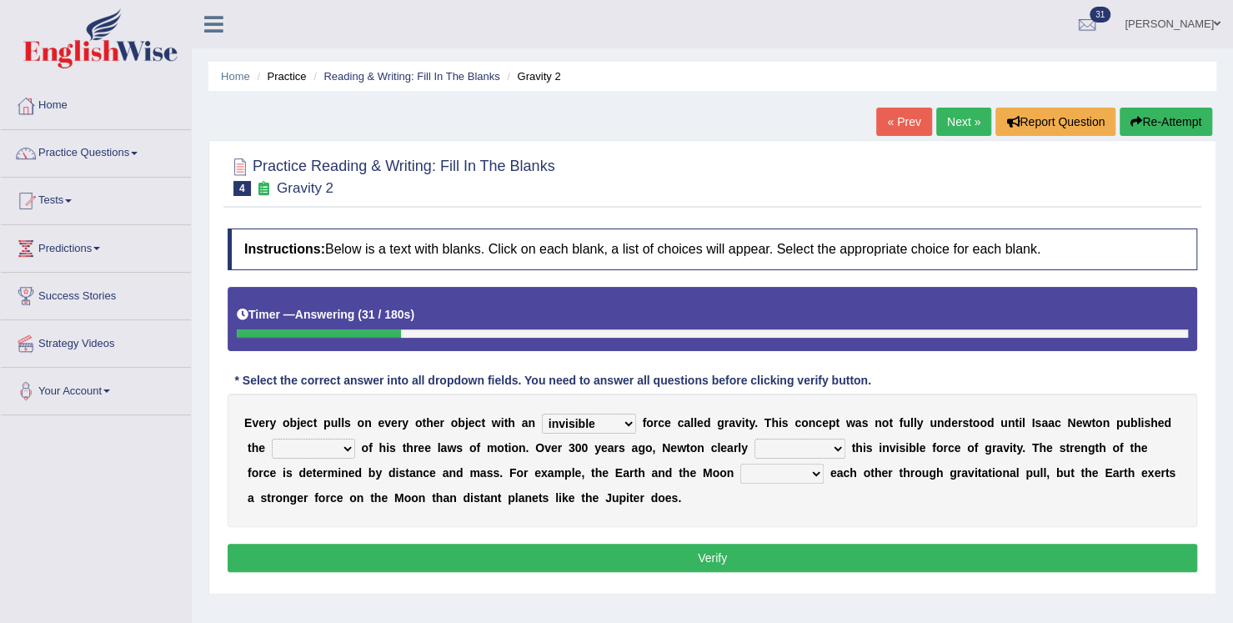
select select "theory"
click at [272, 439] on select "concept theory method argument" at bounding box center [313, 449] width 83 height 20
click at [831, 451] on select "explained undermined overturned realized" at bounding box center [800, 449] width 91 height 20
select select "explained"
click at [755, 439] on select "explained undermined overturned realized" at bounding box center [800, 449] width 91 height 20
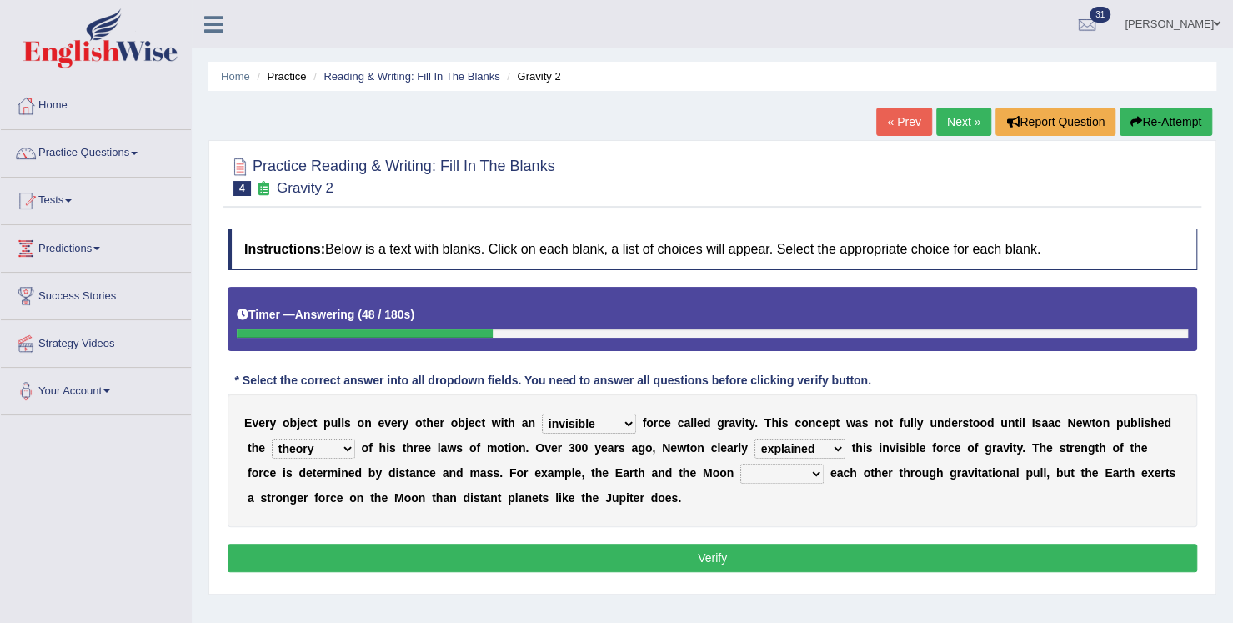
click at [784, 475] on select "affect spin evade span" at bounding box center [782, 474] width 83 height 20
select select "evade"
click at [741, 464] on select "affect spin evade span" at bounding box center [782, 474] width 83 height 20
click at [751, 553] on button "Verify" at bounding box center [713, 558] width 970 height 28
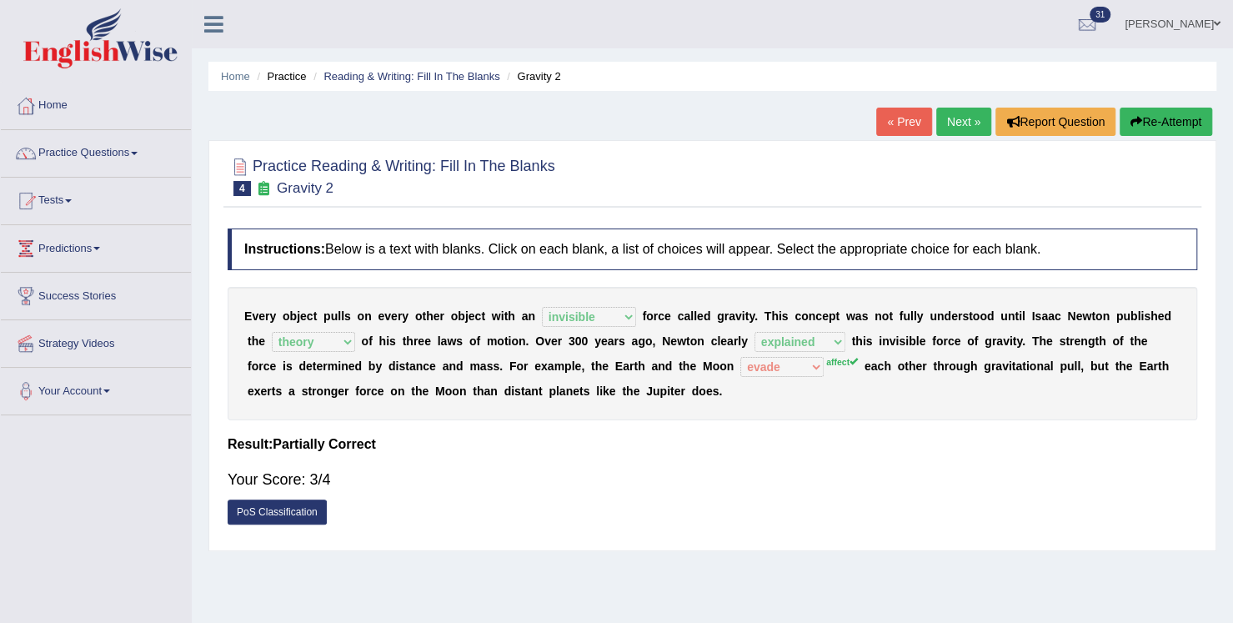
click at [949, 130] on link "Next »" at bounding box center [963, 122] width 55 height 28
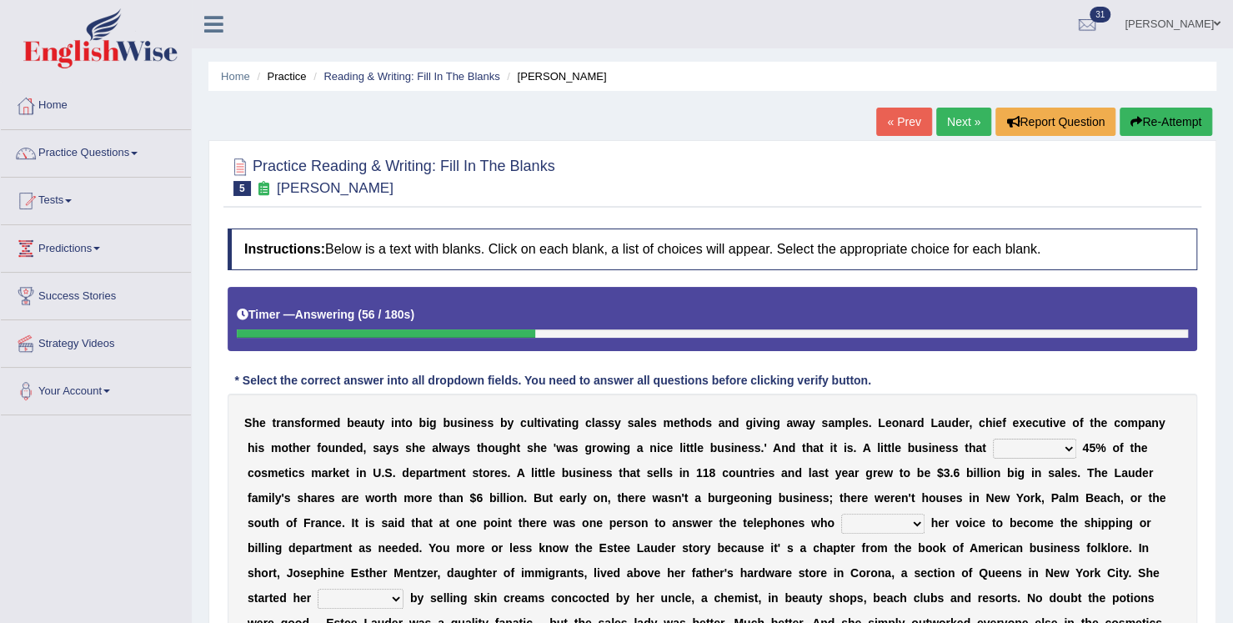
click at [71, 108] on link "Home" at bounding box center [96, 104] width 190 height 42
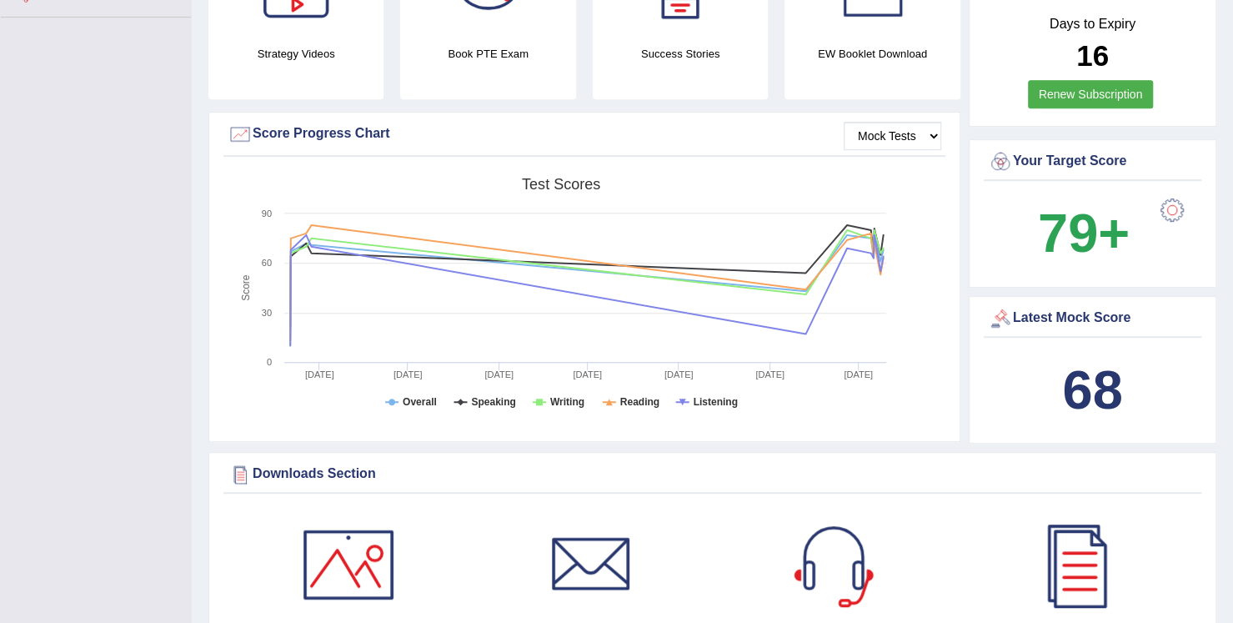
scroll to position [584, 0]
